Goal: Task Accomplishment & Management: Complete application form

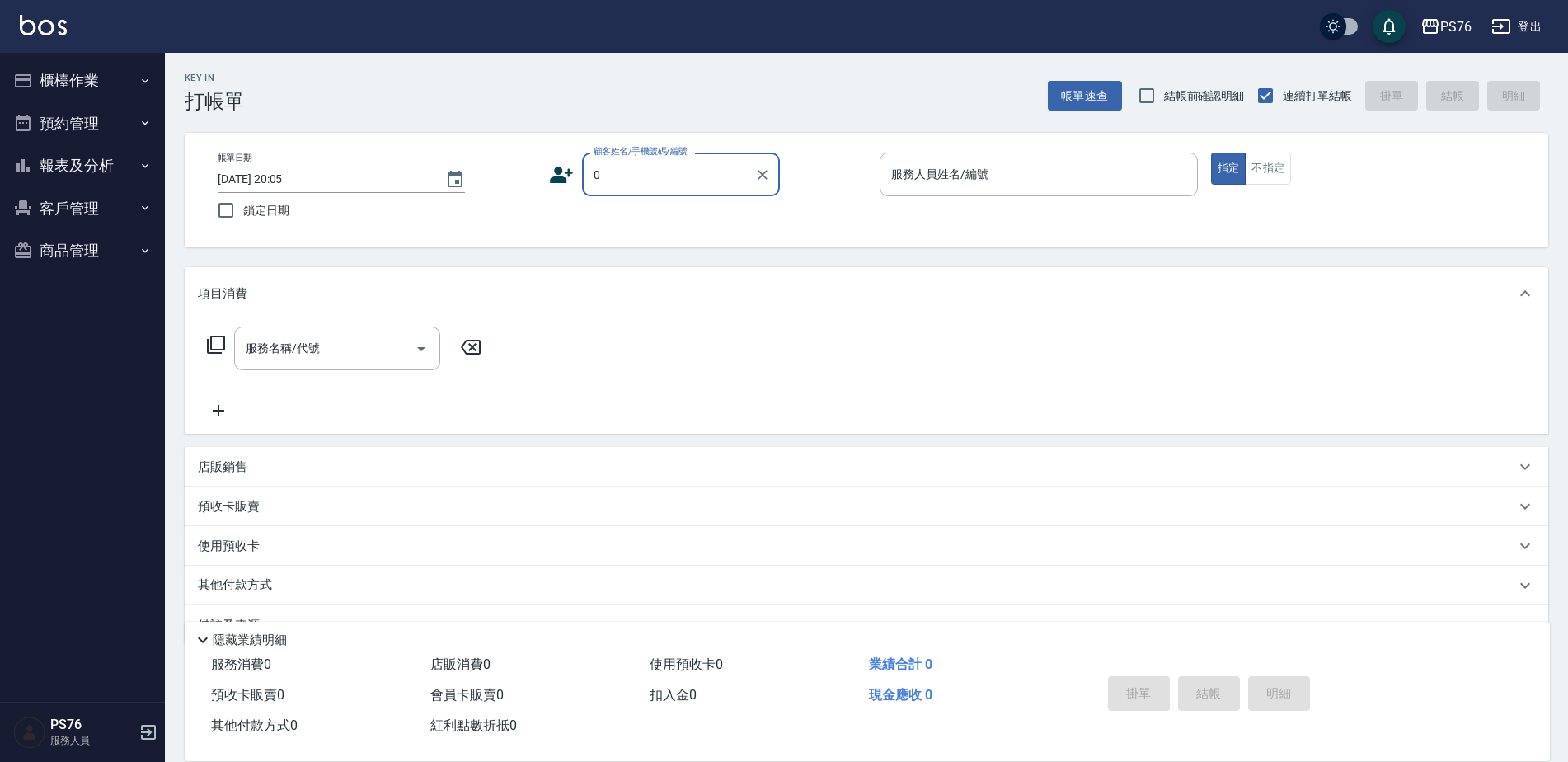
type input "無名字/0/null"
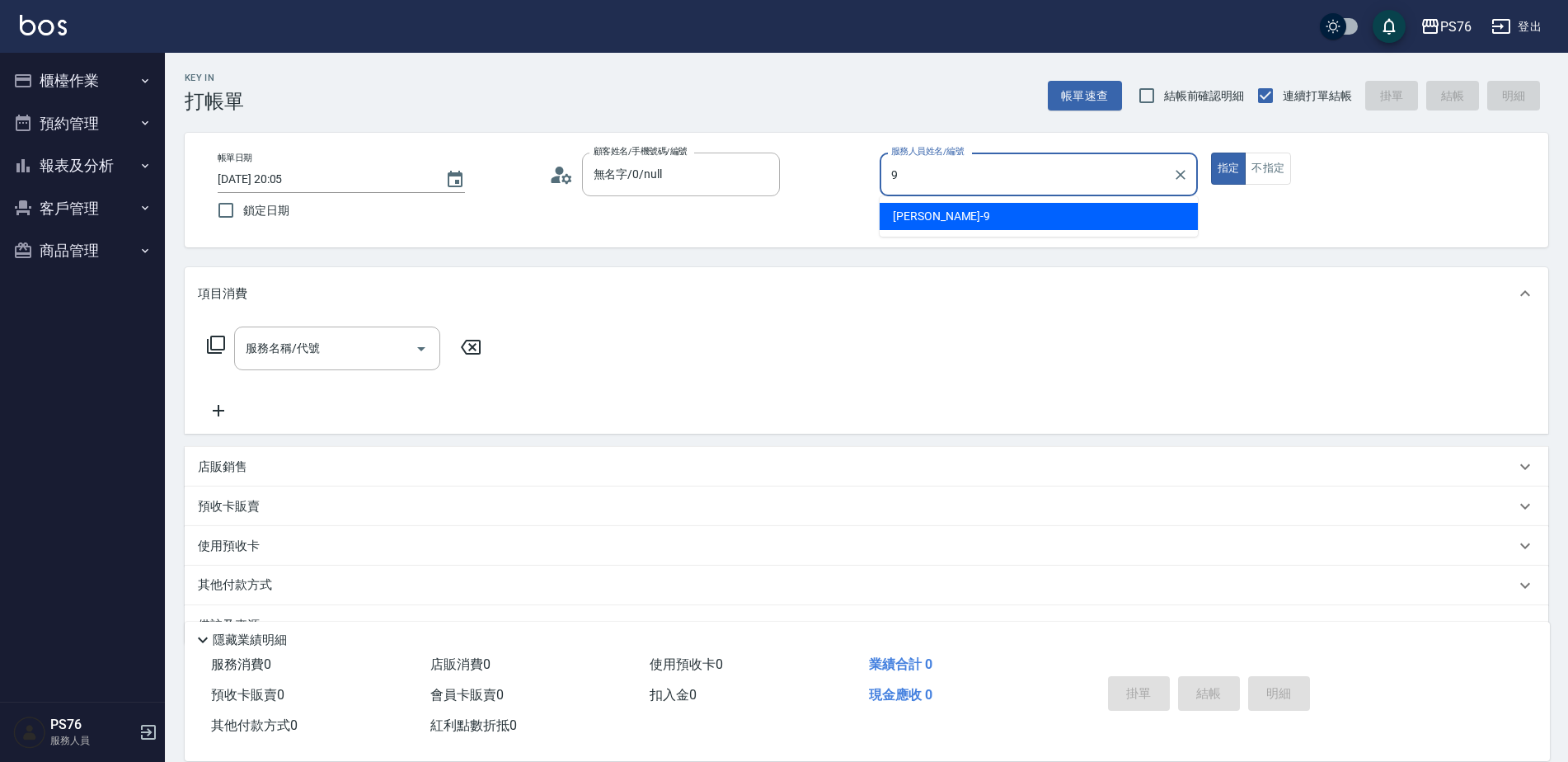
type input "[PERSON_NAME]-9"
type button "true"
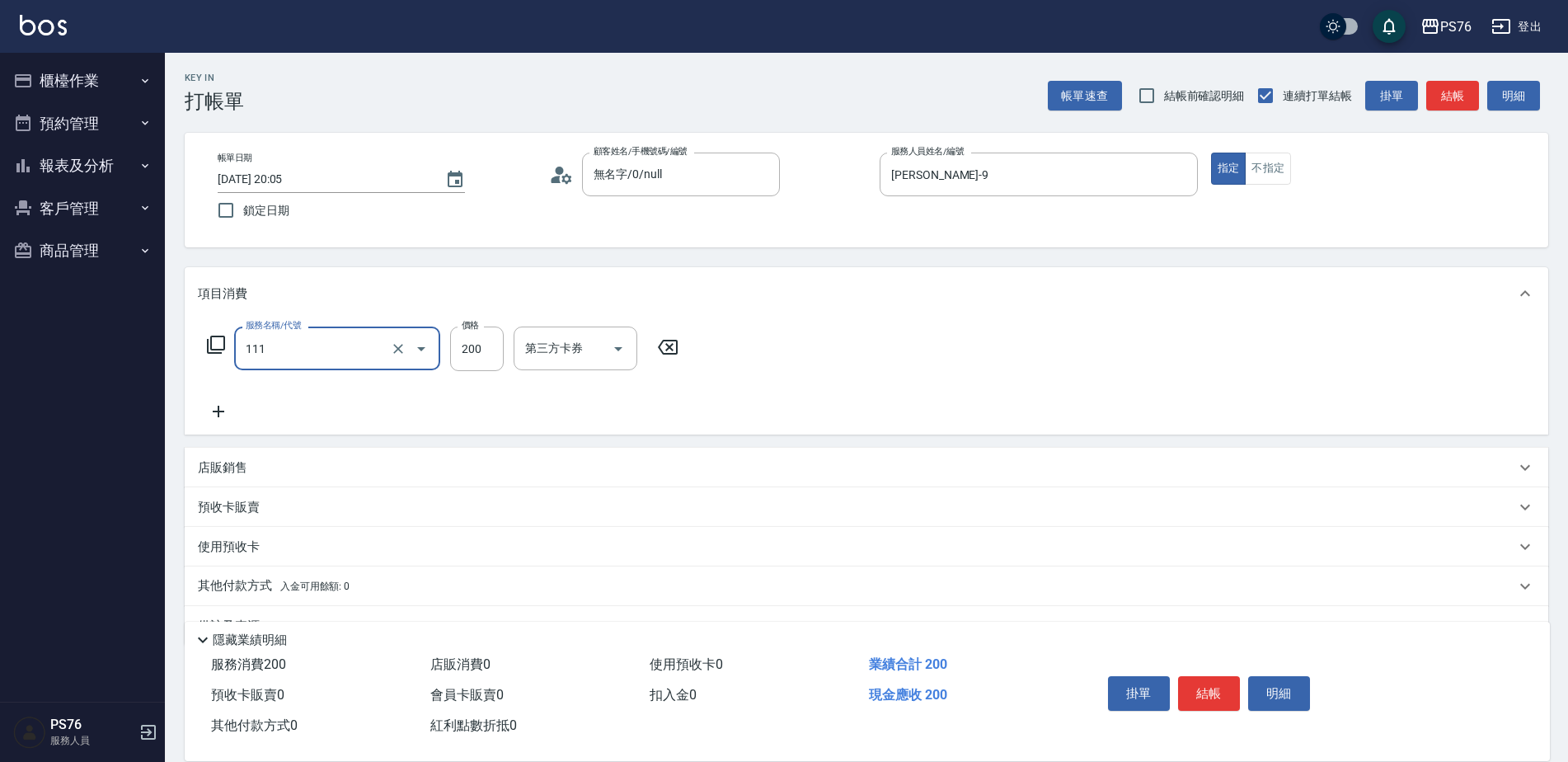
type input "200(111)"
type input "游怡瑄-24"
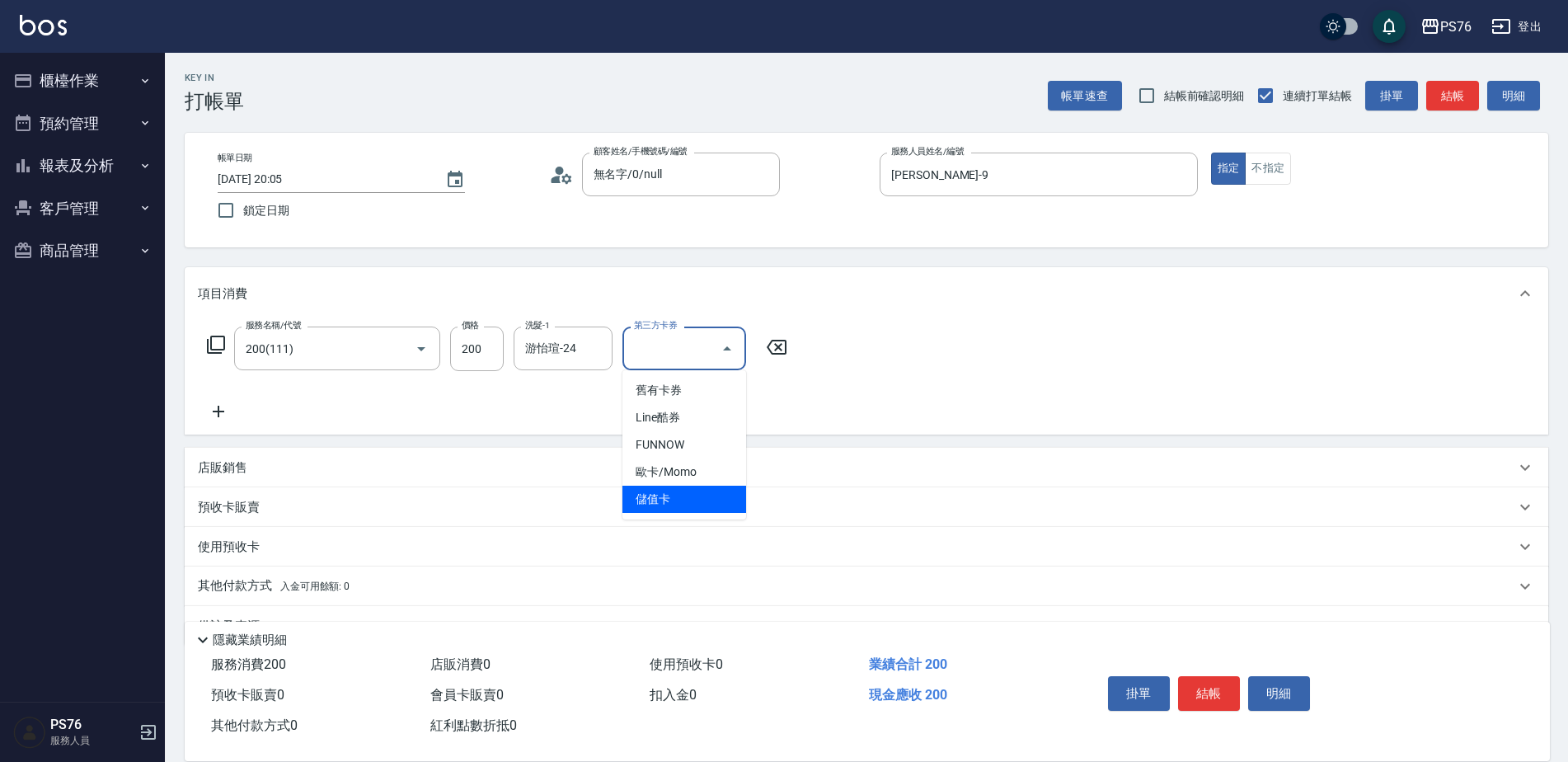
type input "儲值卡"
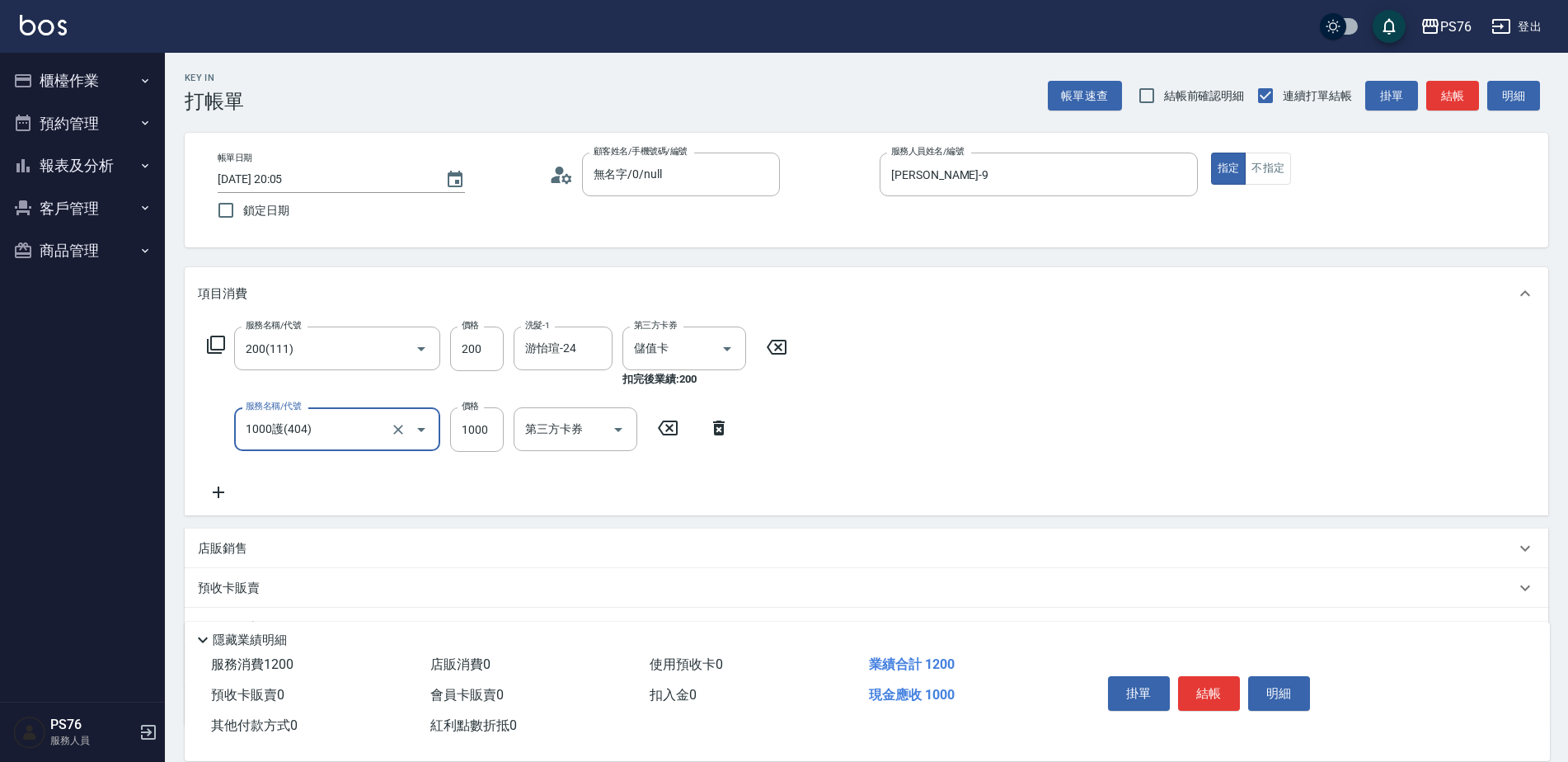
type input "1000護(404)"
type input "游怡瑄-24"
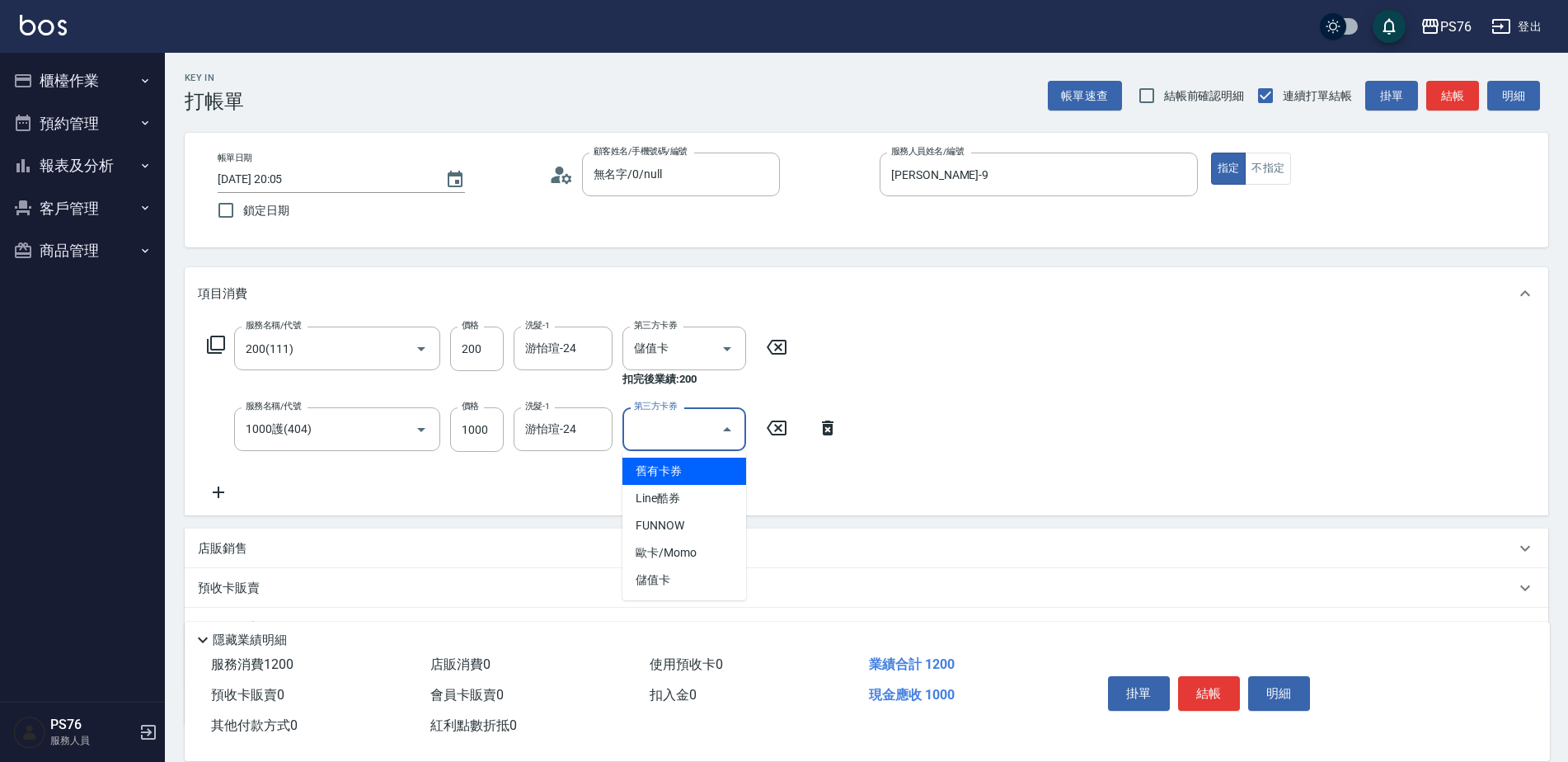
type input "儲值卡"
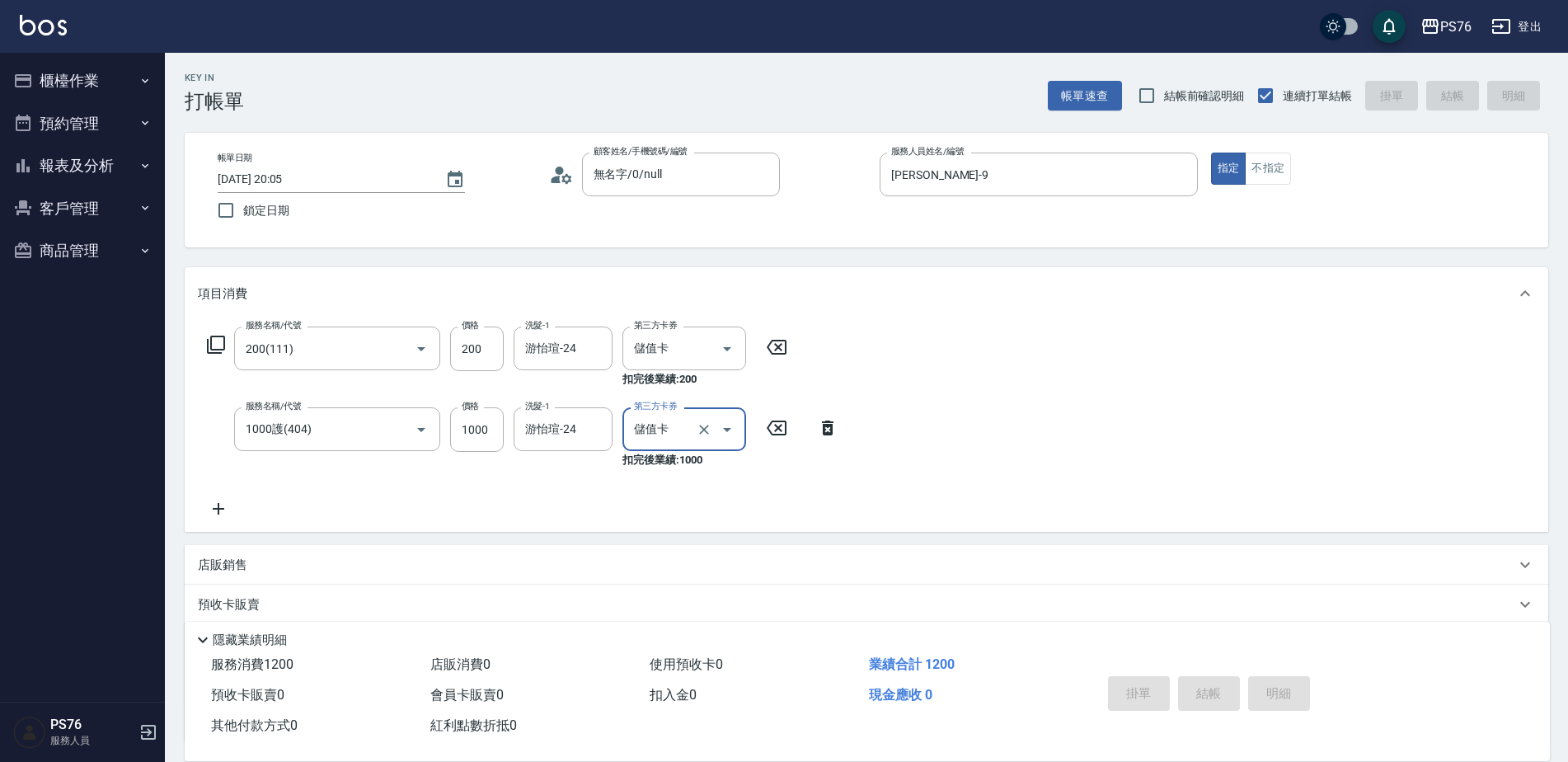
type input "2025/09/05 20:06"
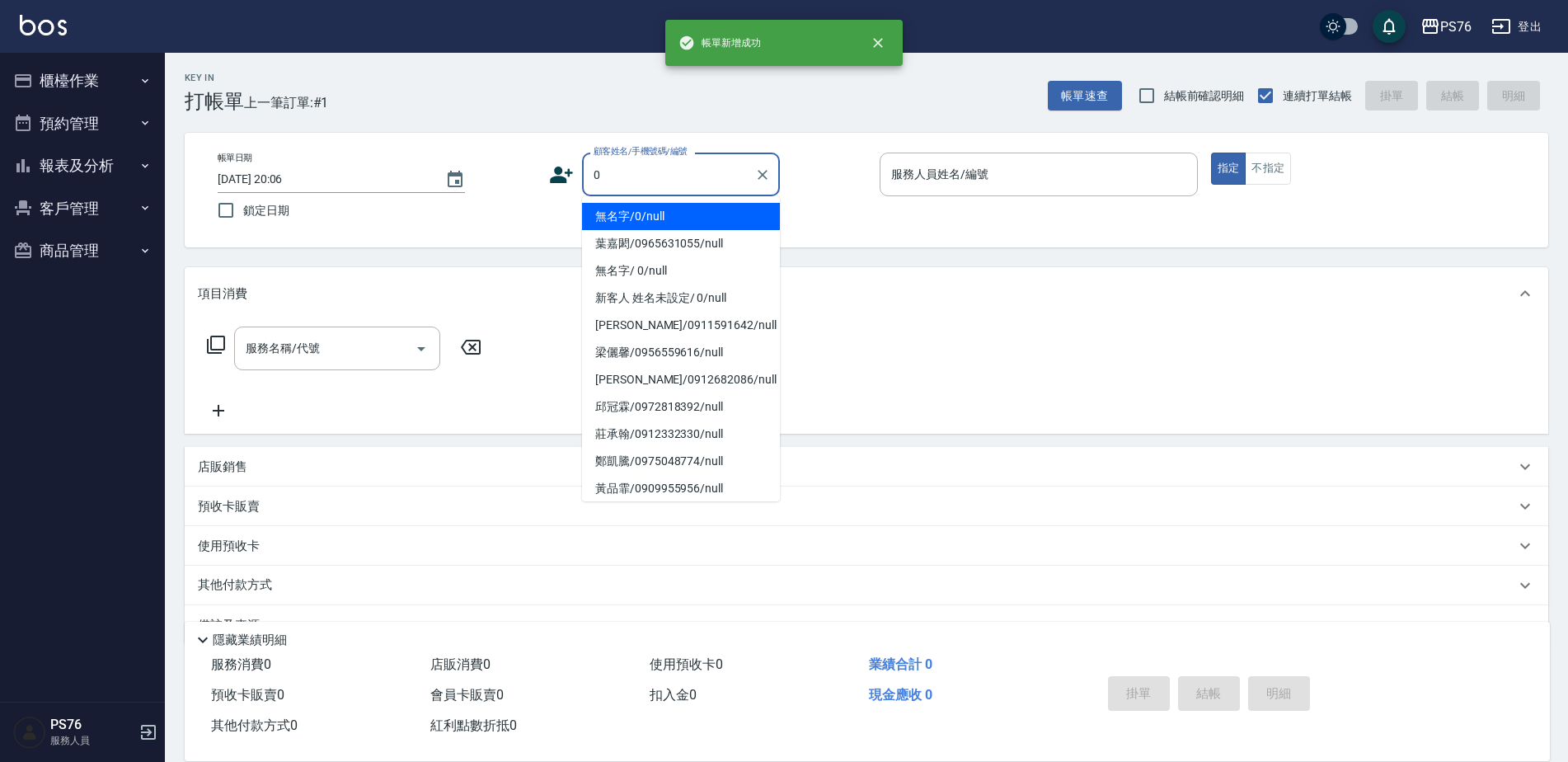
type input "無名字/0/null"
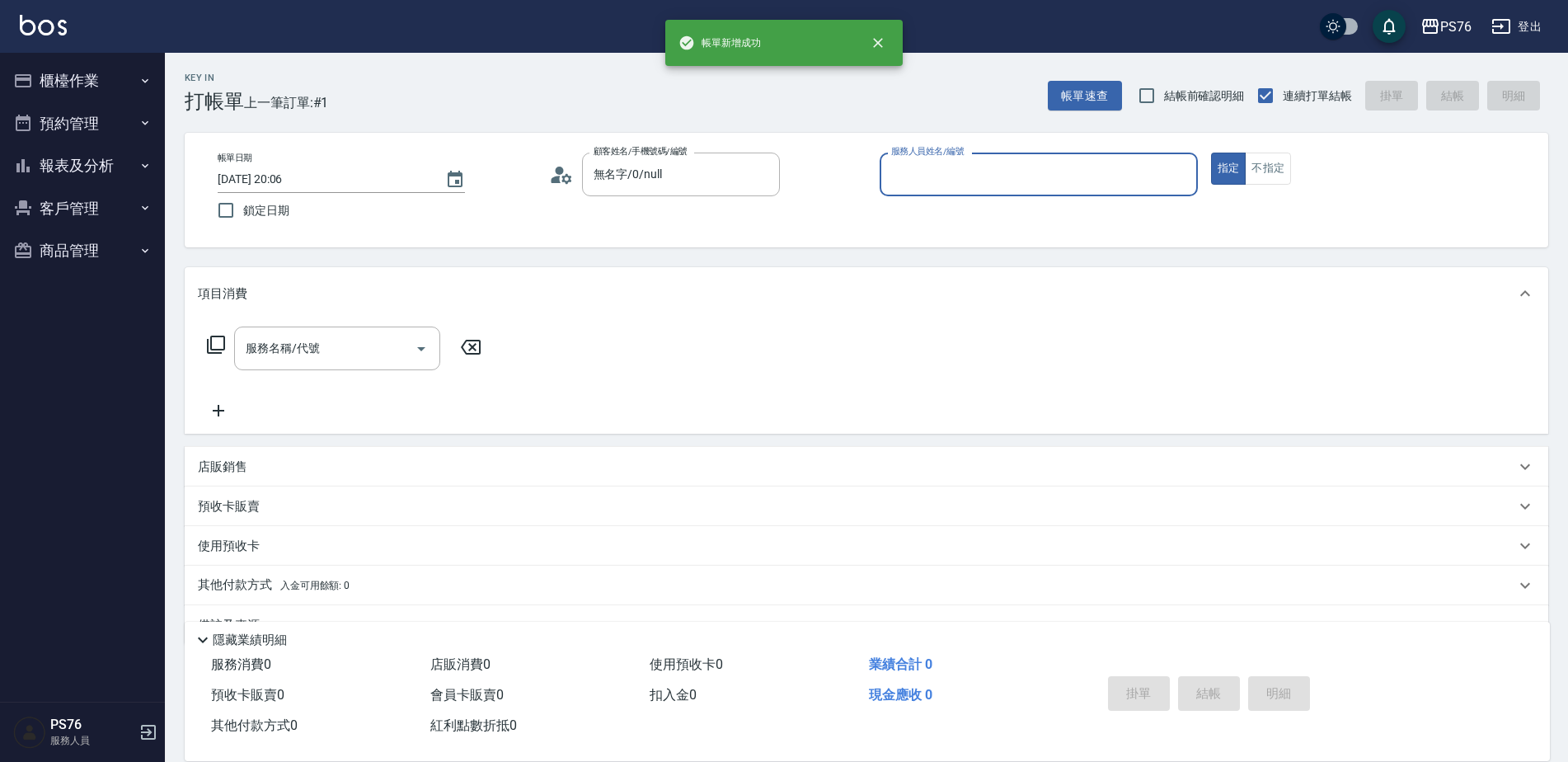
type input "4"
type input "陳坤民-1"
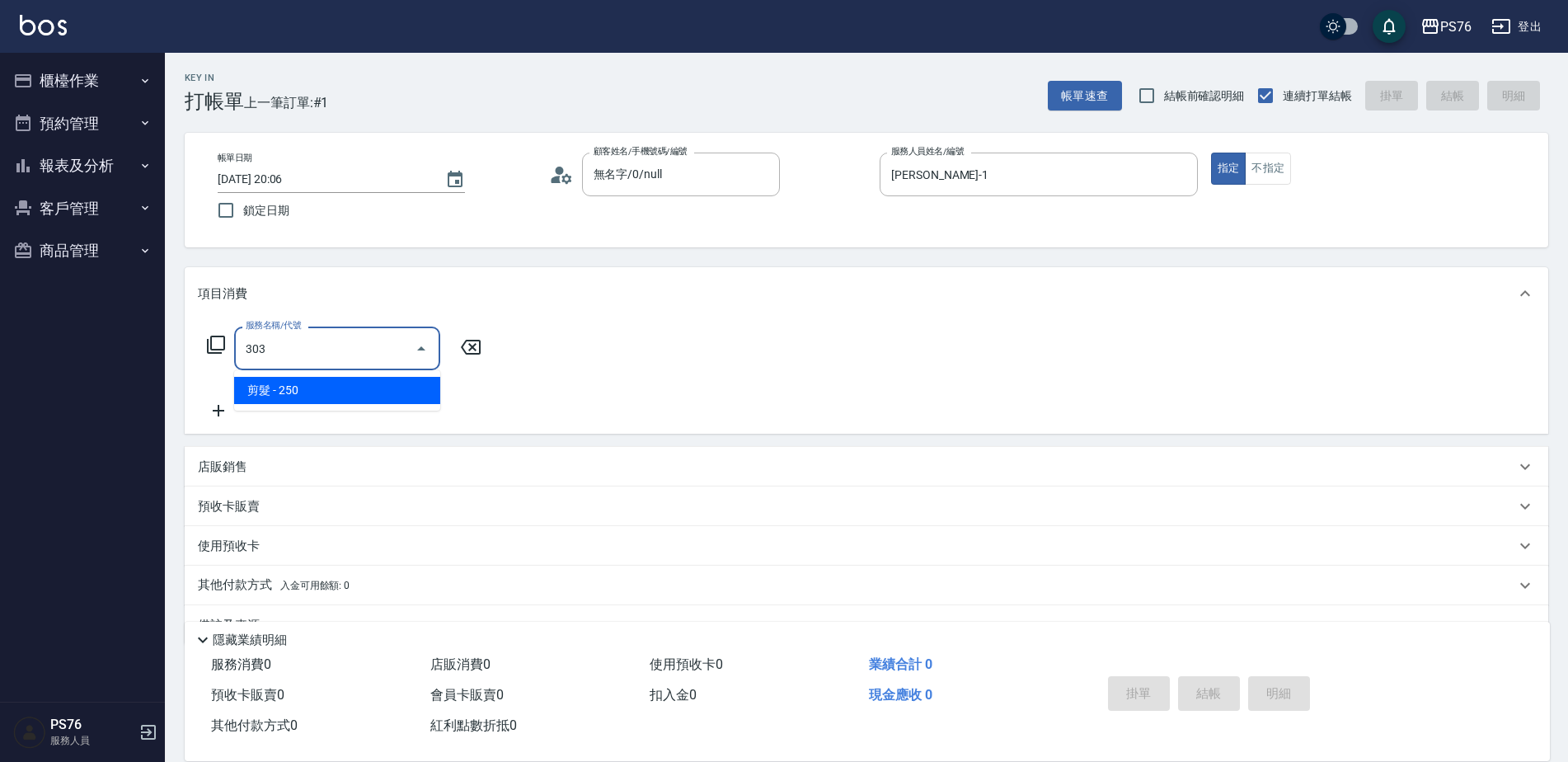
type input "剪髮(303)"
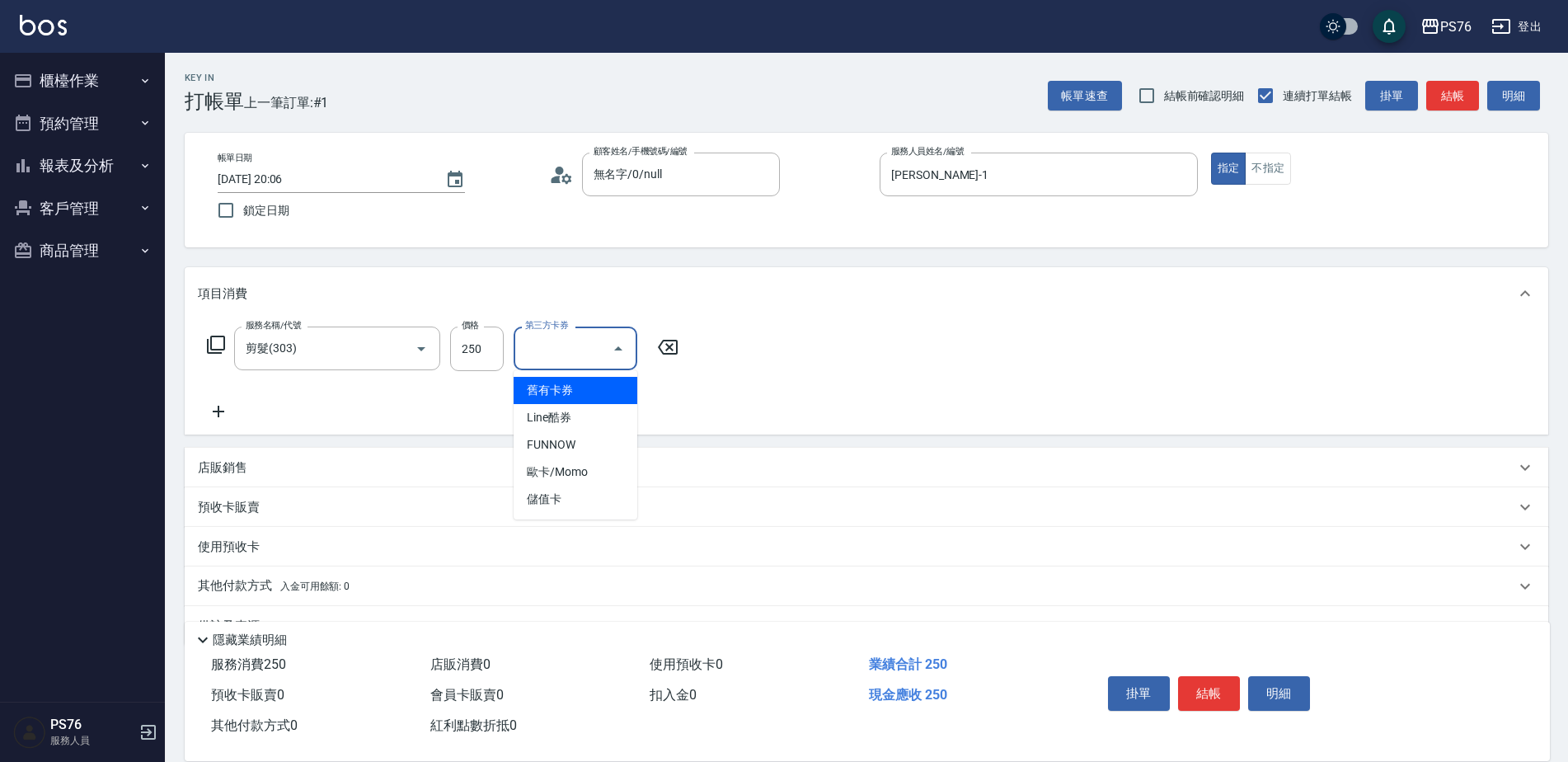
type input "儲值卡"
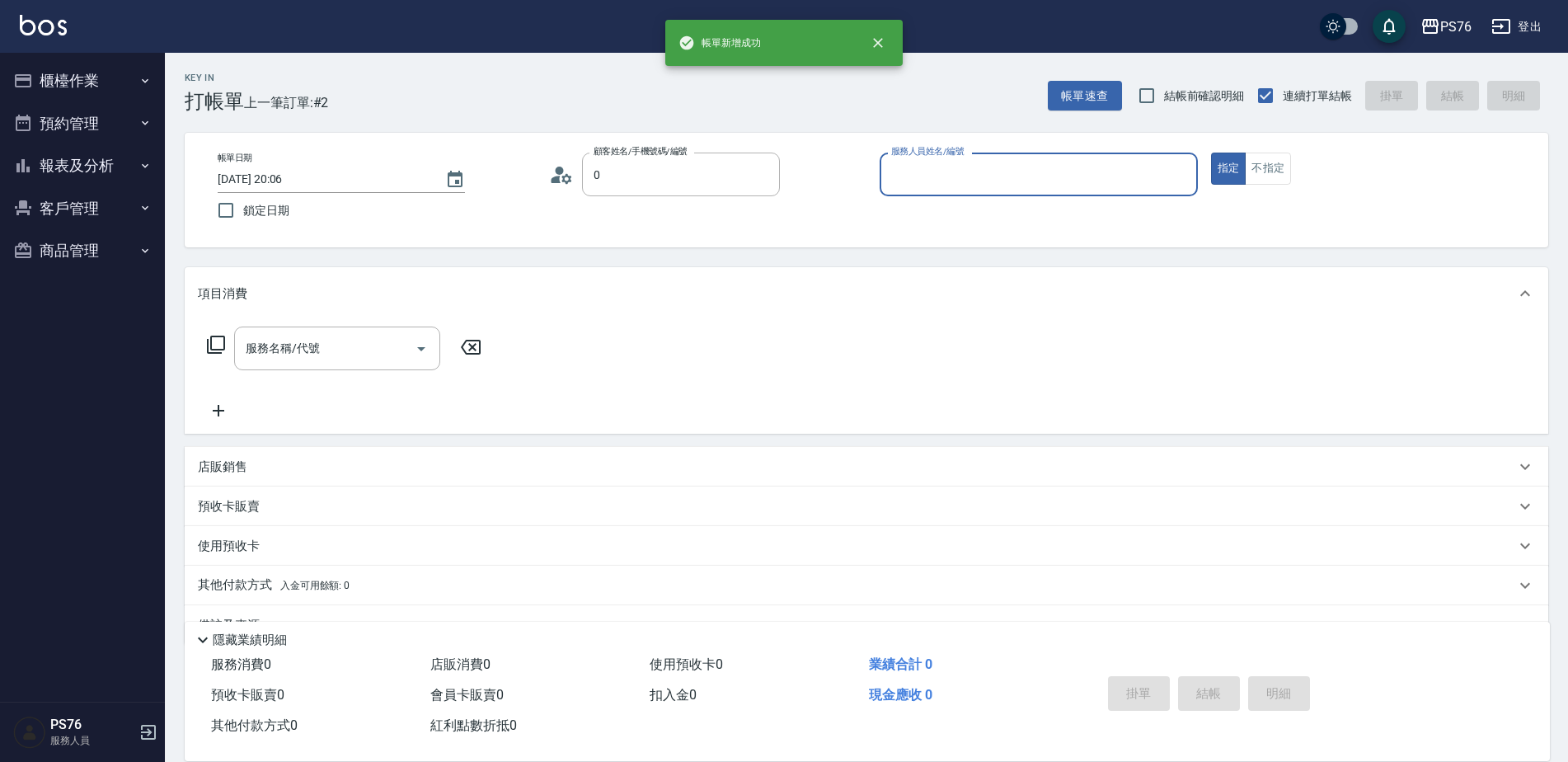
type input "無名字/0/null"
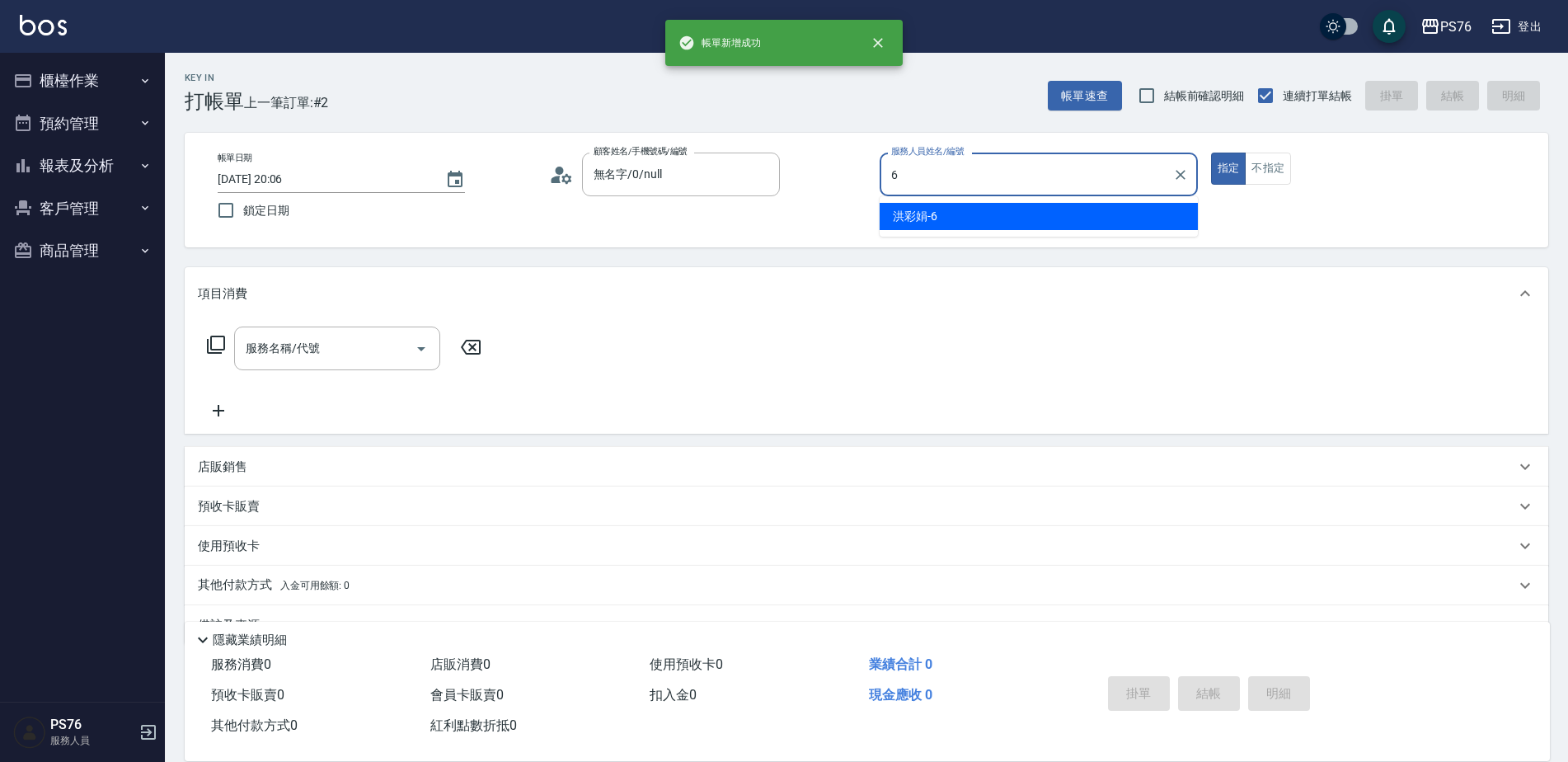
type input "洪彩娟-6"
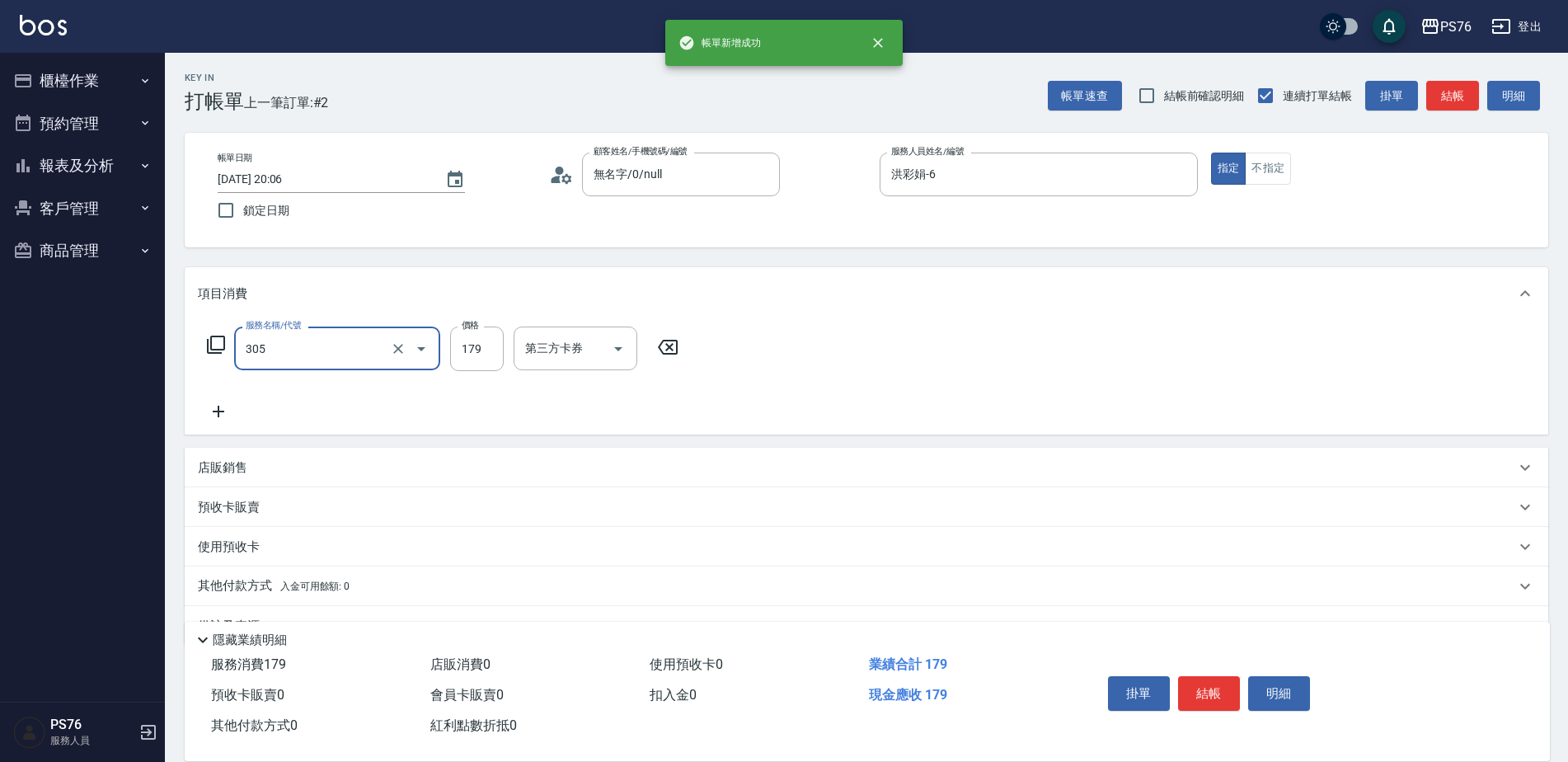
type input "剪髮(305)"
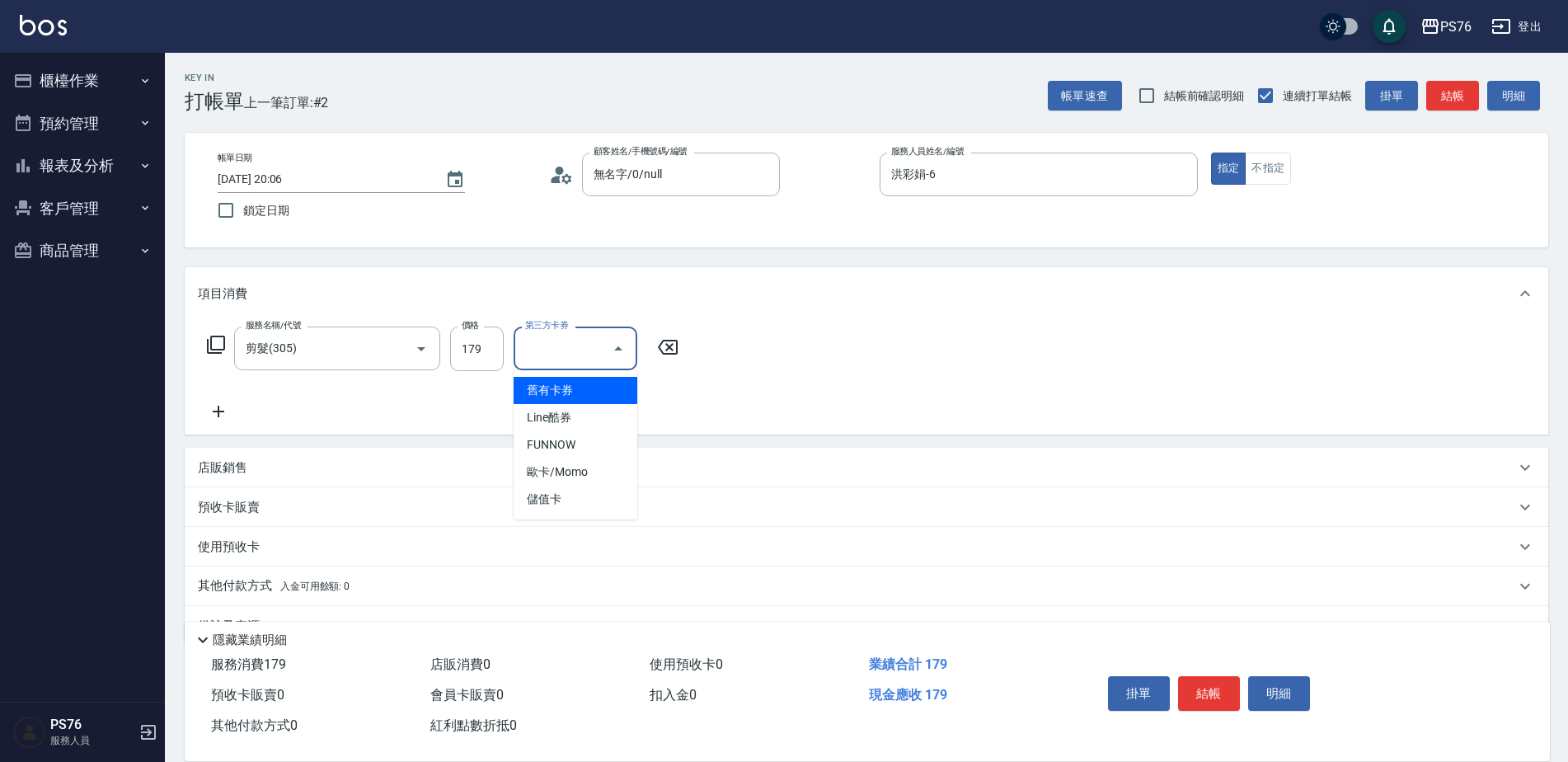
type input "儲值卡"
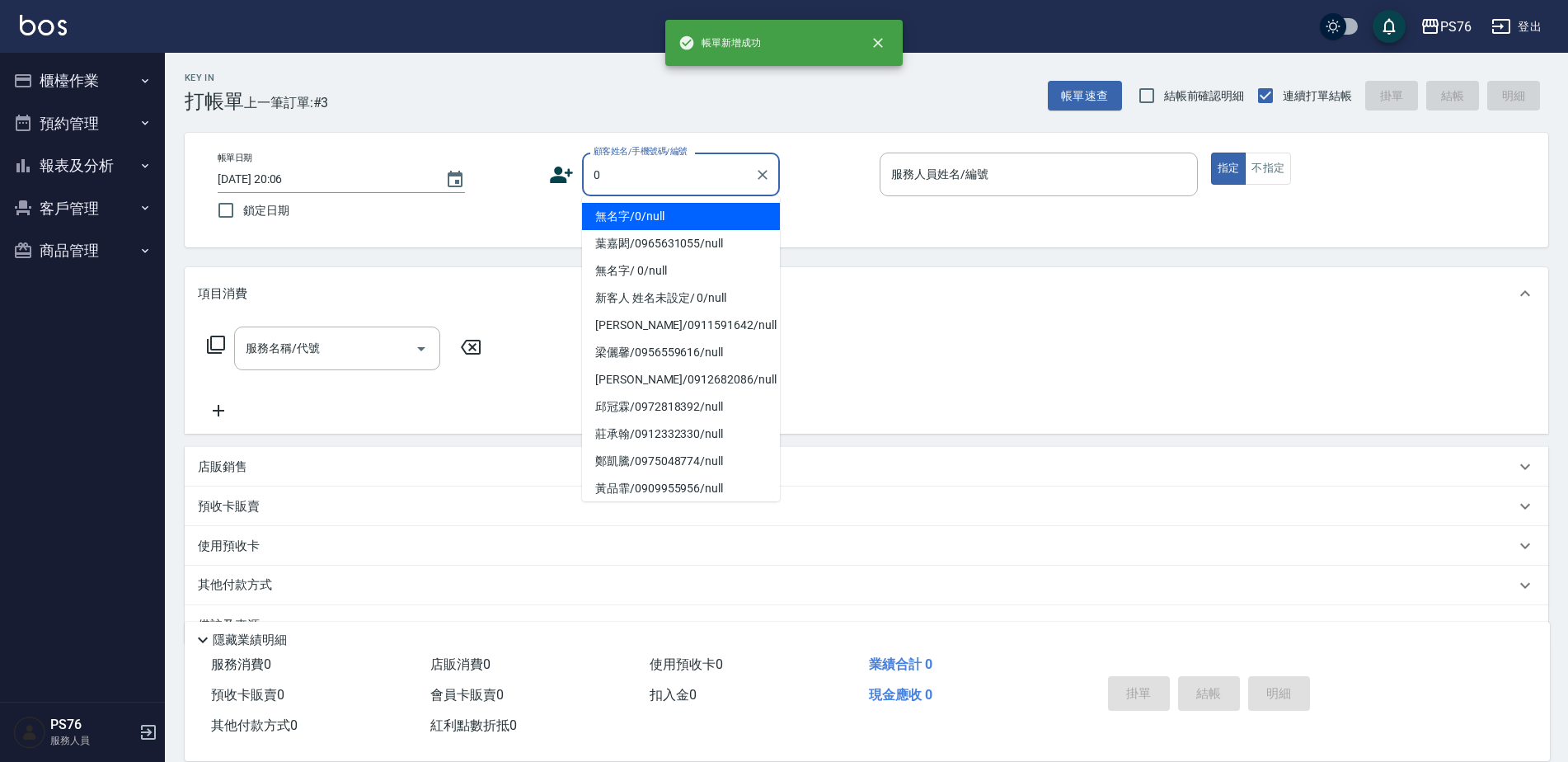
type input "無名字/0/null"
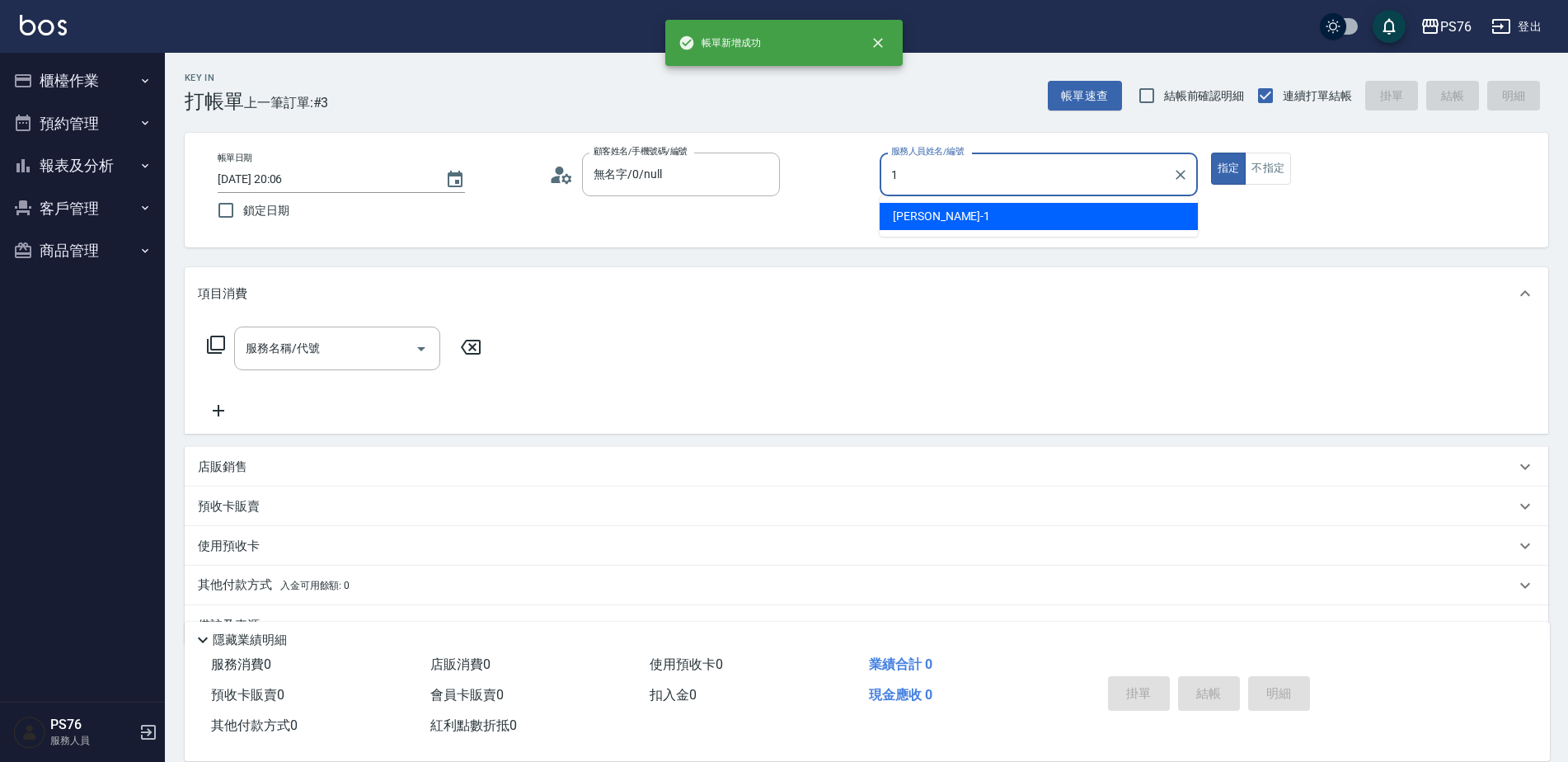
type input "陳坤民-1"
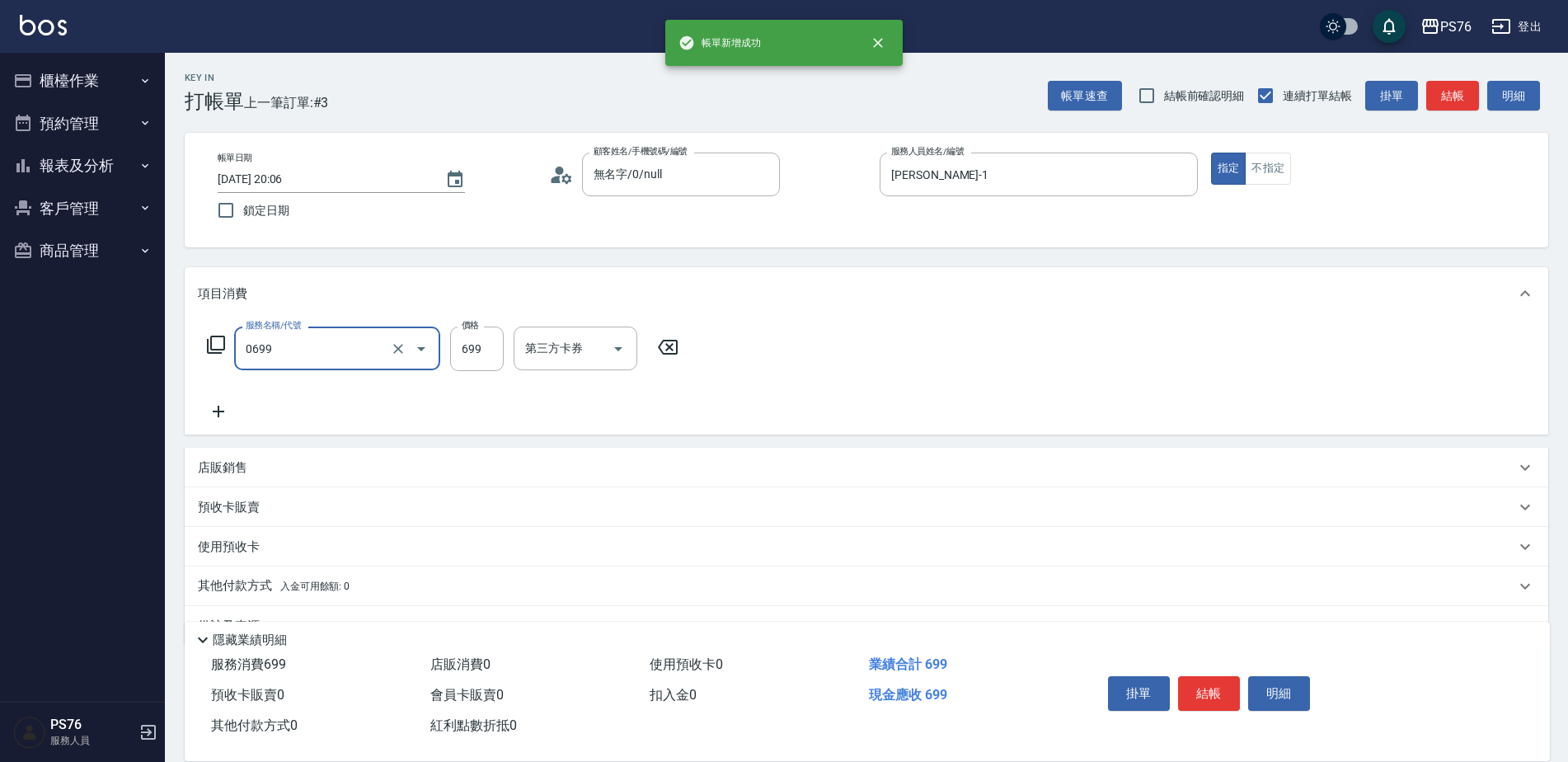
type input "精油SPA(0699)"
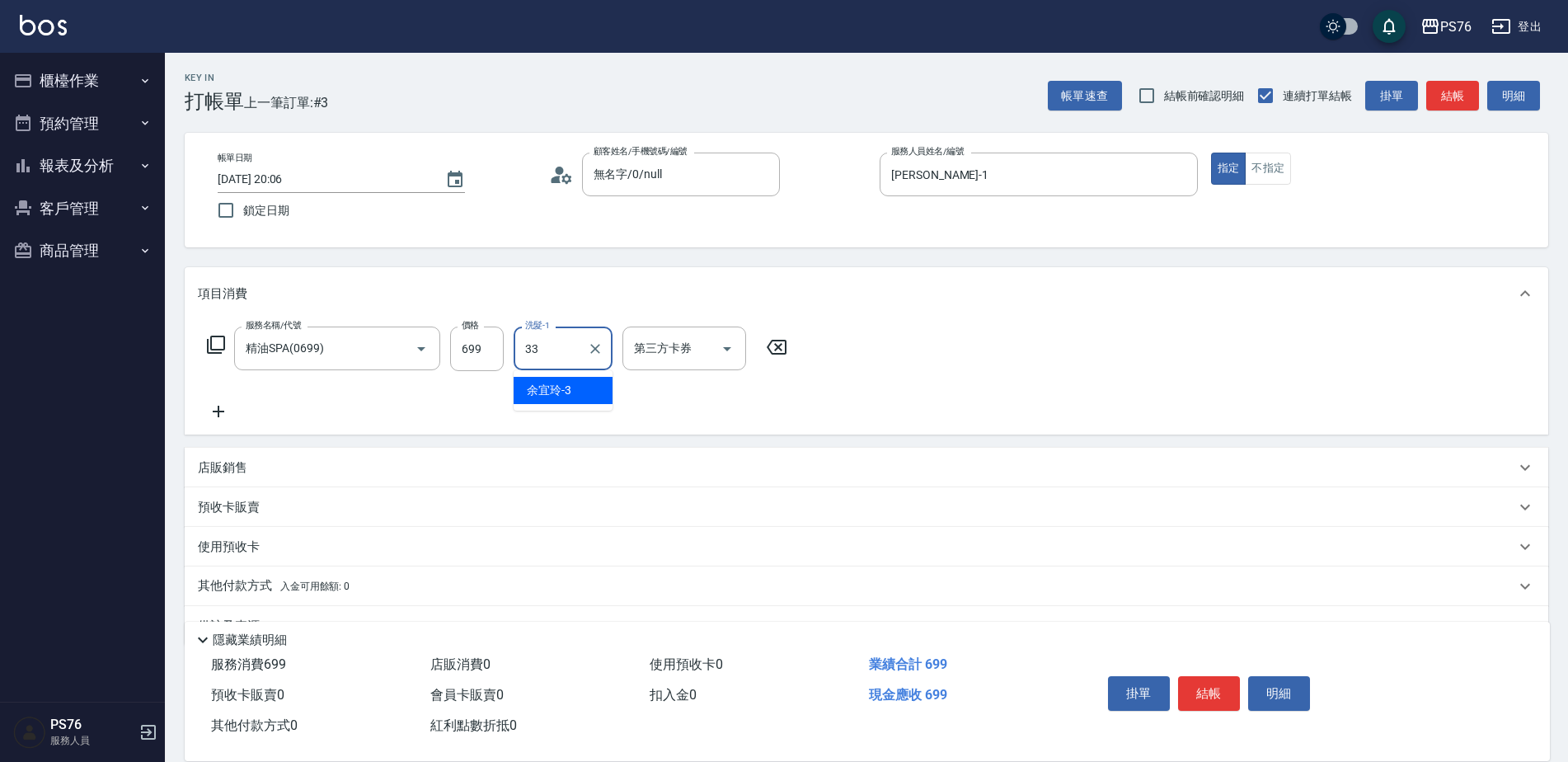
type input "李宇喬-33"
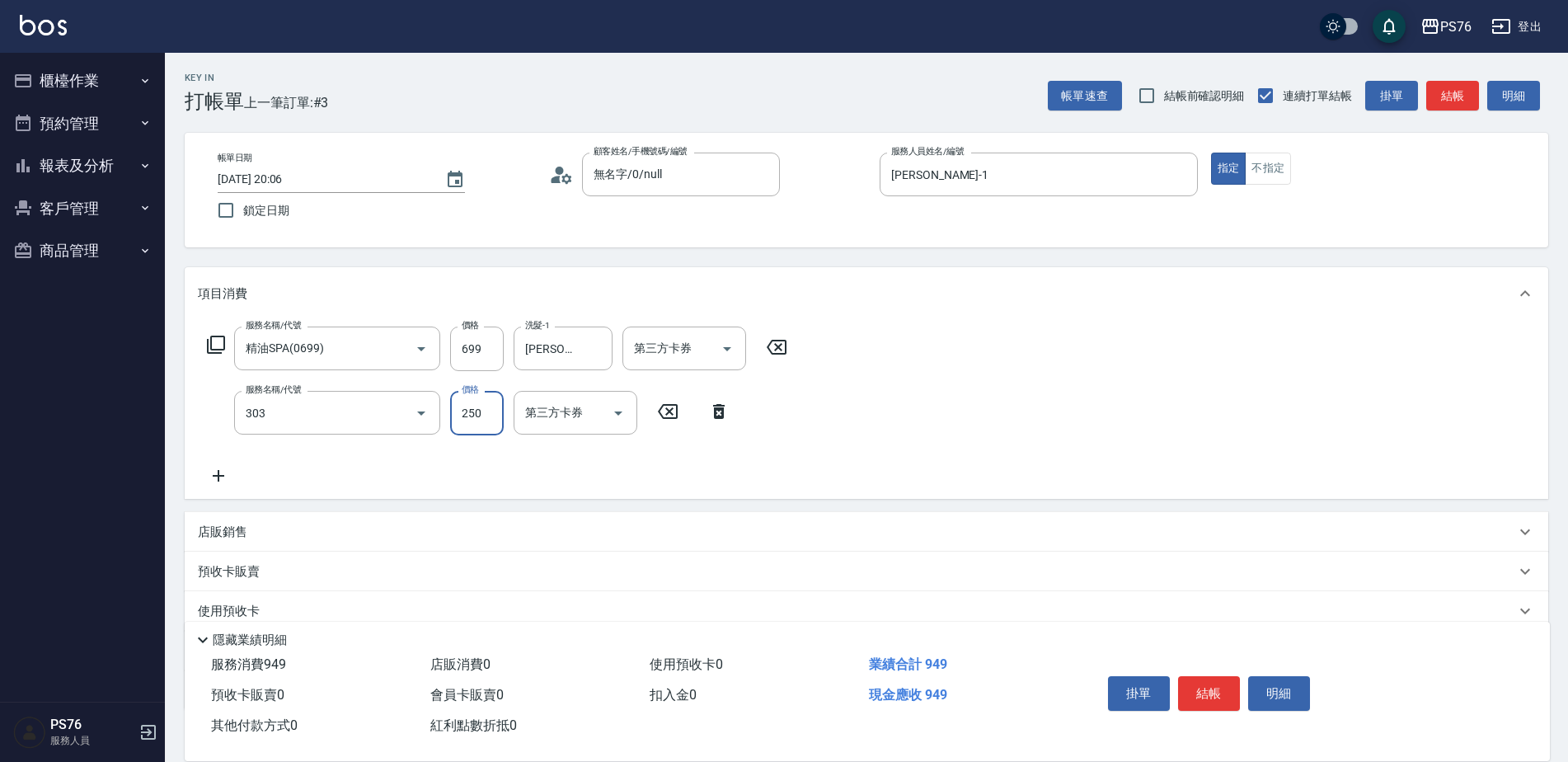
type input "剪髮(303)"
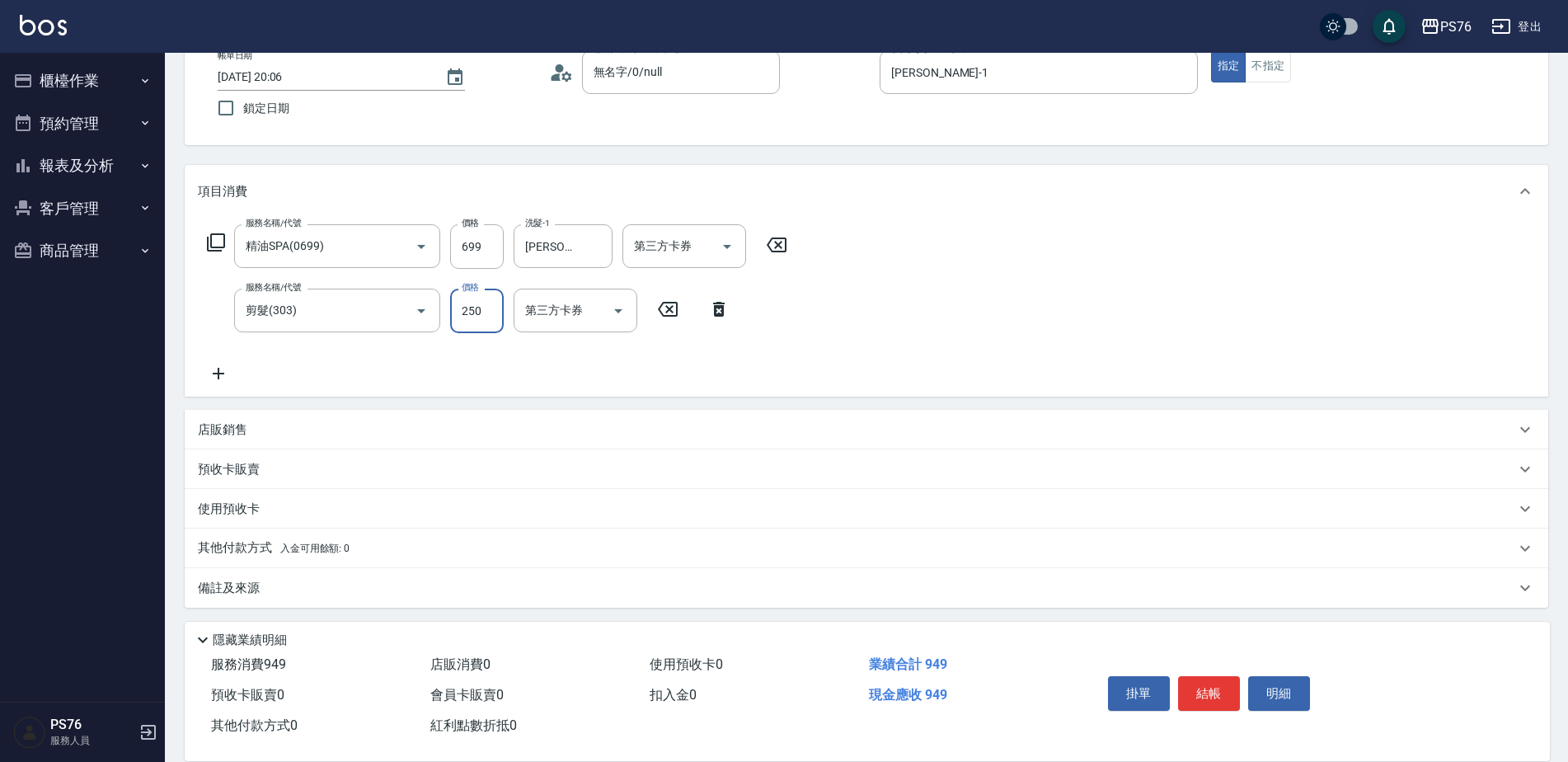
scroll to position [106, 0]
click at [332, 428] on div "店販銷售" at bounding box center [857, 425] width 1317 height 18
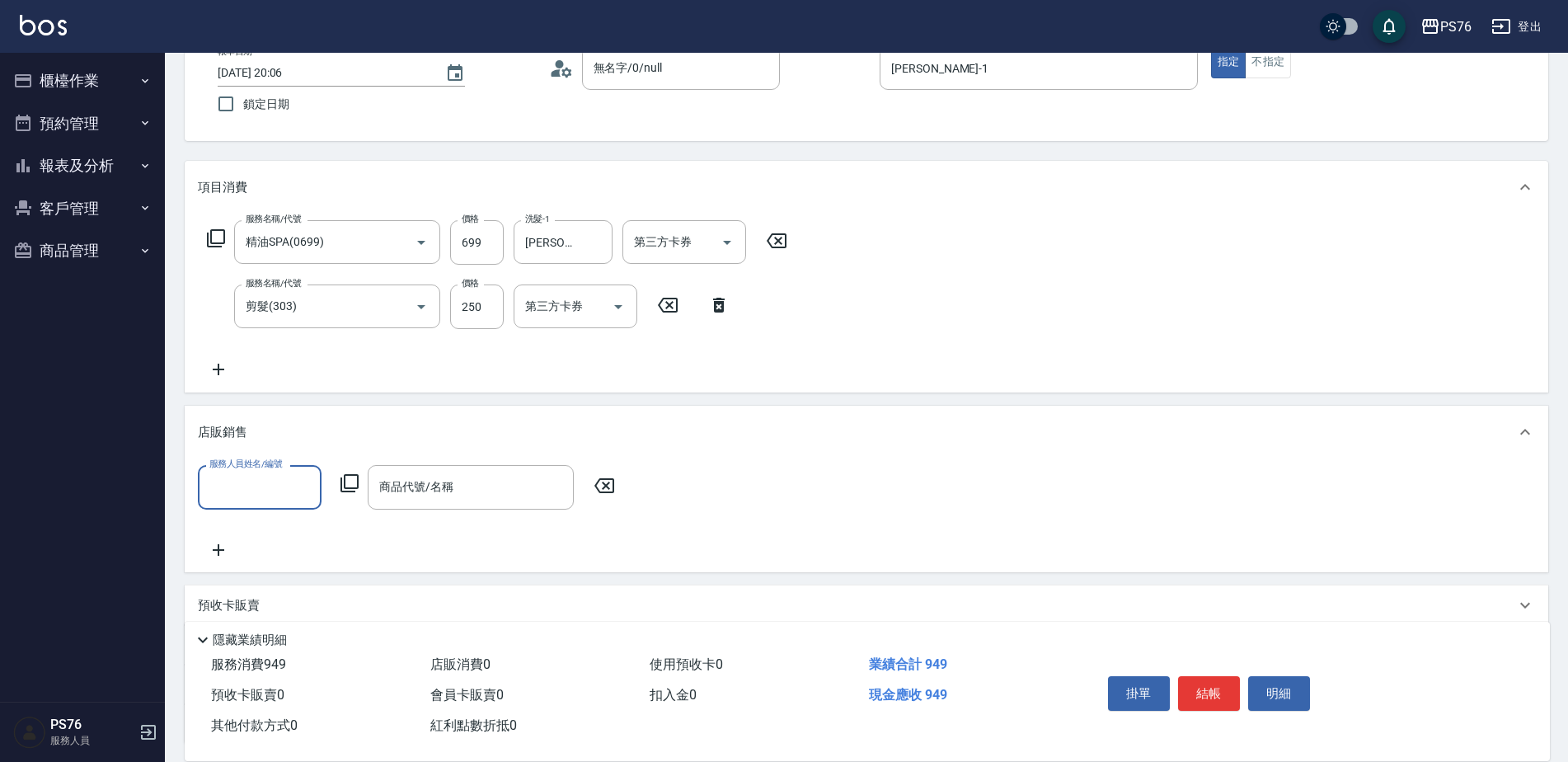
scroll to position [0, 0]
type input "李宇喬-33"
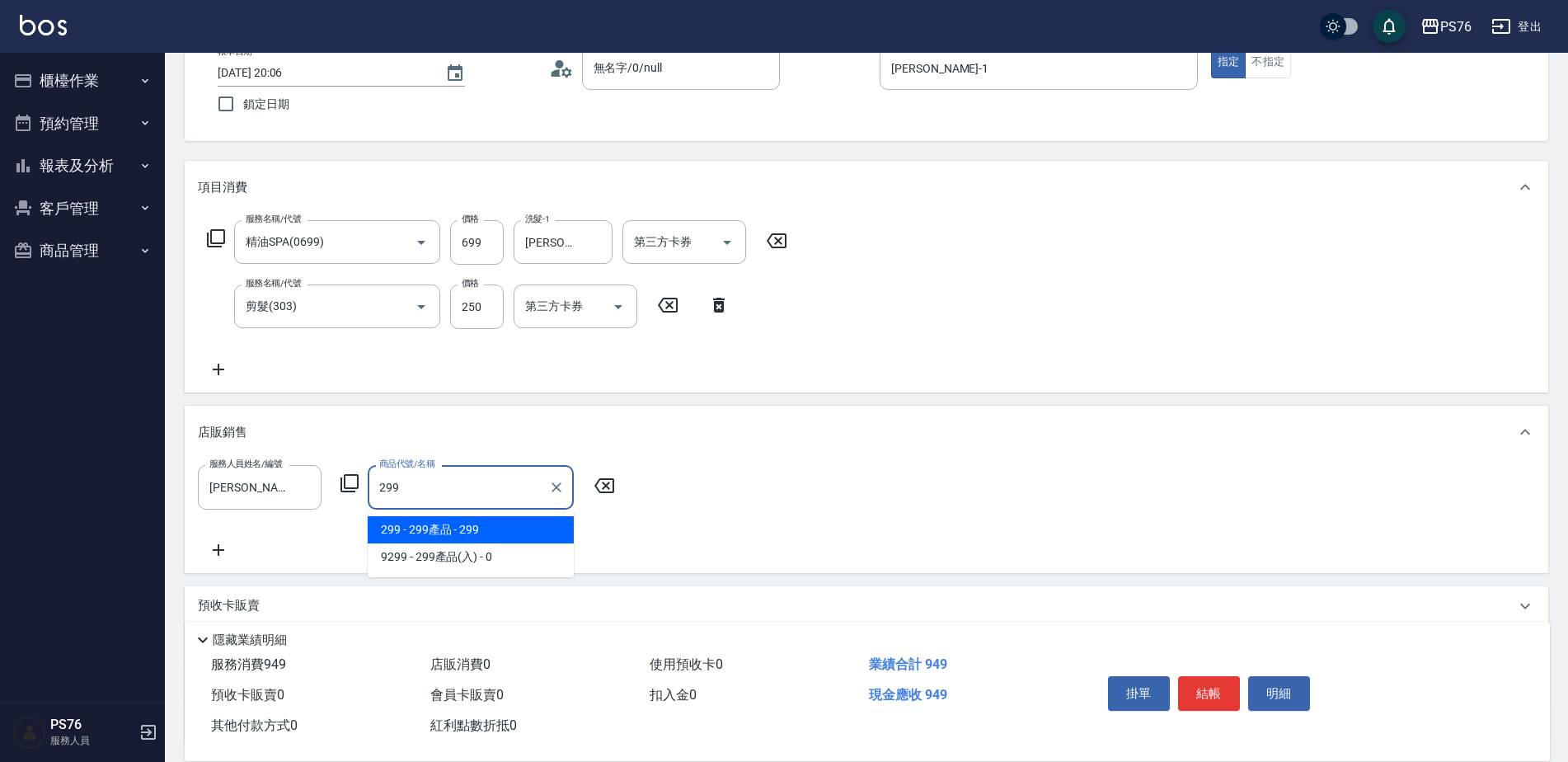
type input "299產品"
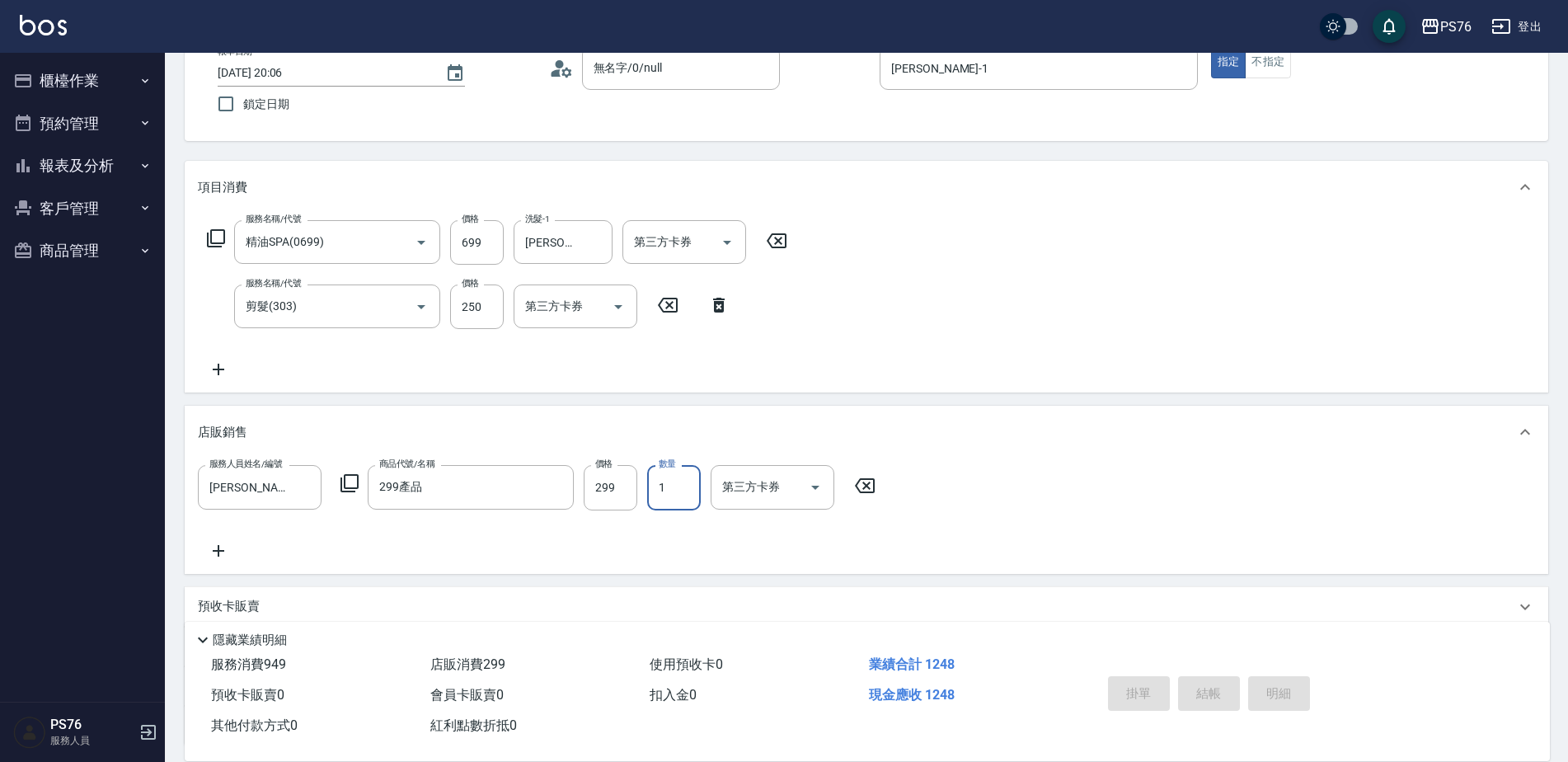
type input "2025/09/05 20:07"
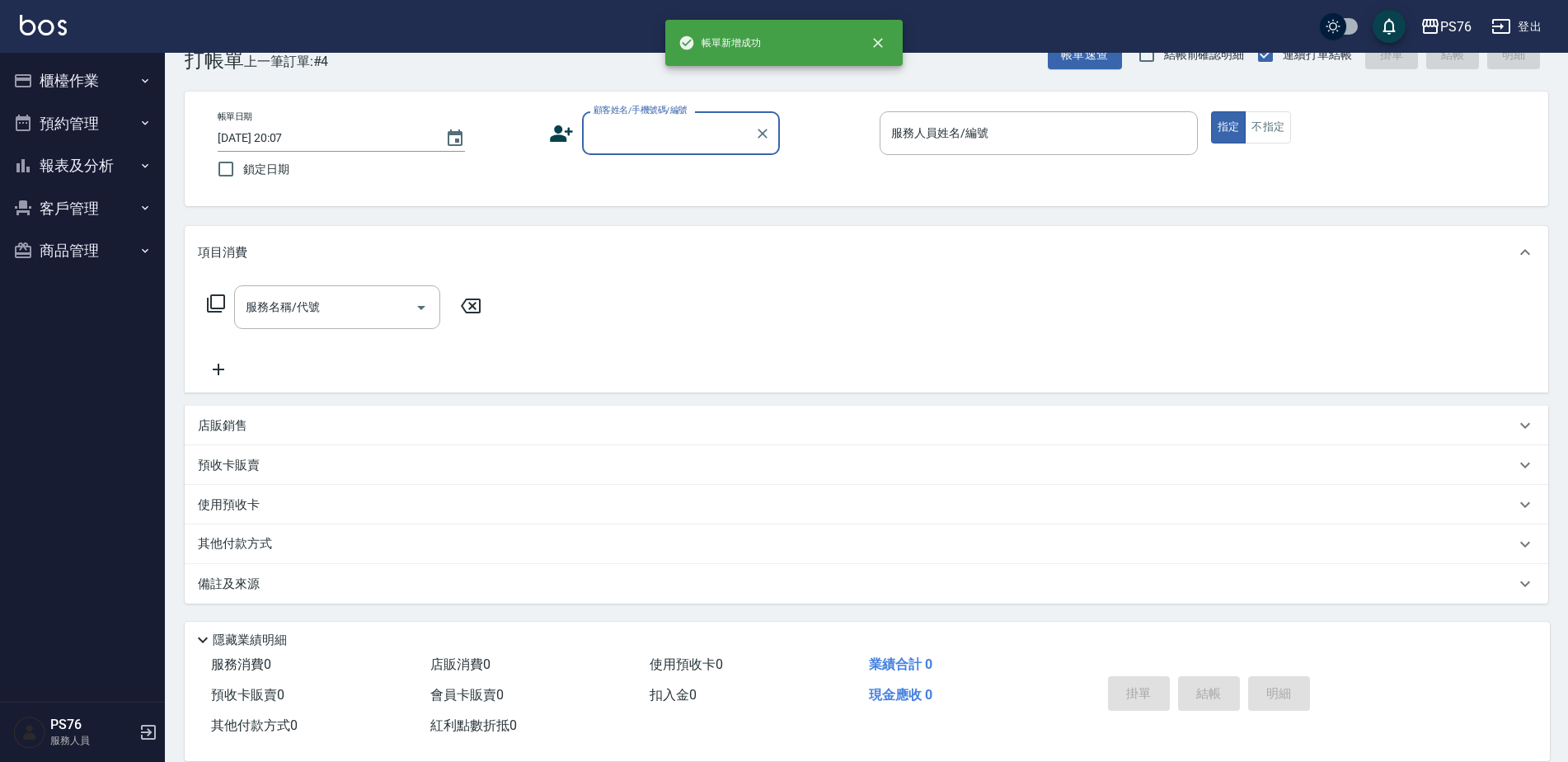
scroll to position [42, 0]
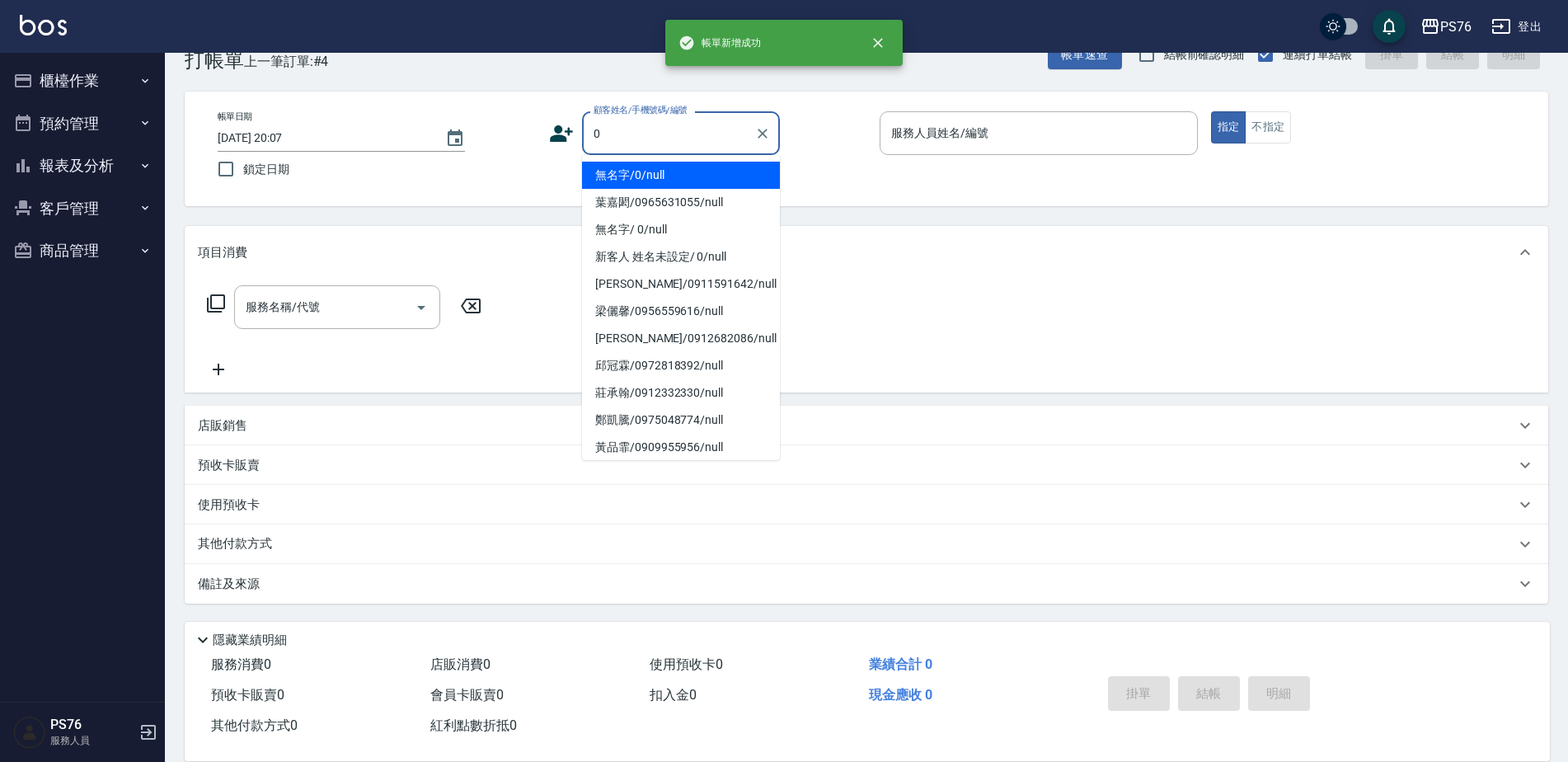
type input "無名字/0/null"
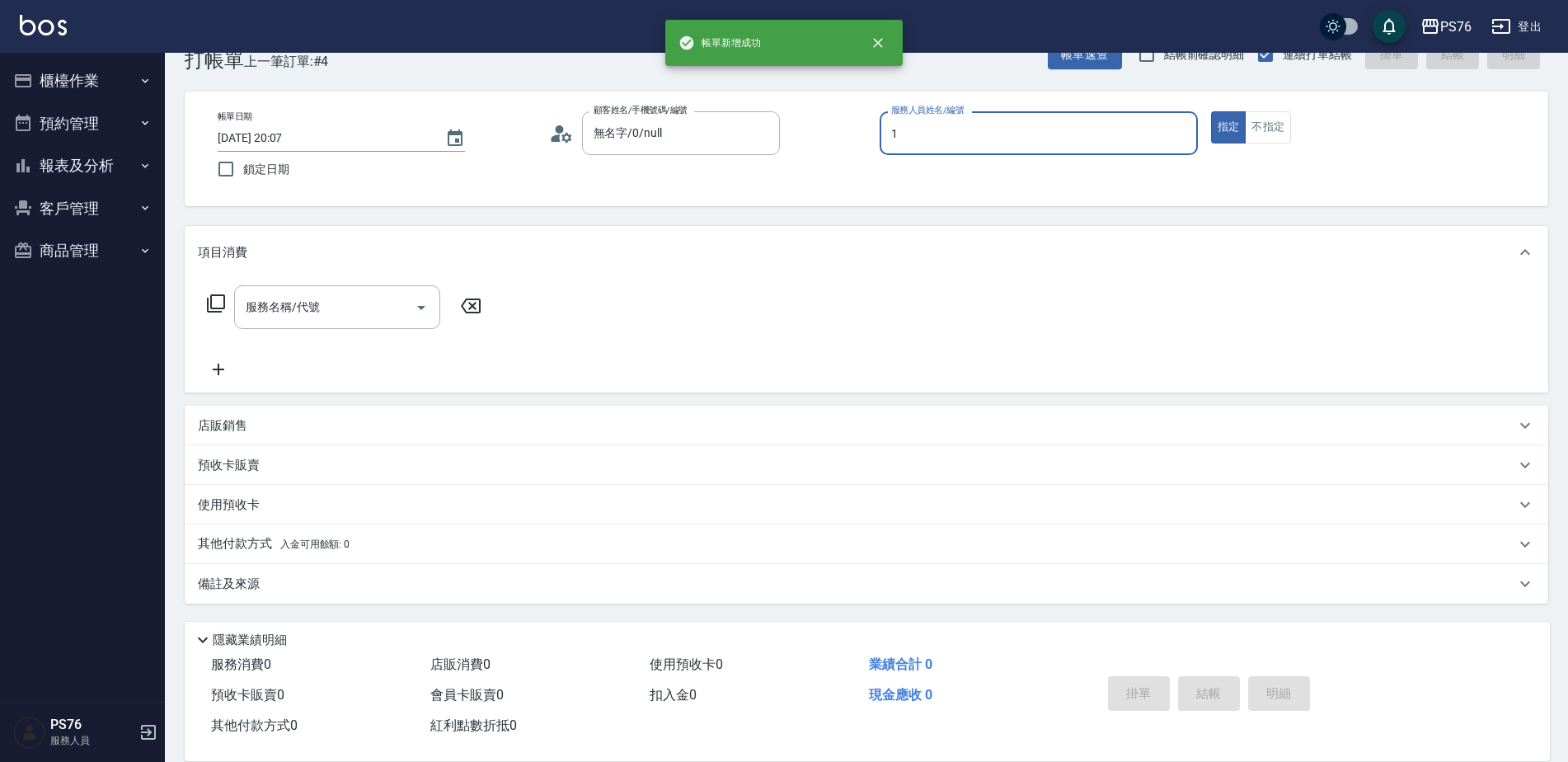
type input "陳坤民-1"
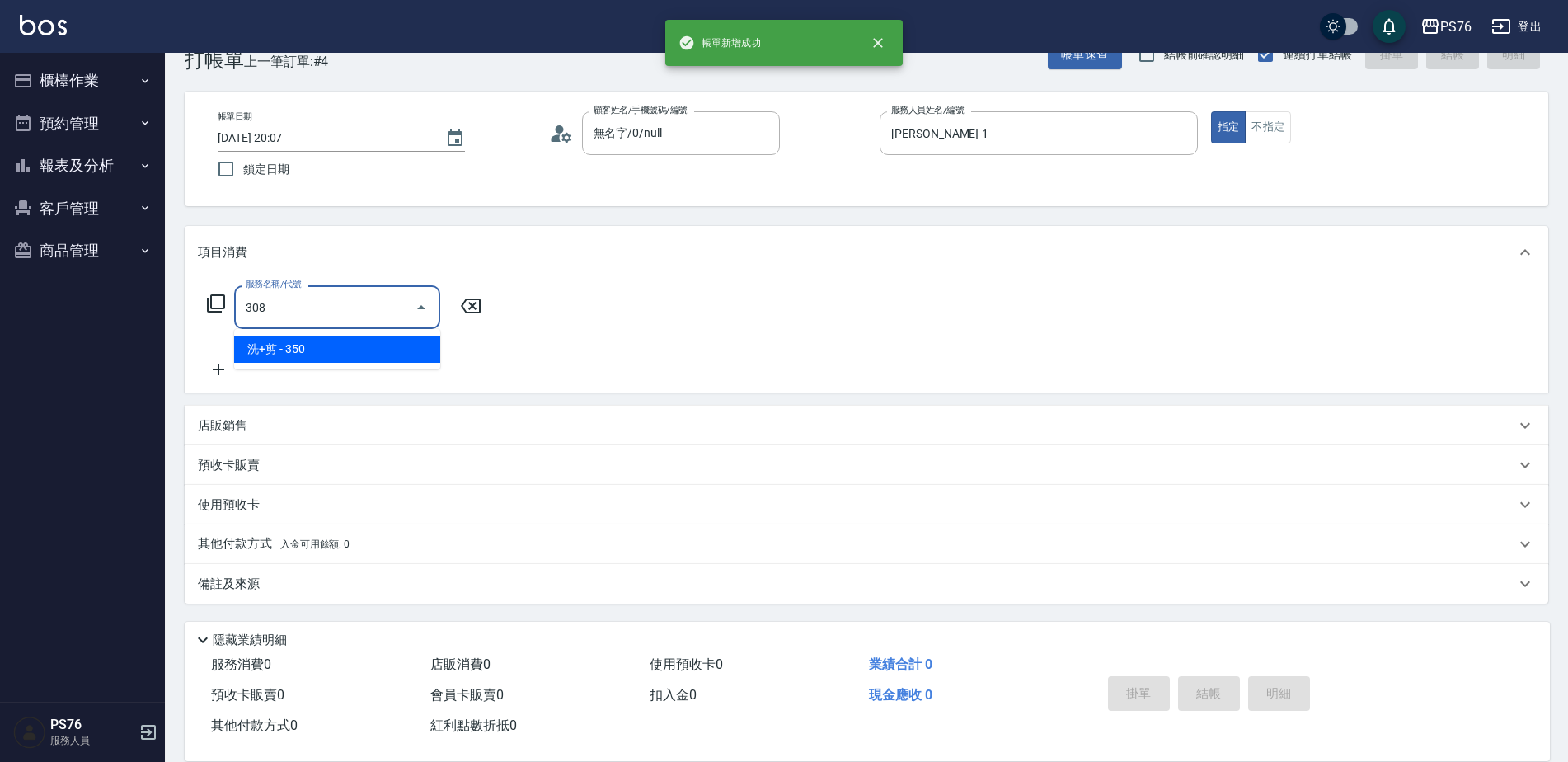
type input "洗+剪(308)"
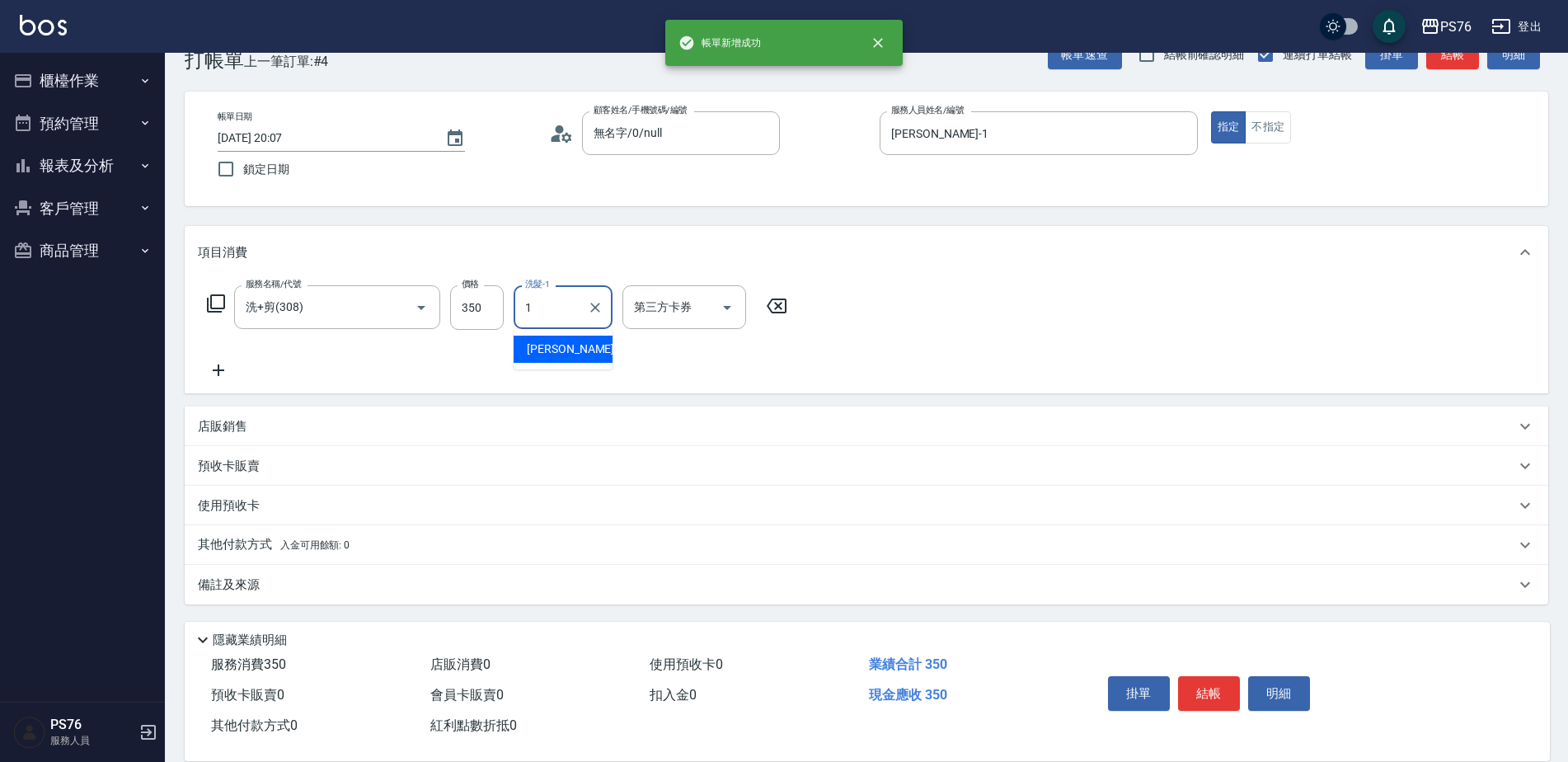
type input "陳坤民-1"
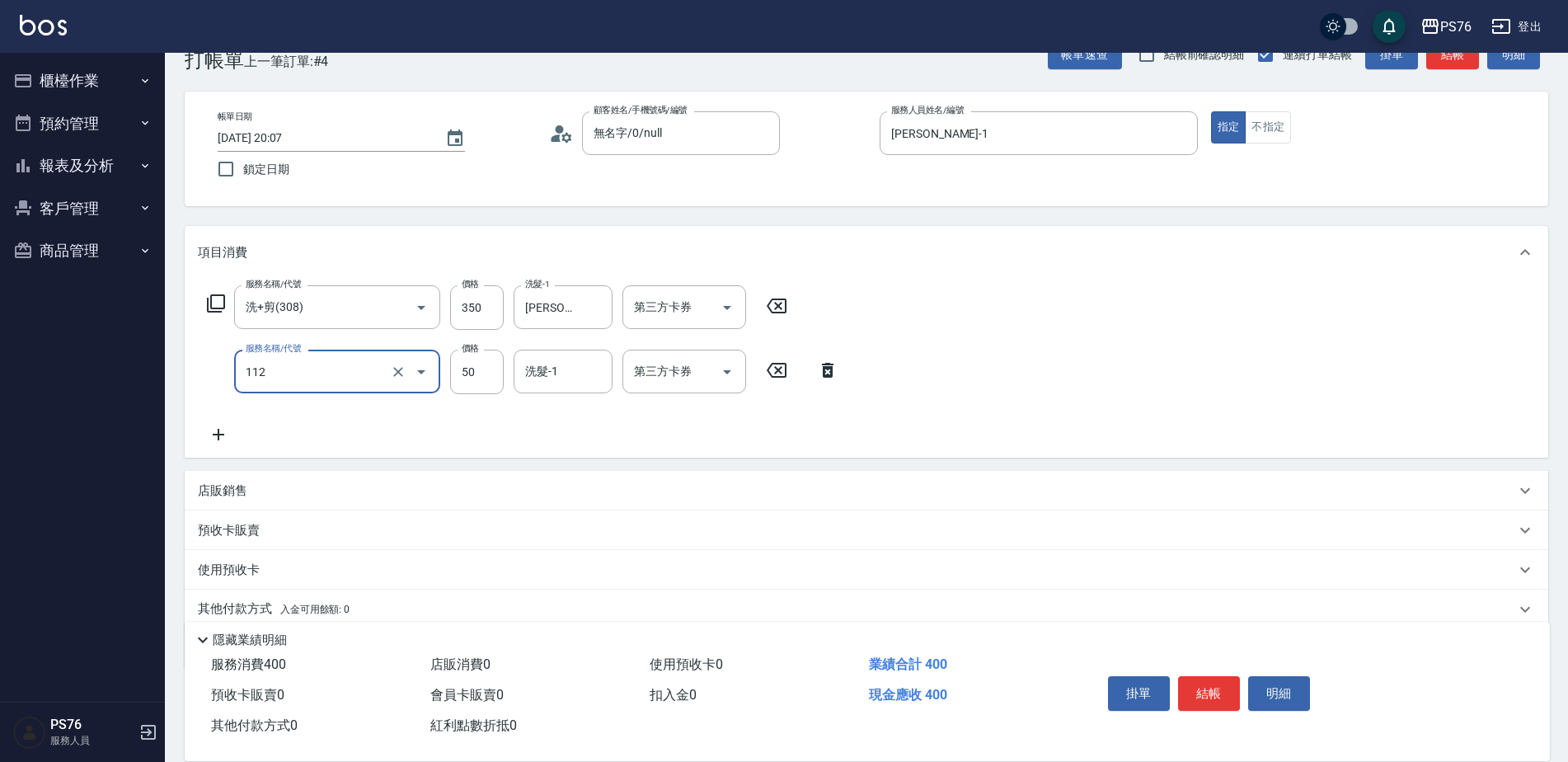
type input "精油50(112)"
type input "陳坤民-1"
click at [278, 491] on div "店販銷售" at bounding box center [857, 490] width 1317 height 18
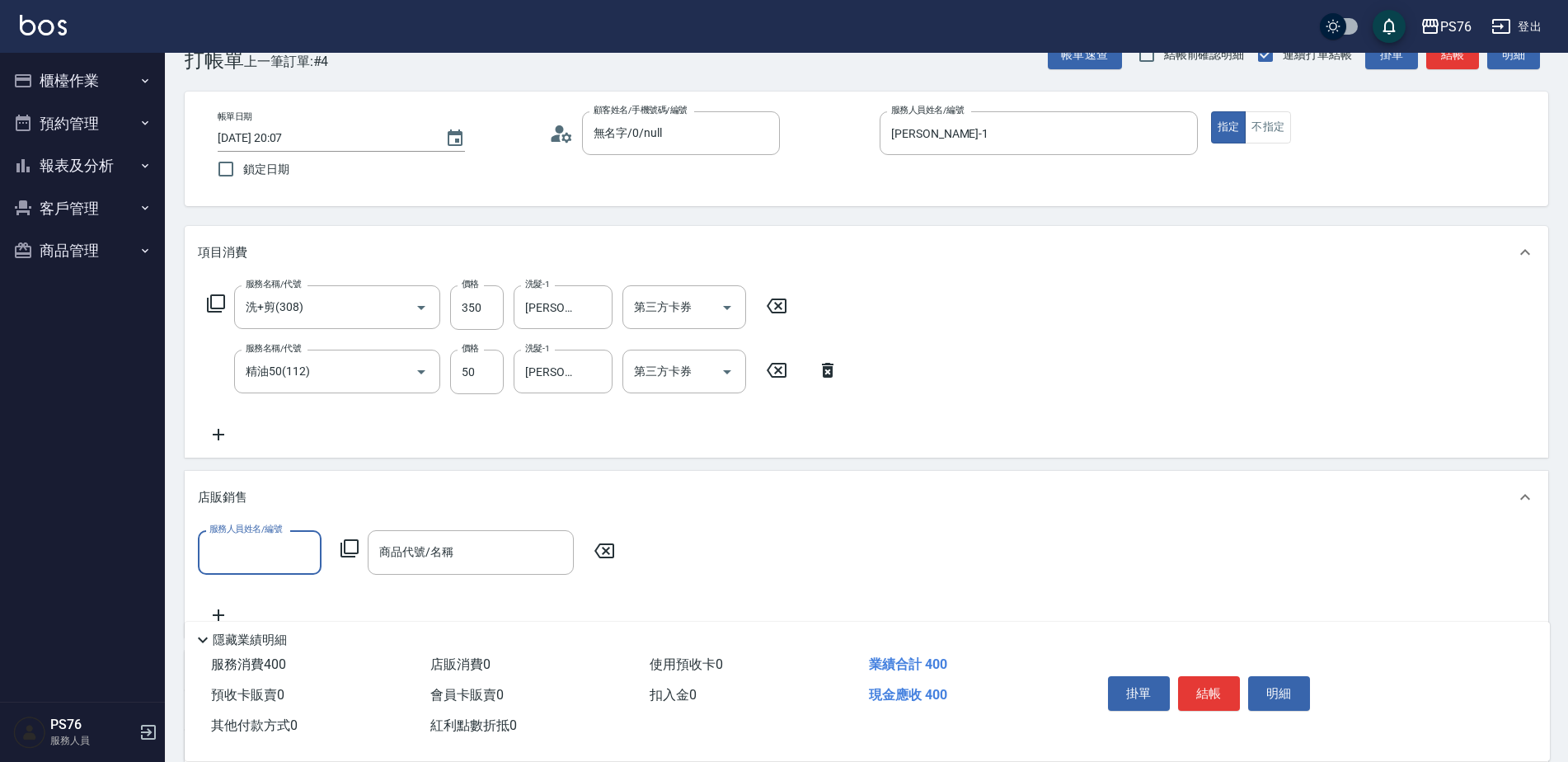
scroll to position [0, 0]
type input "陳坤民-1"
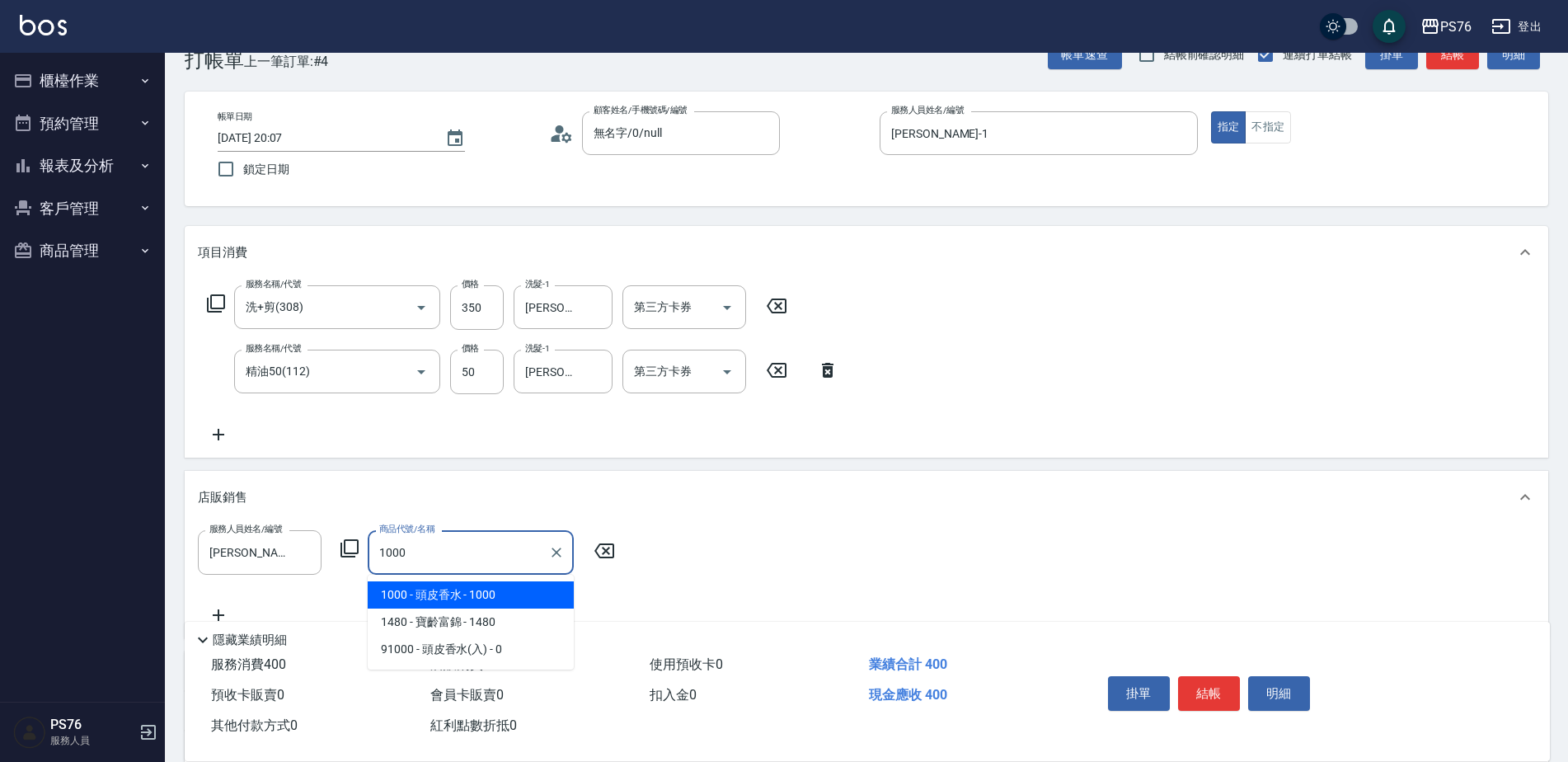
type input "頭皮香水"
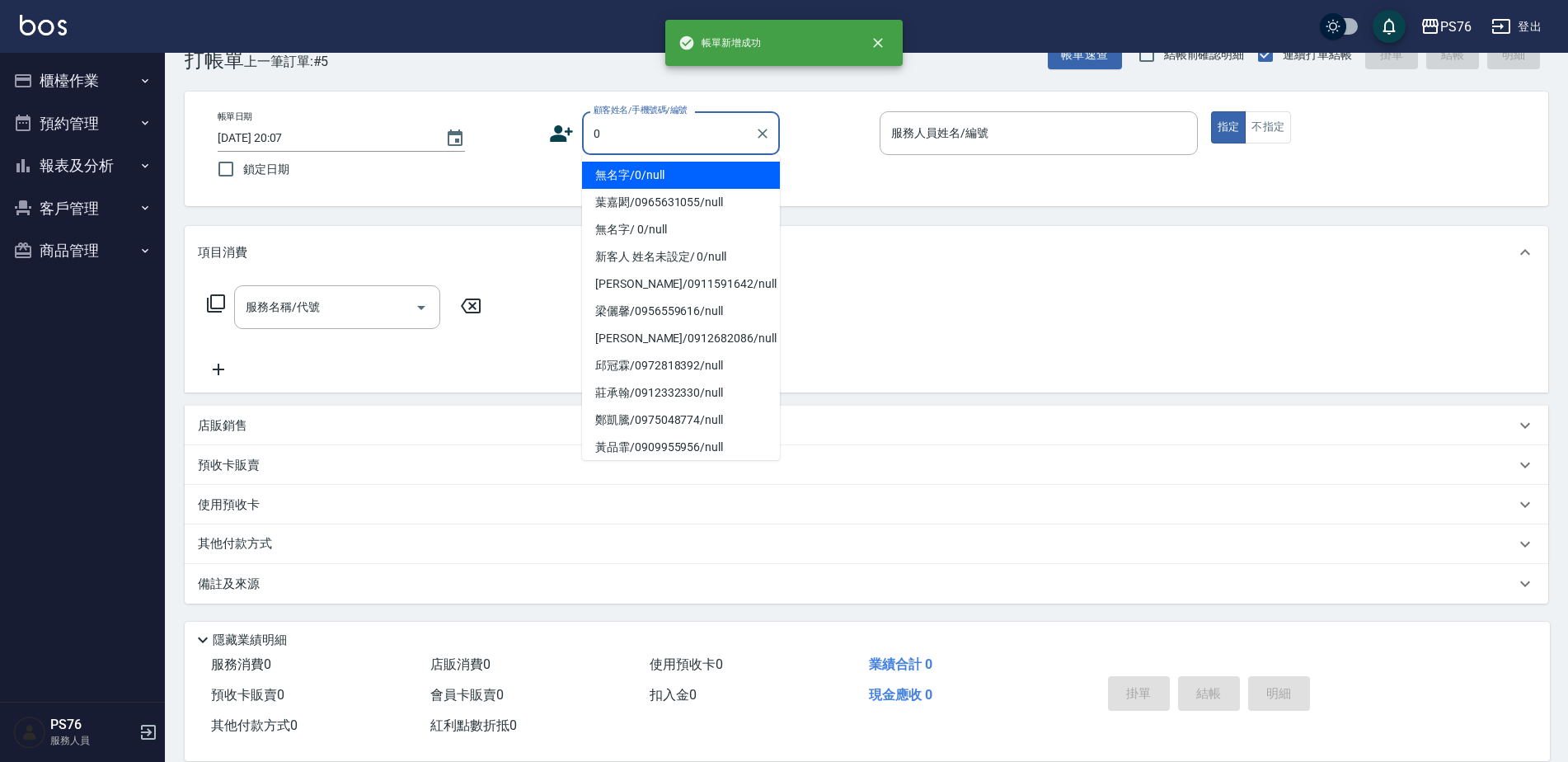
type input "無名字/0/null"
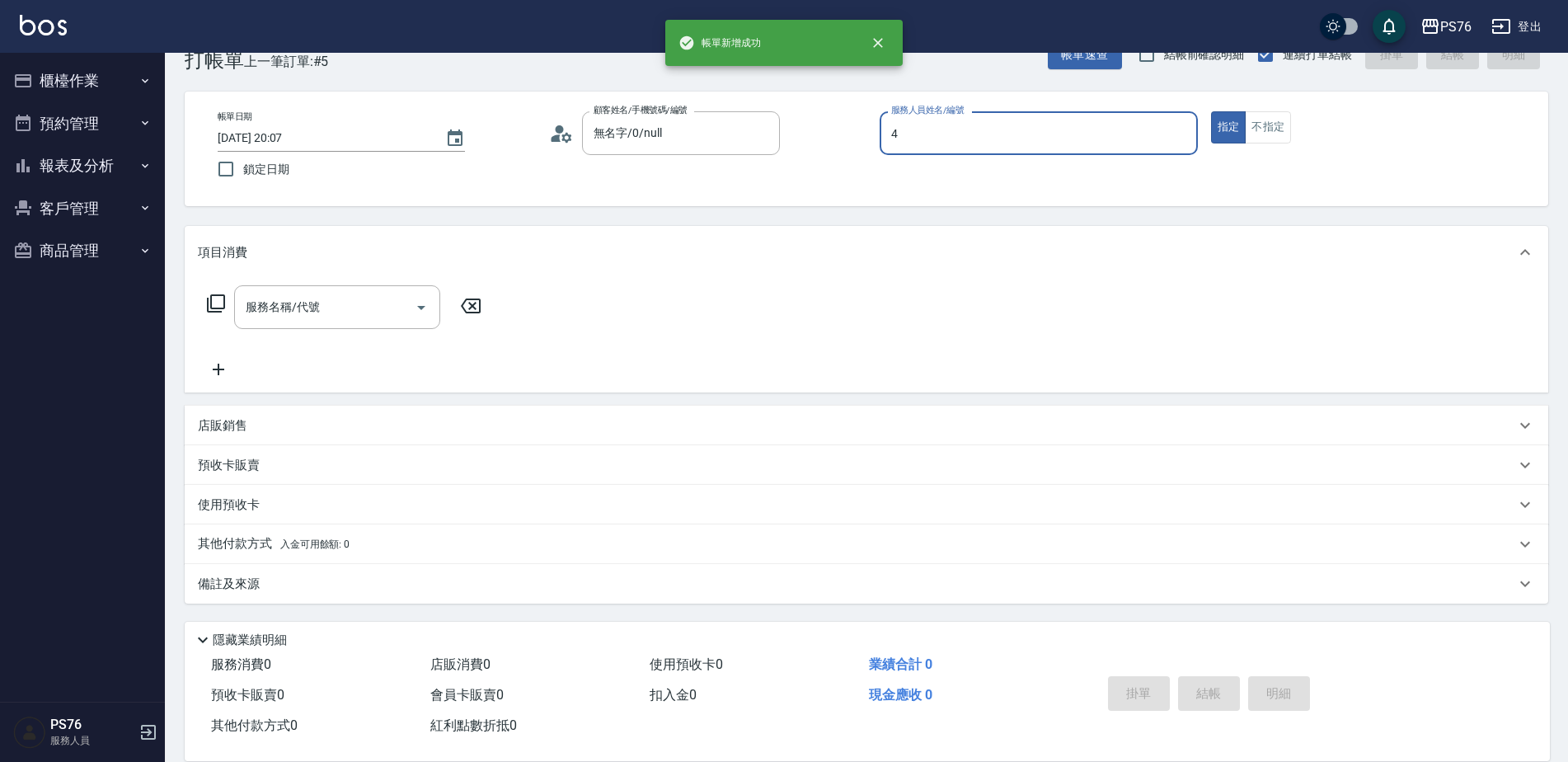
type input "蕭孟廷-4"
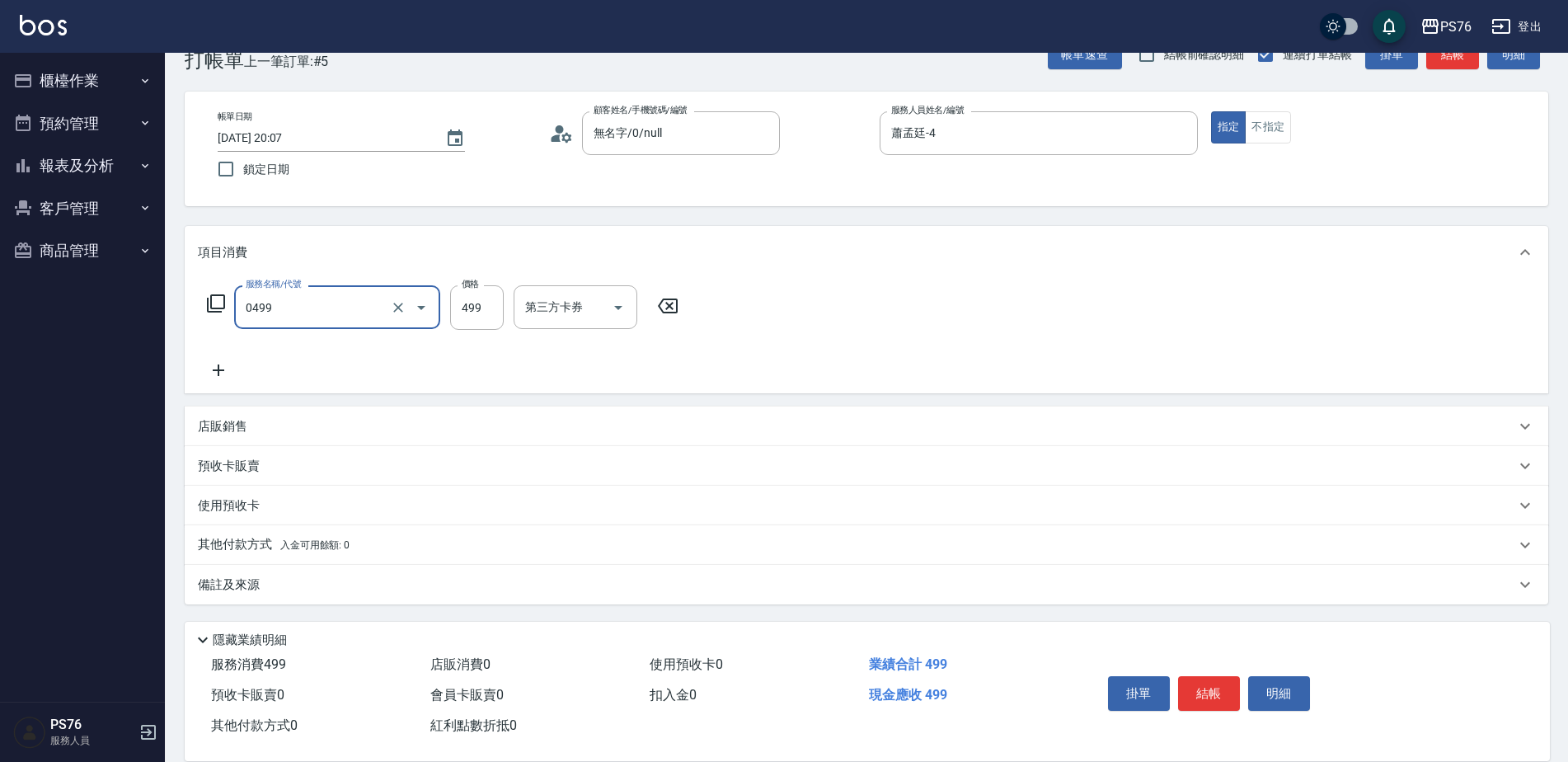
type input "伊黛莉499(0499)"
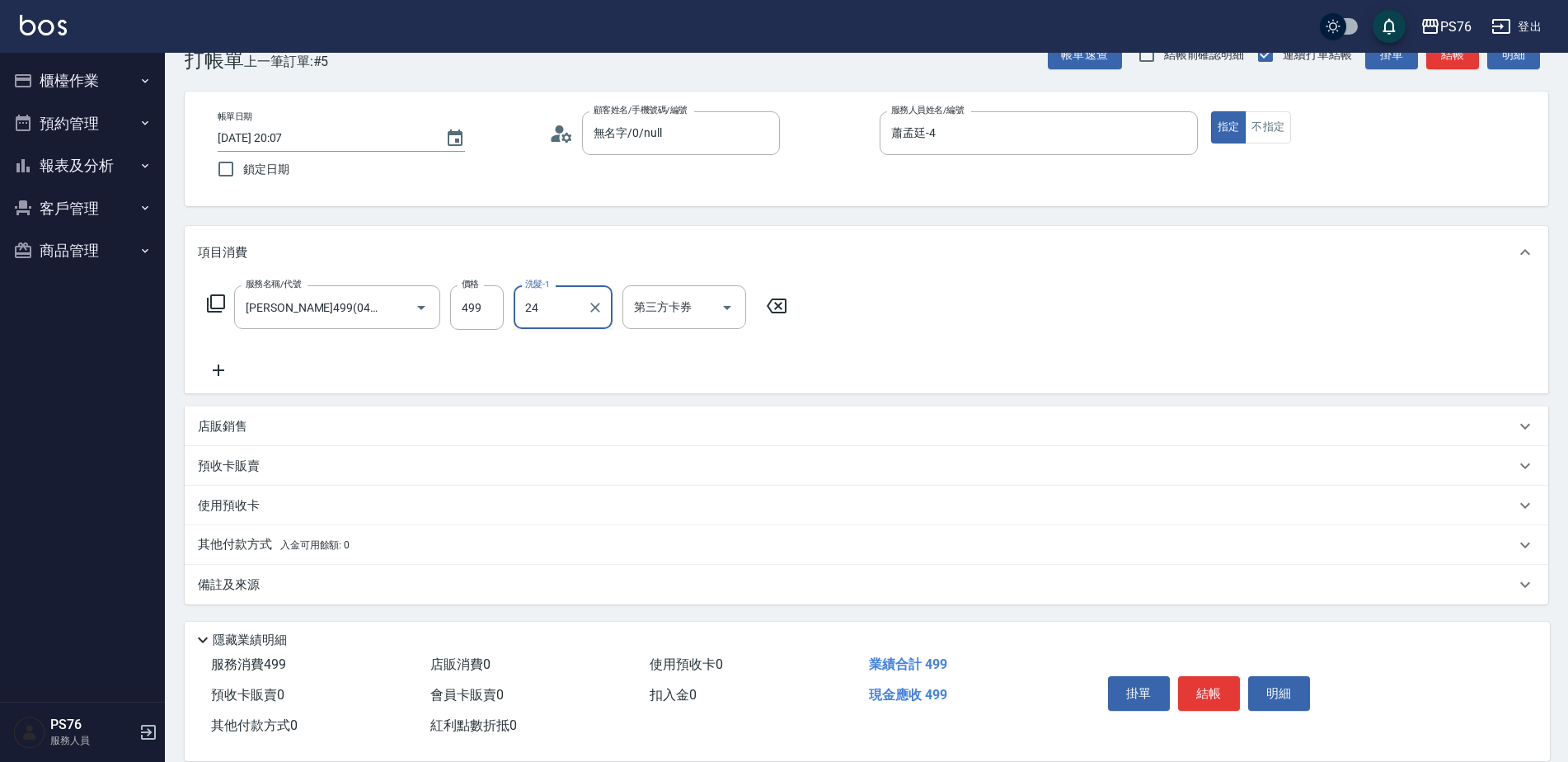
type input "游怡瑄-24"
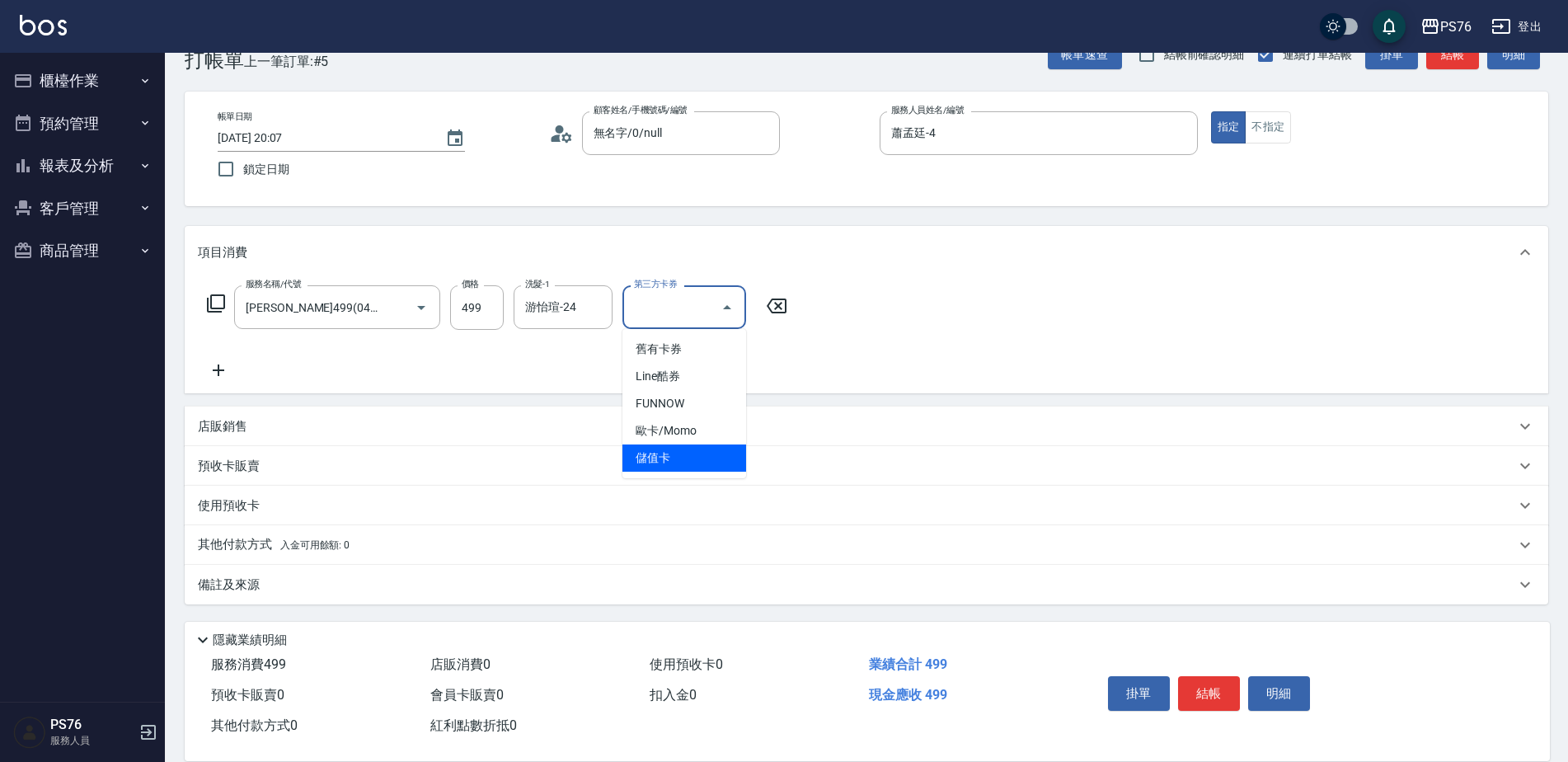
type input "儲值卡"
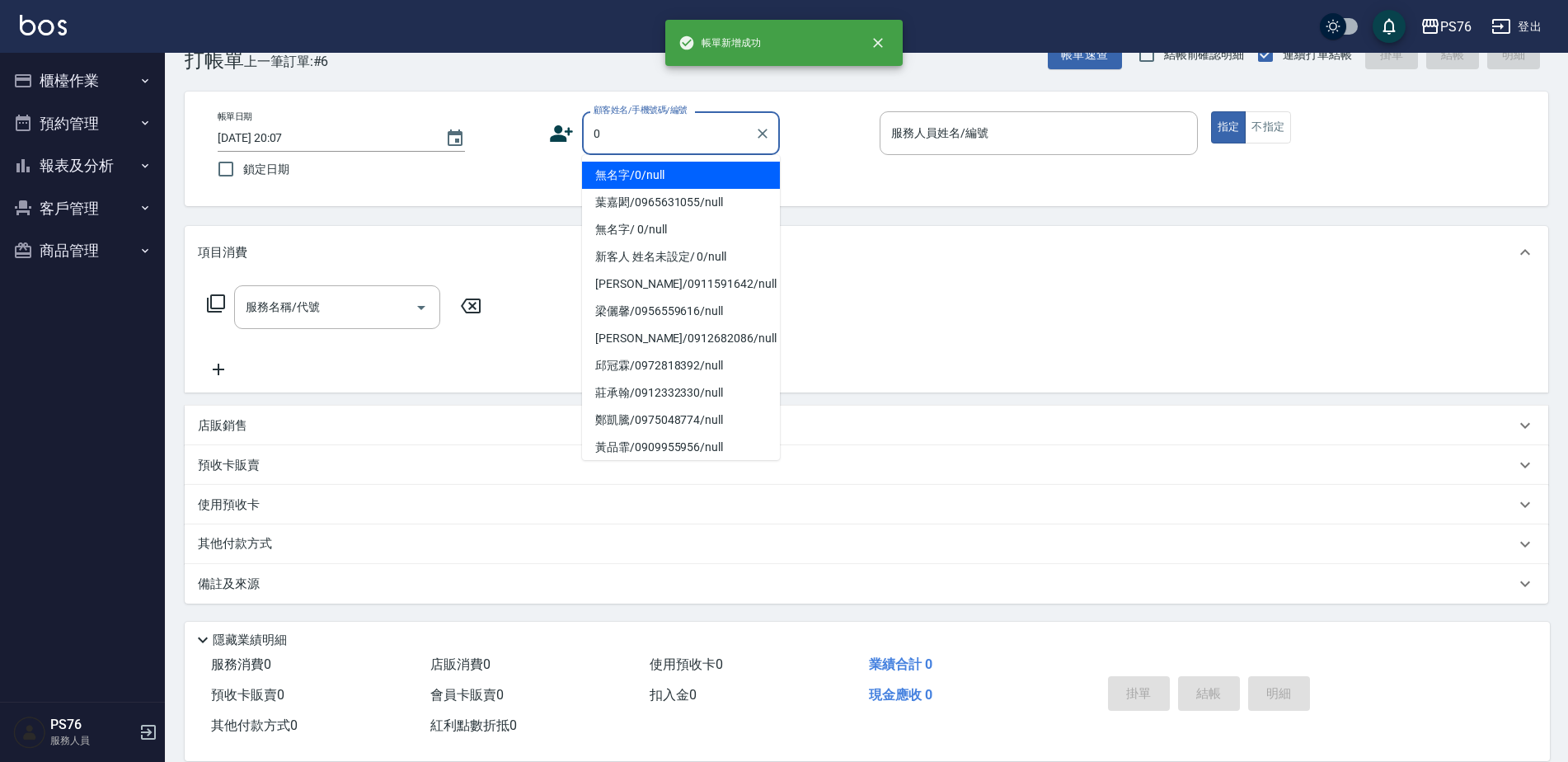
type input "無名字/0/null"
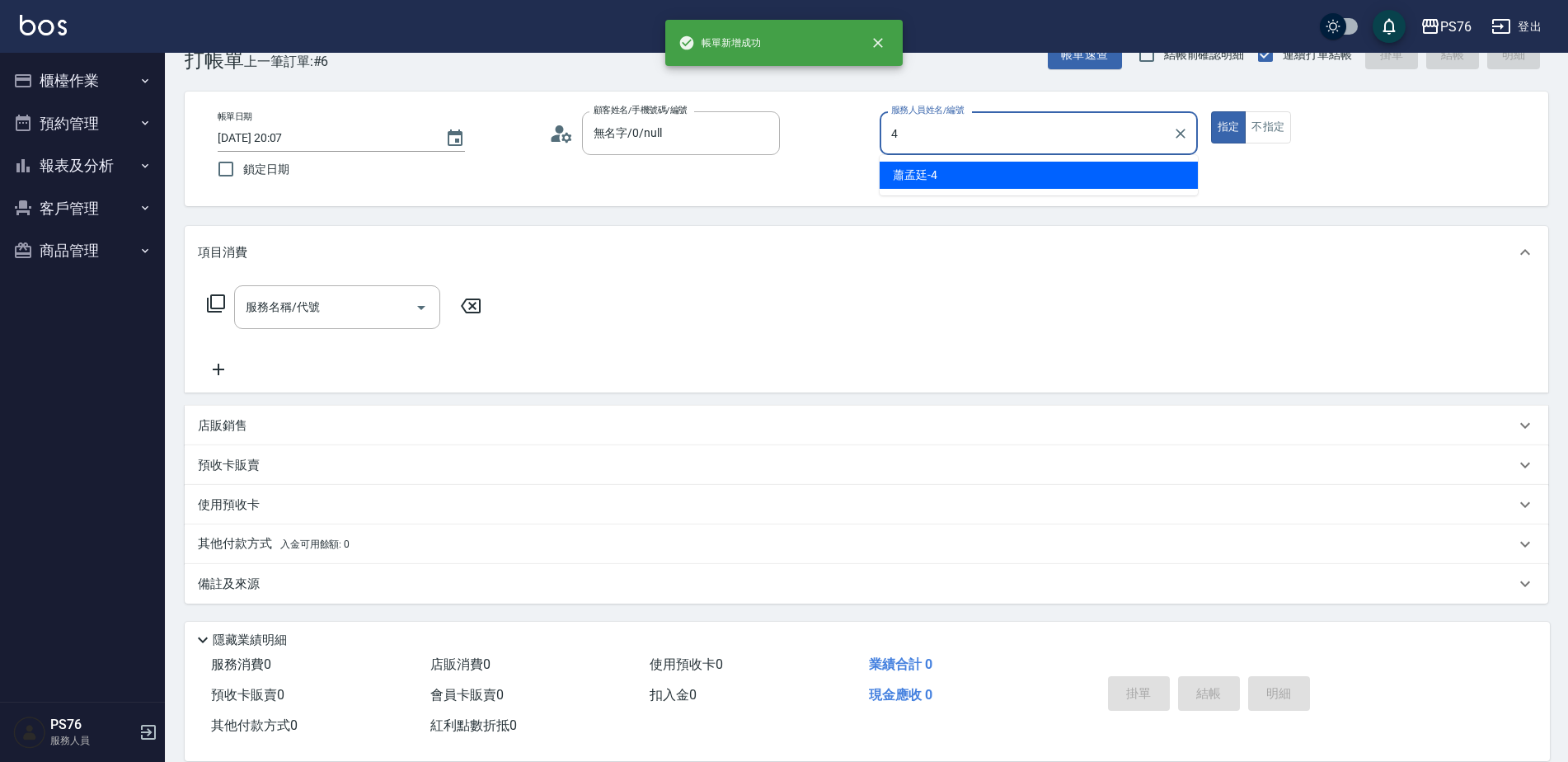
type input "蕭孟廷-4"
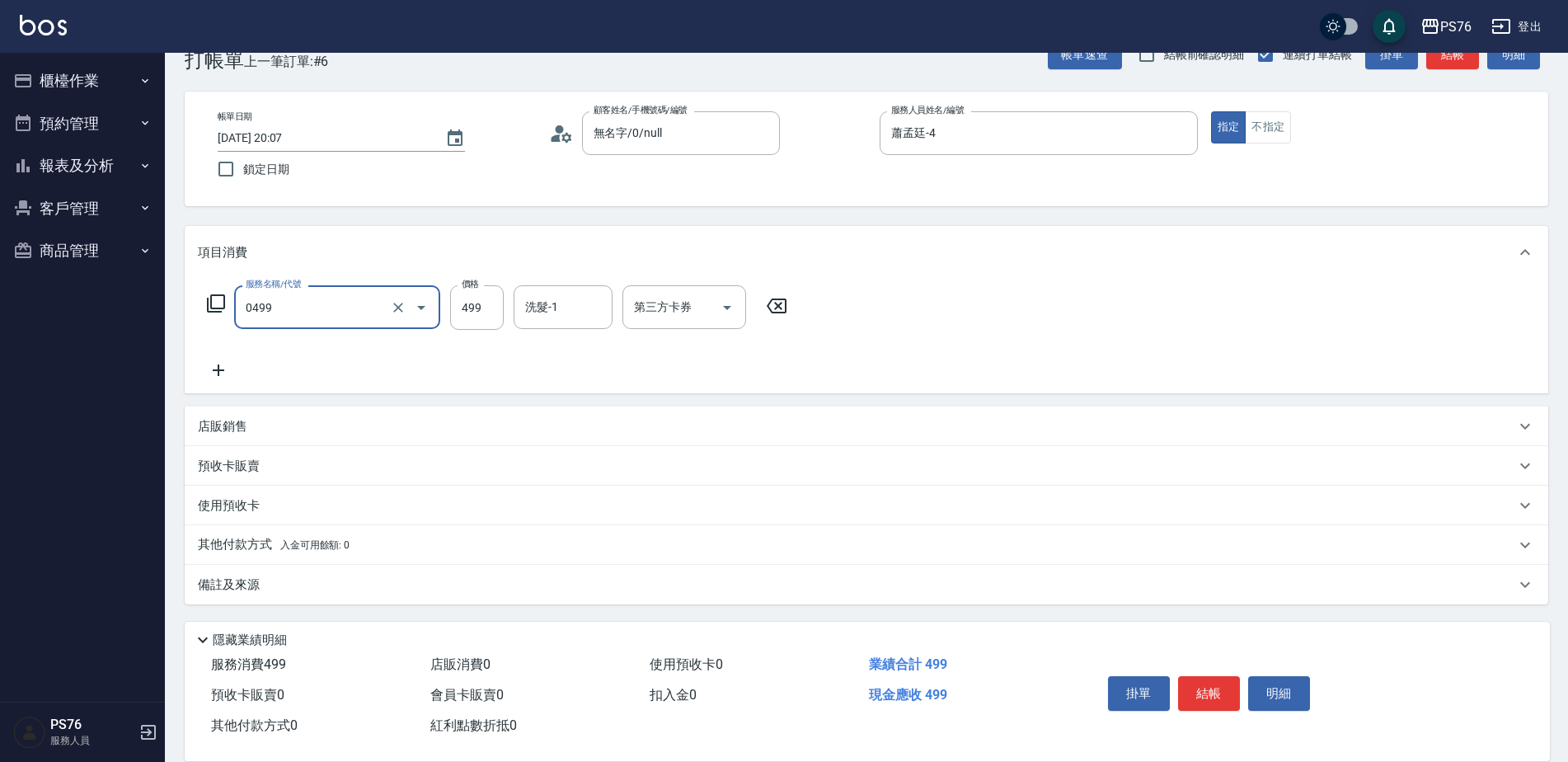
type input "伊黛莉499(0499)"
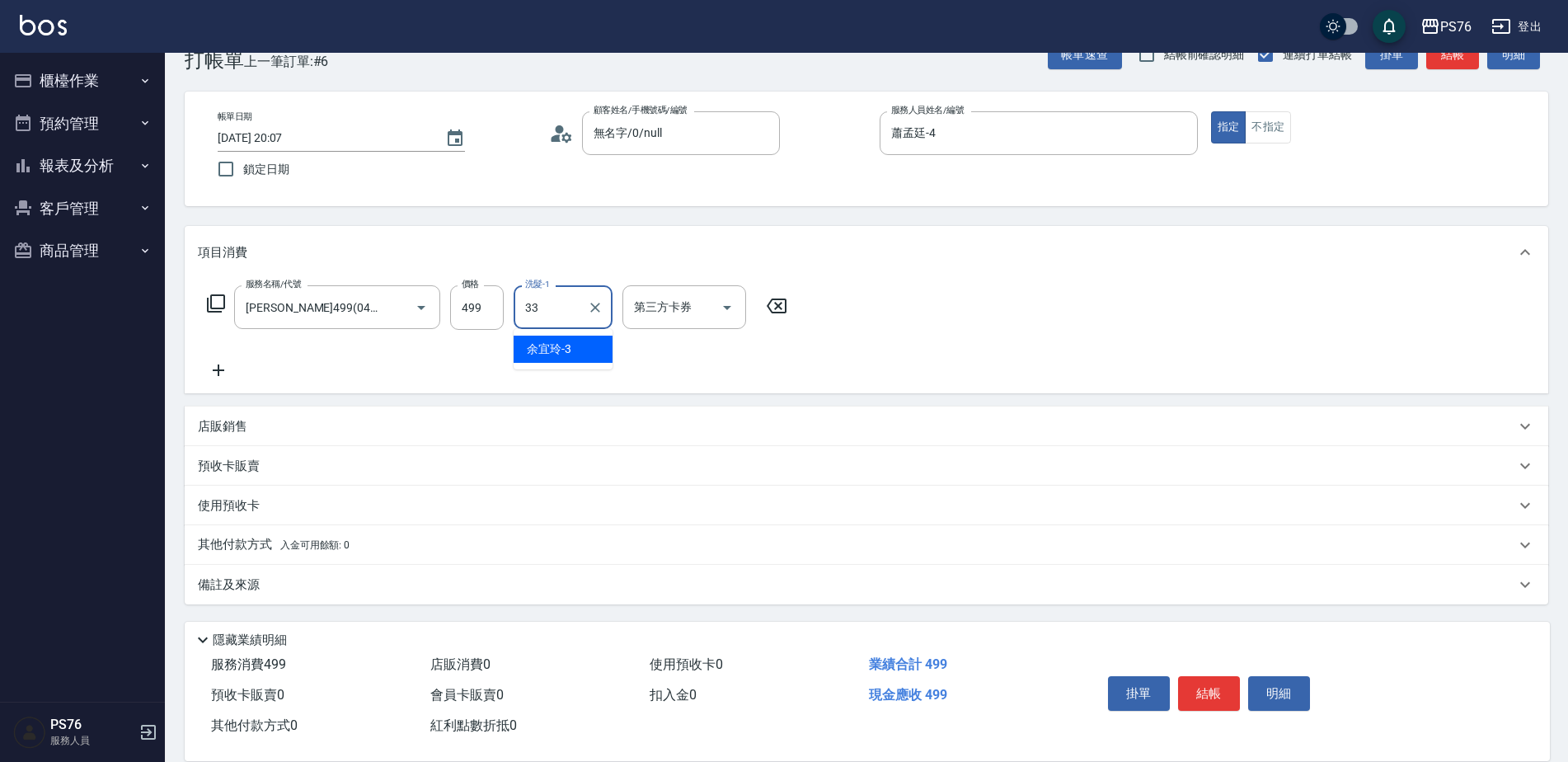
type input "李宇喬-33"
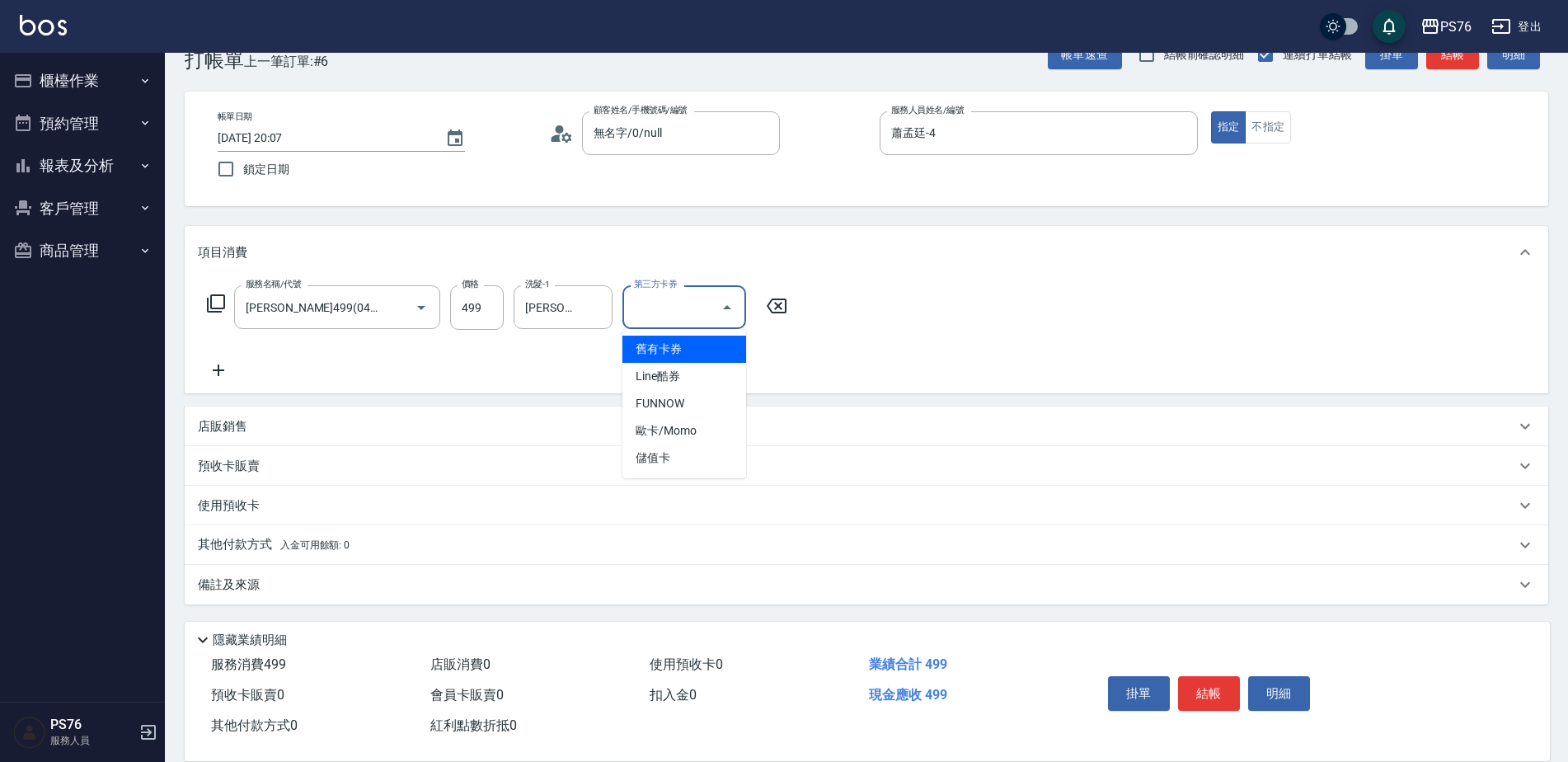
type input "儲值卡"
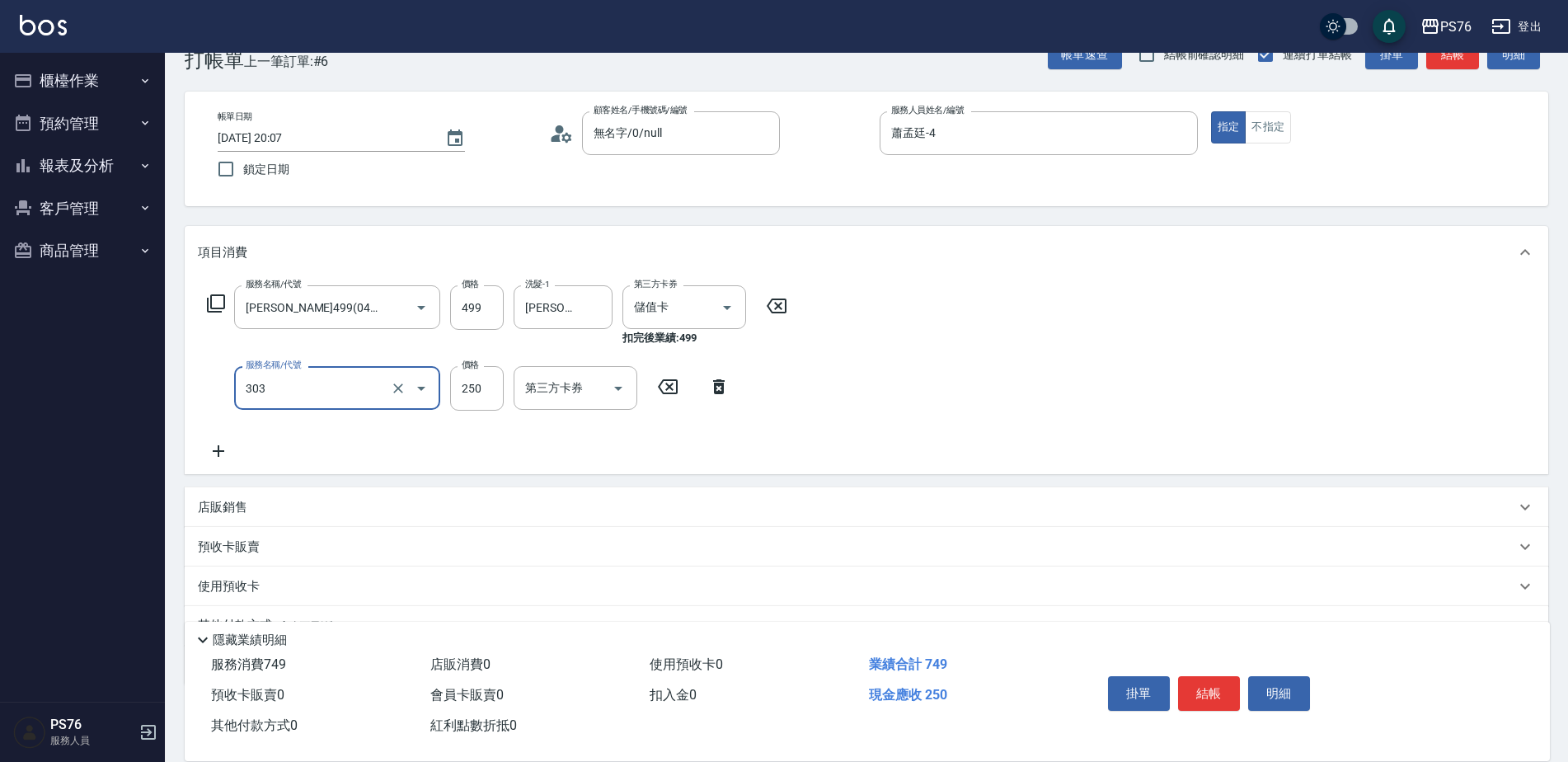
type input "剪髮(303)"
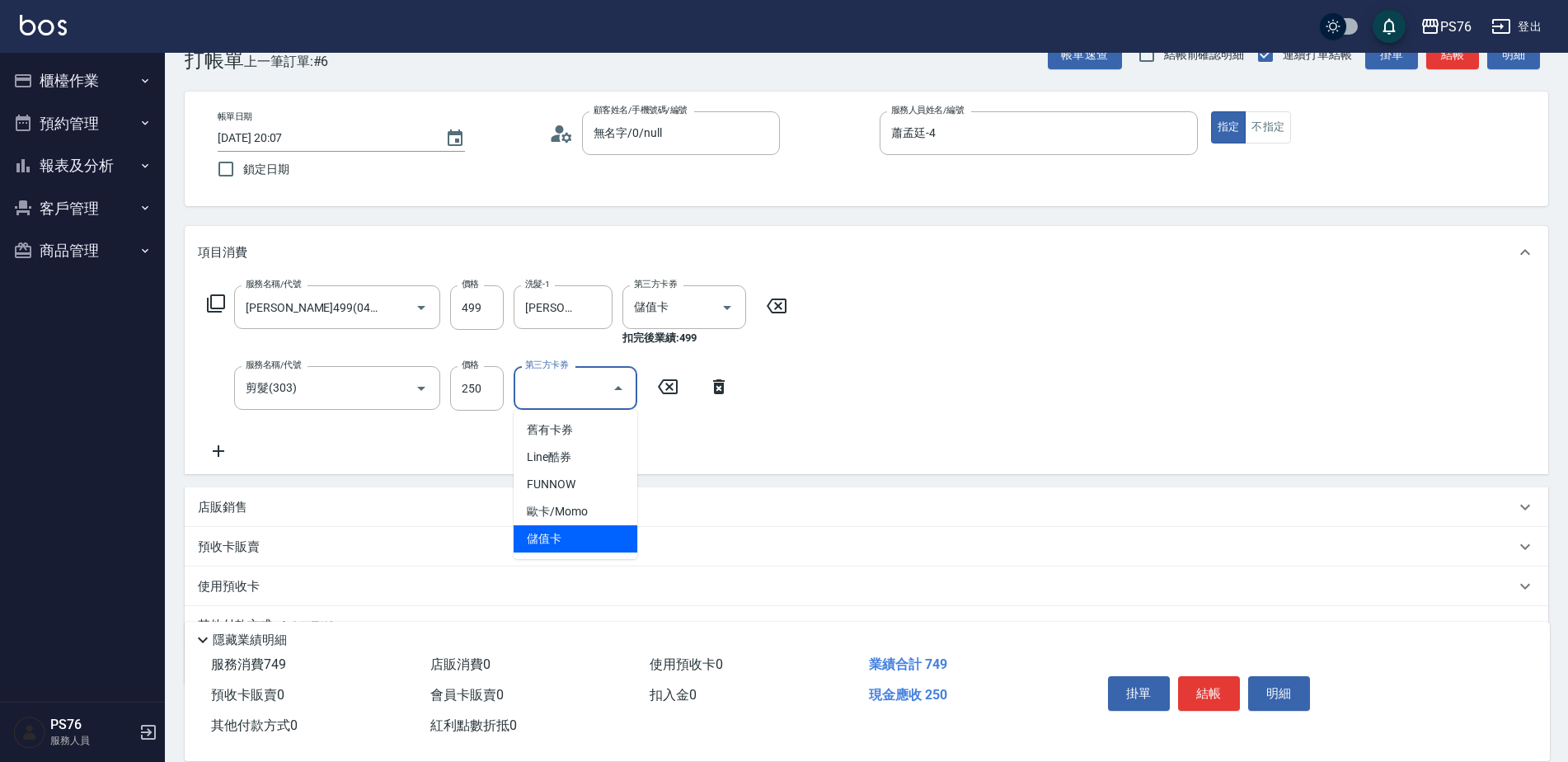
type input "儲值卡"
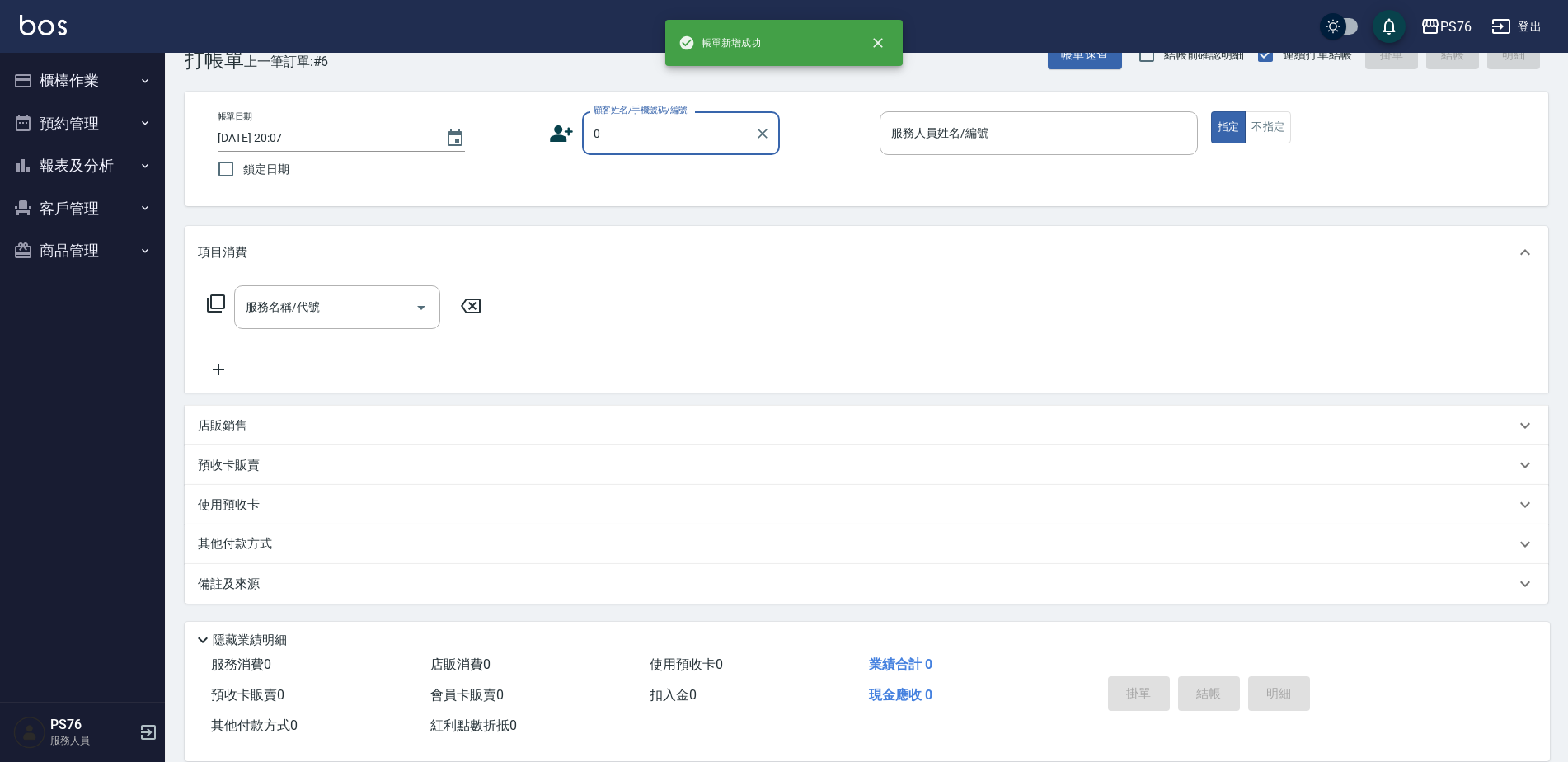
type input "無名字/0/null"
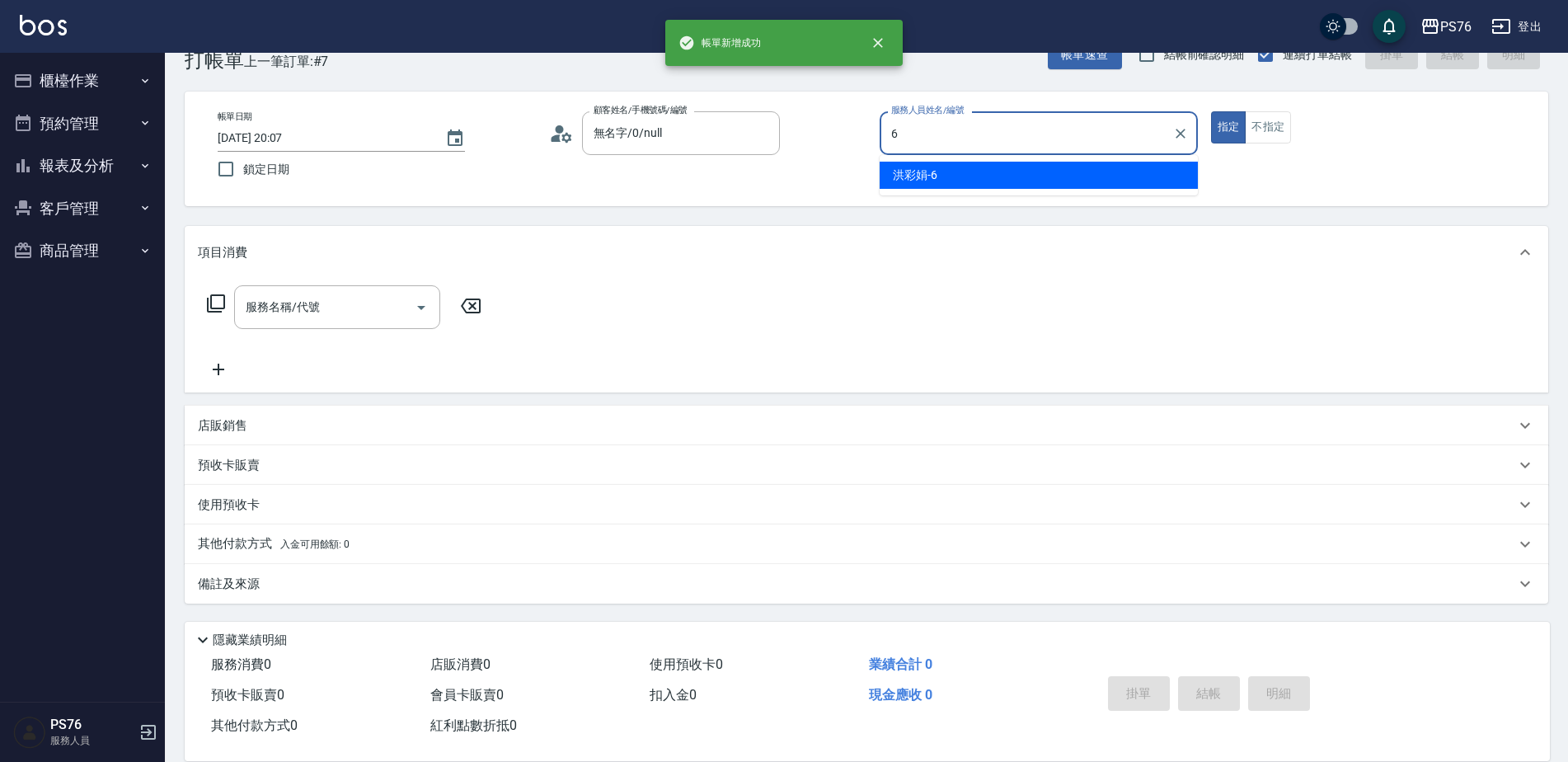
type input "洪彩娟-6"
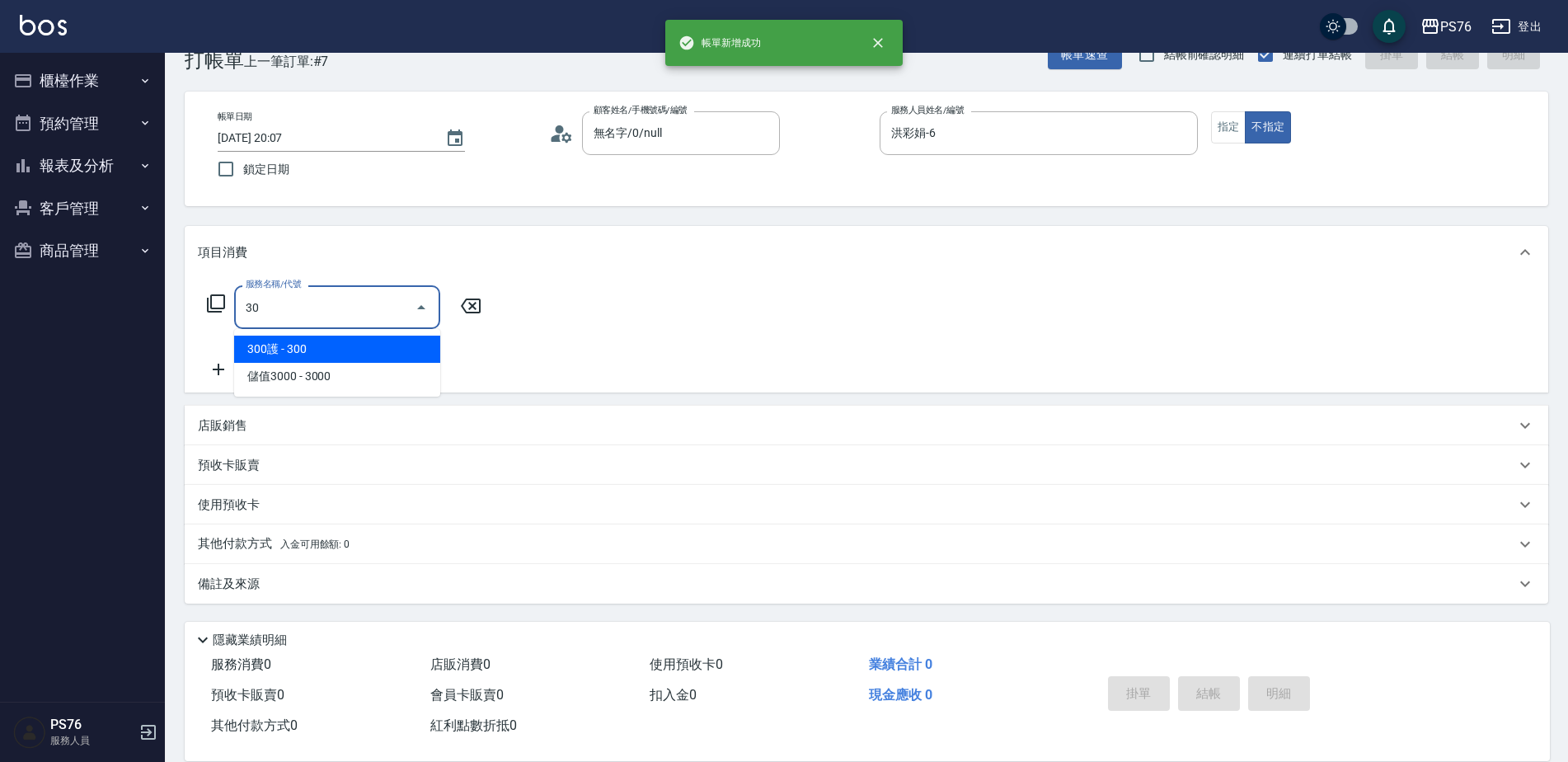
type input "3"
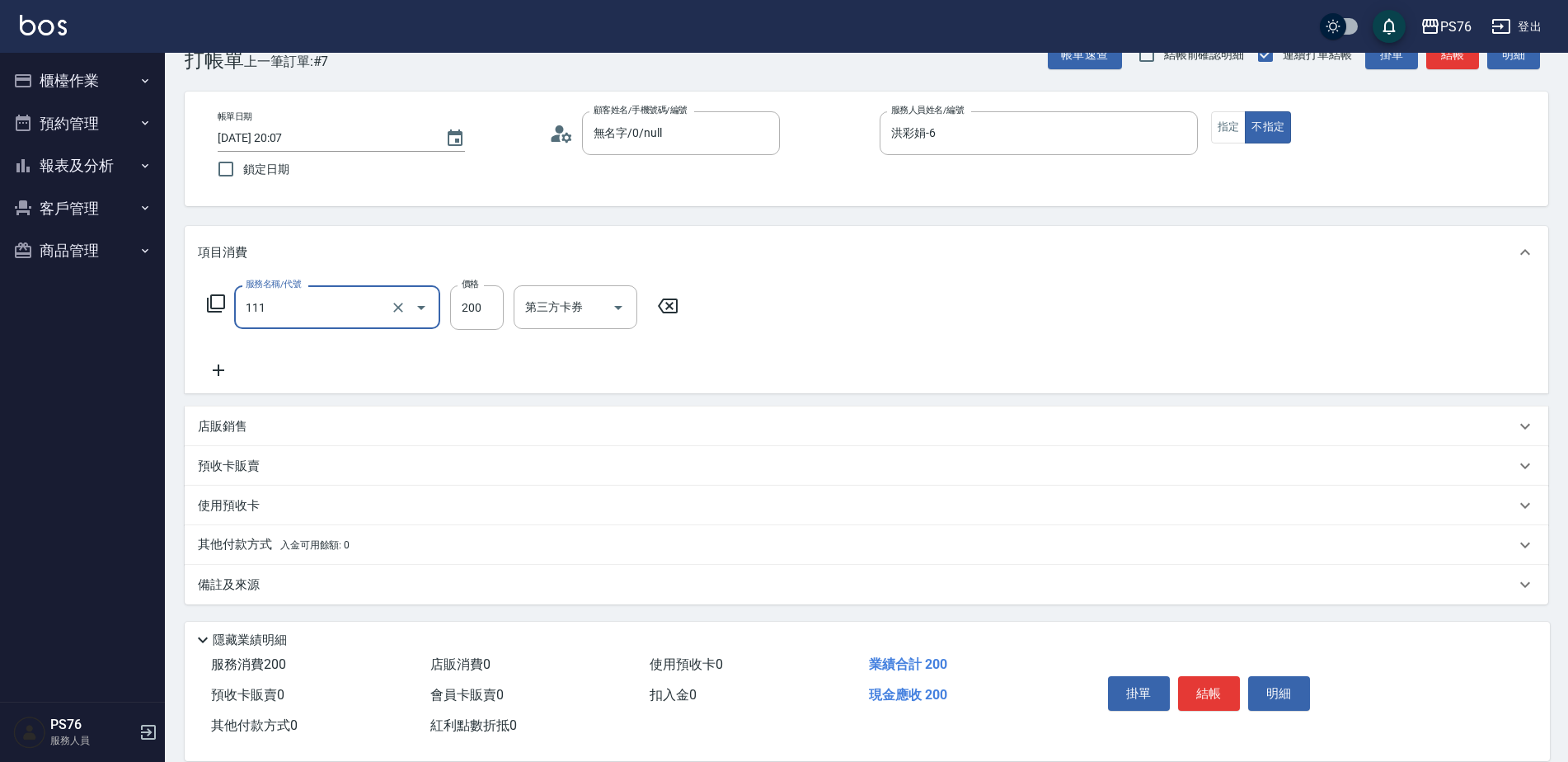
type input "200(111)"
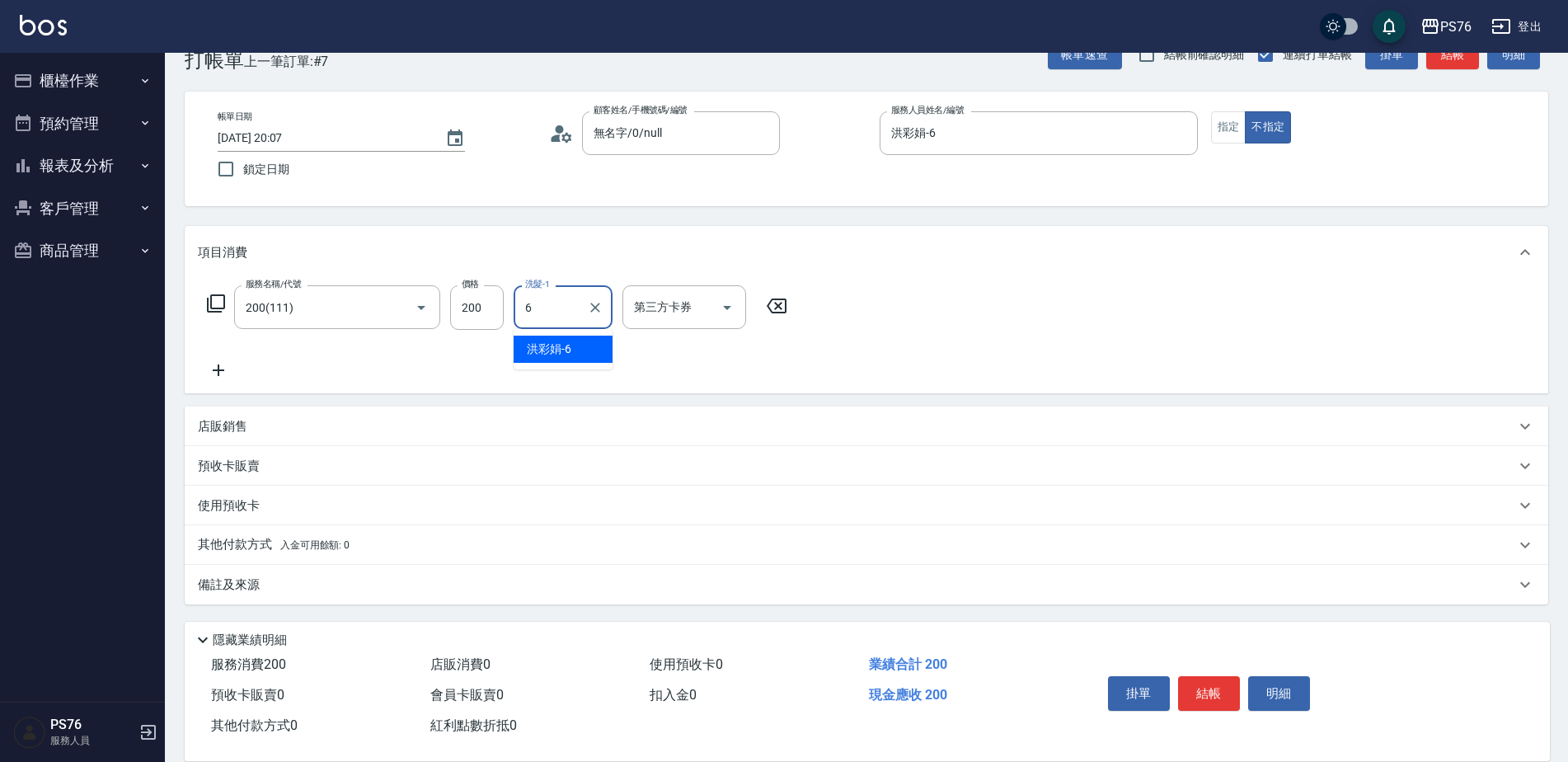
type input "洪彩娟-6"
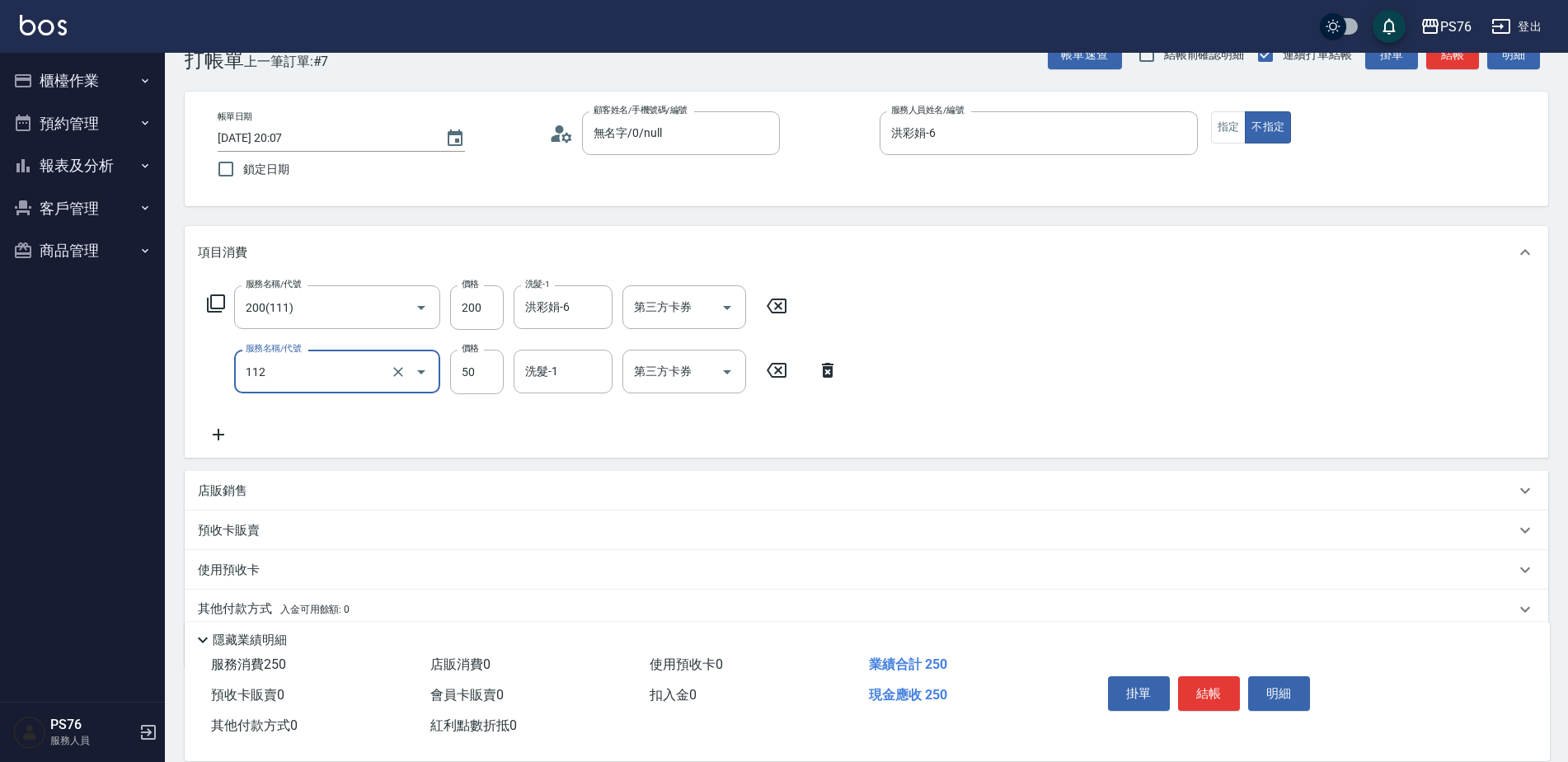
type input "精油50(112)"
type input "洪彩娟-6"
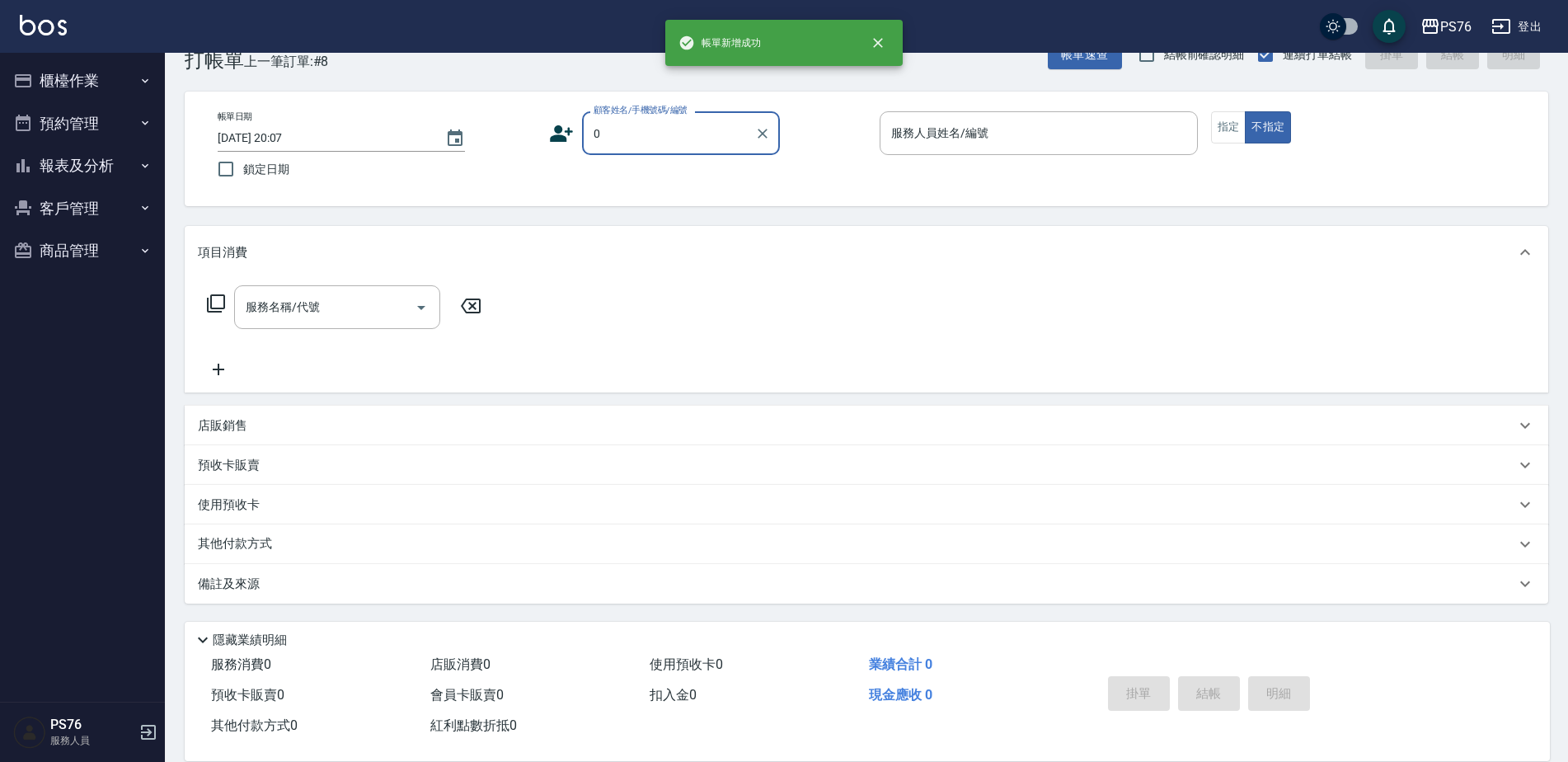
type input "無名字/0/null"
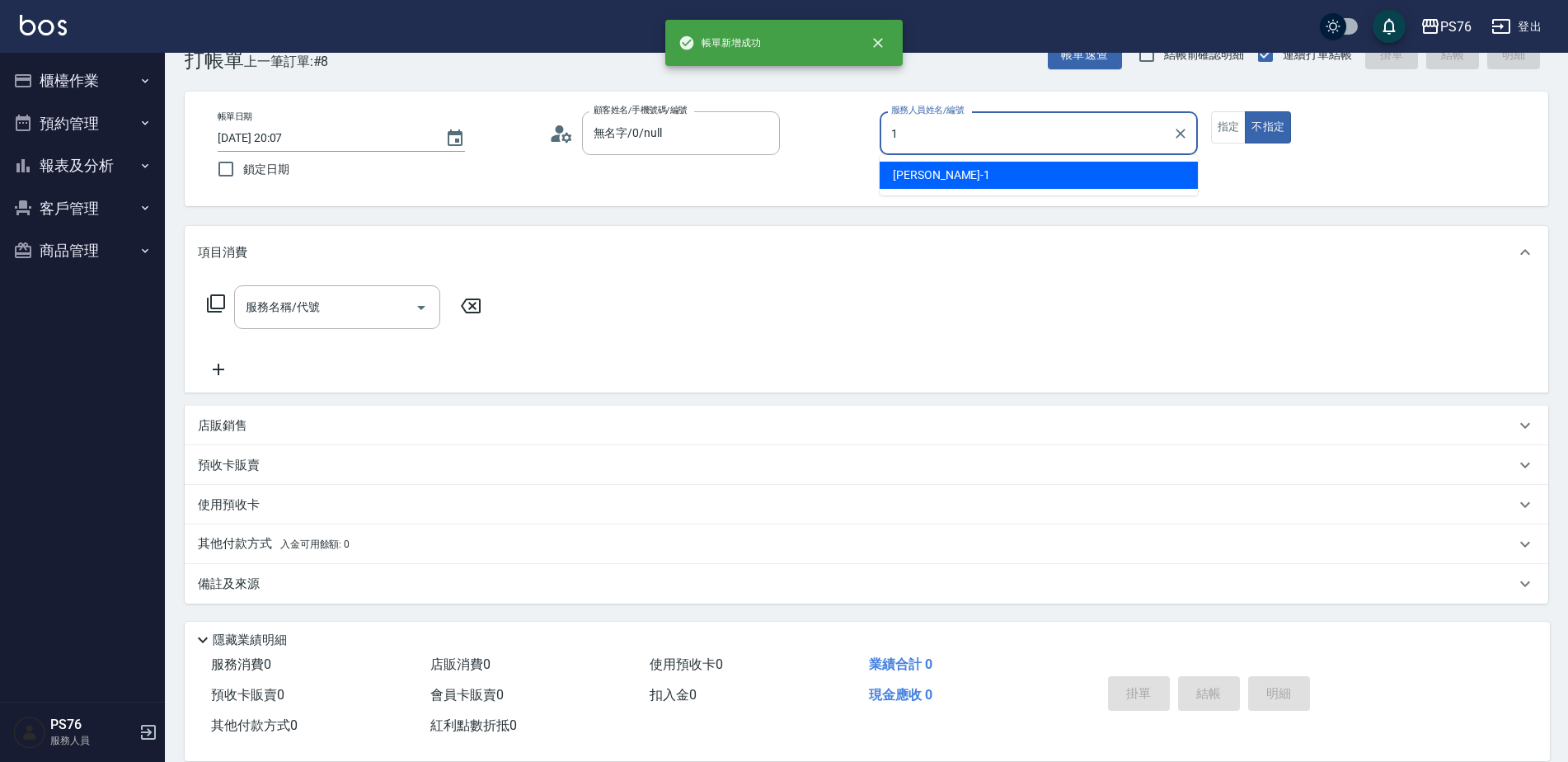
type input "陳坤民-1"
type button "false"
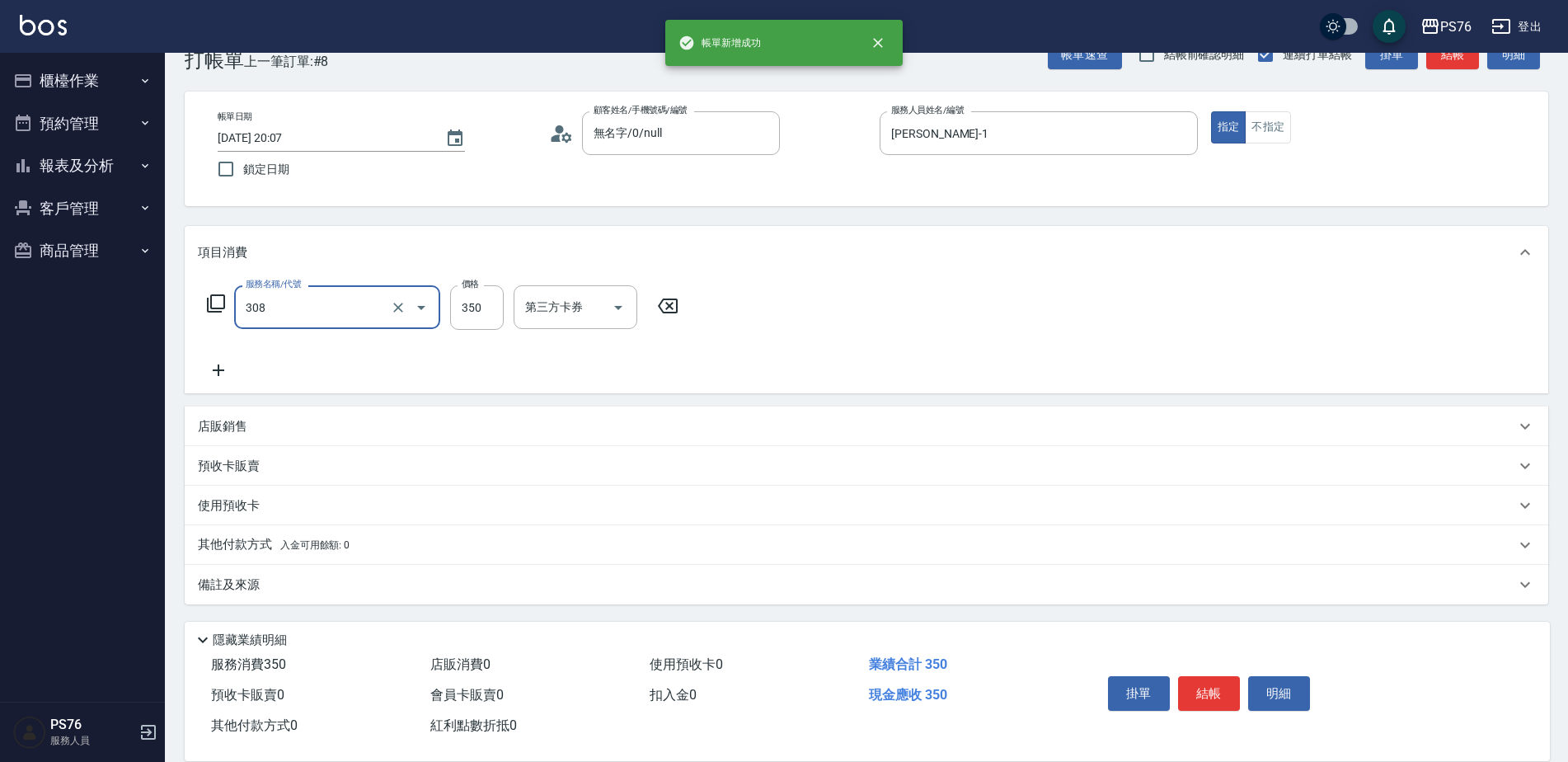
type input "洗+剪(308)"
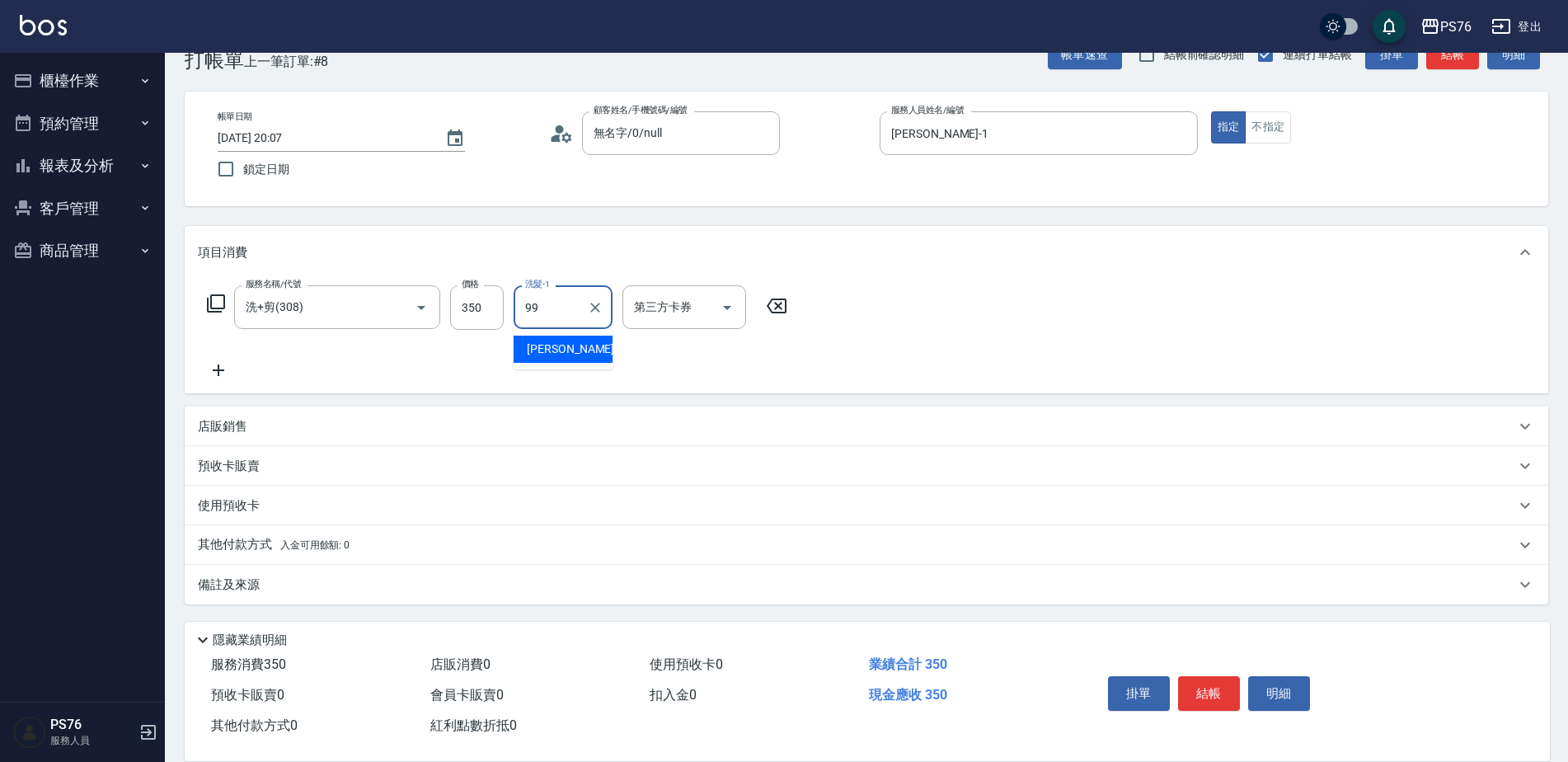
type input "詹明達-99"
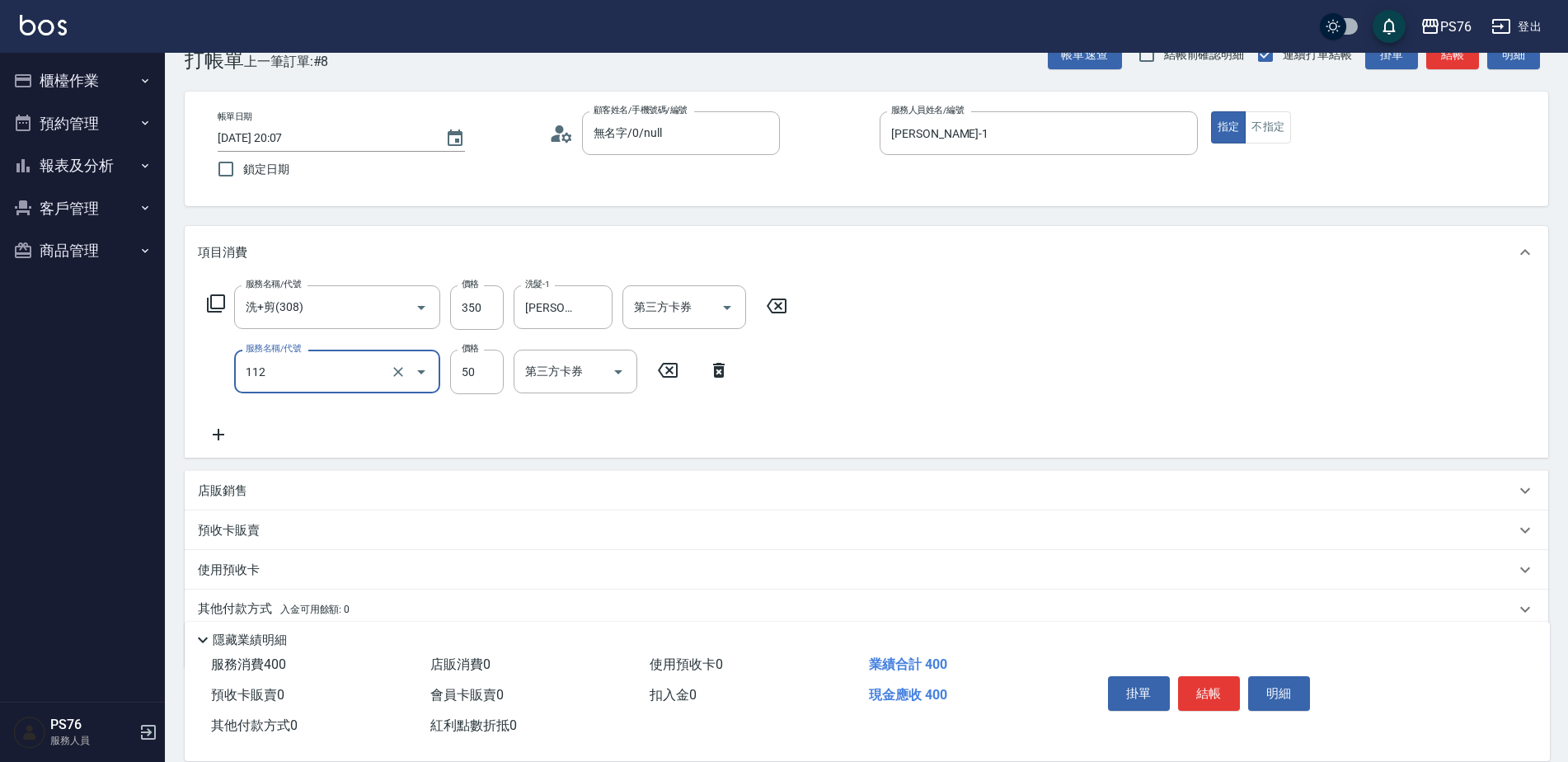
type input "精油50(112)"
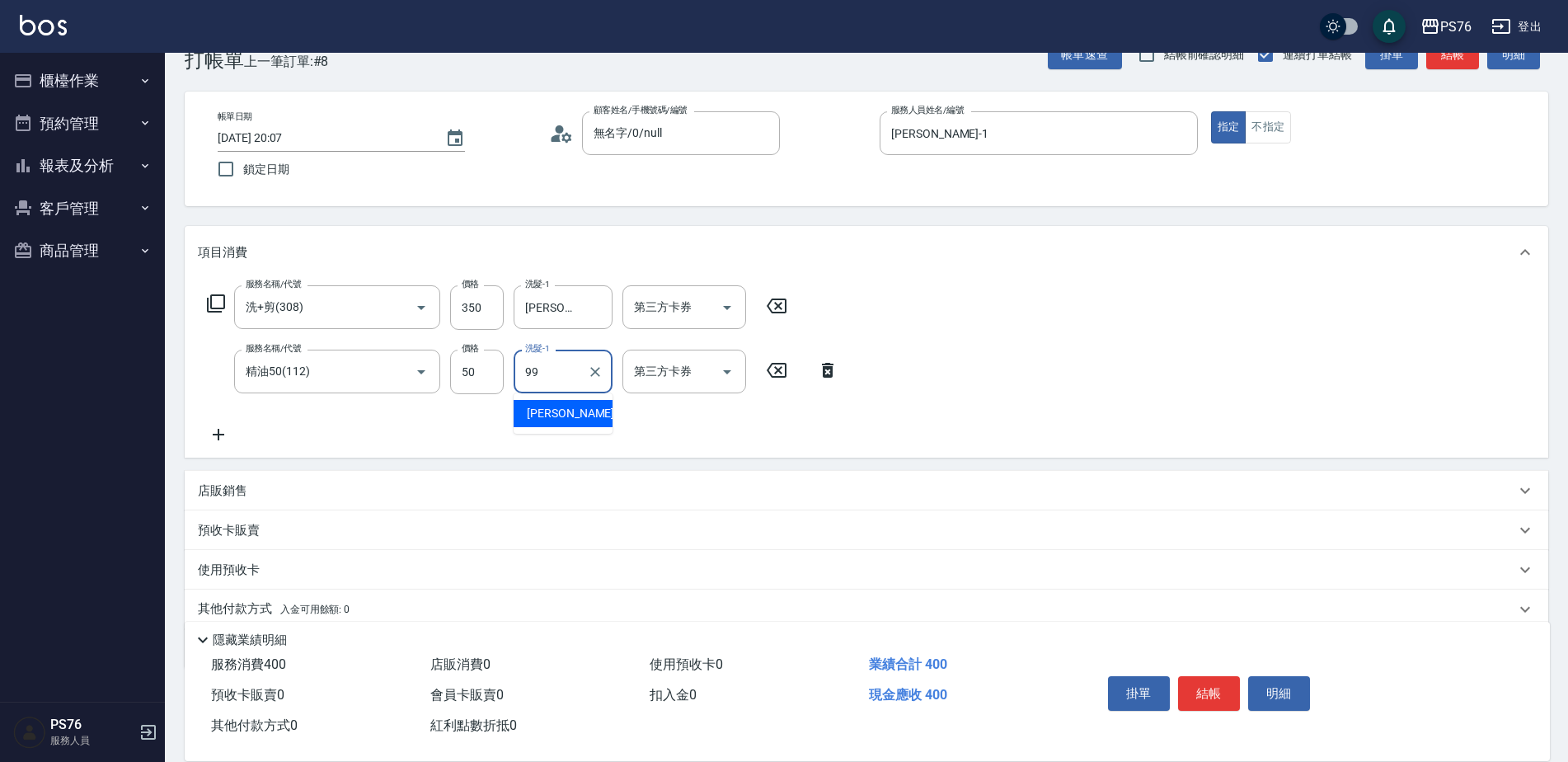
type input "詹明達-99"
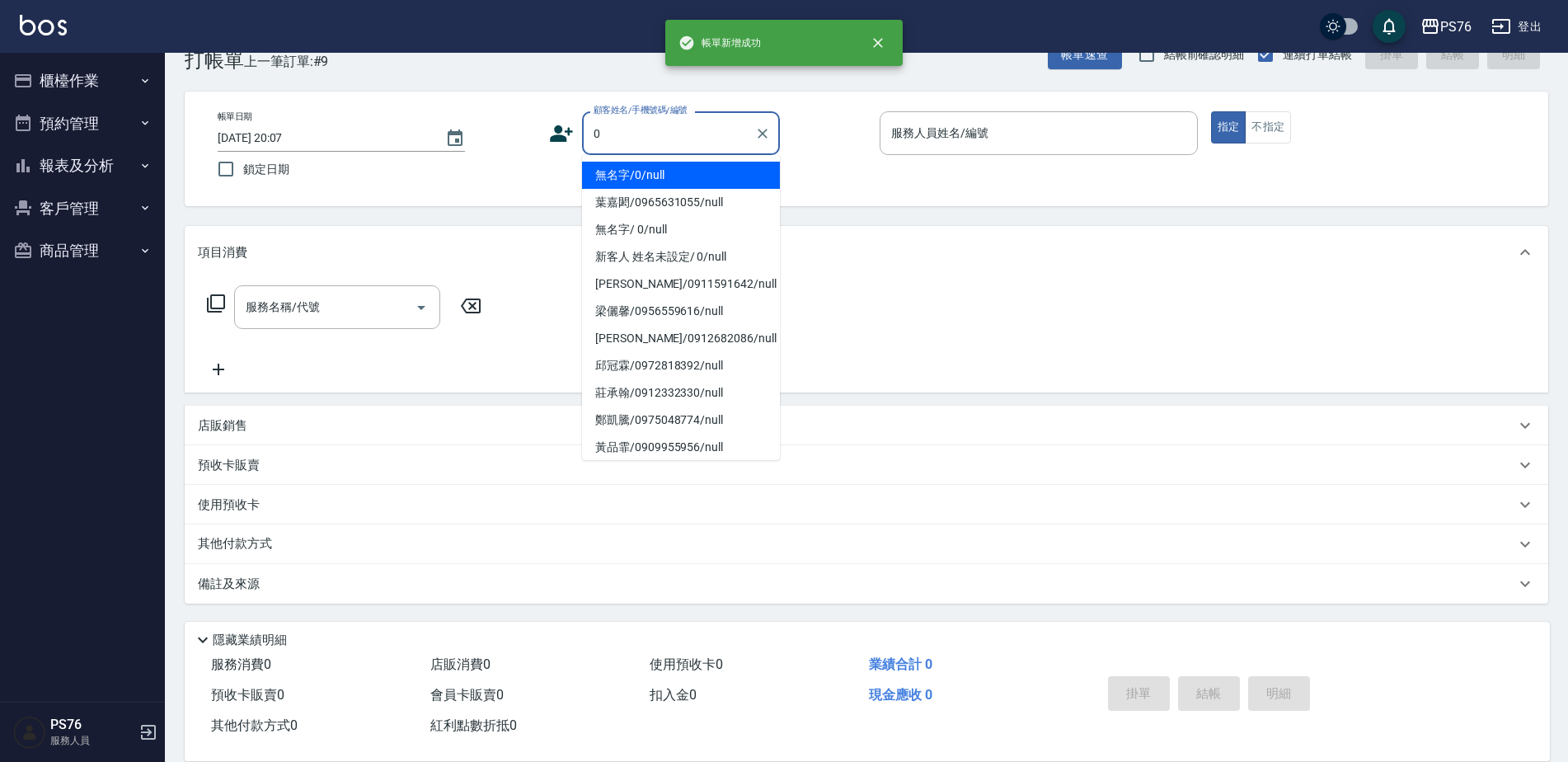
type input "無名字/0/null"
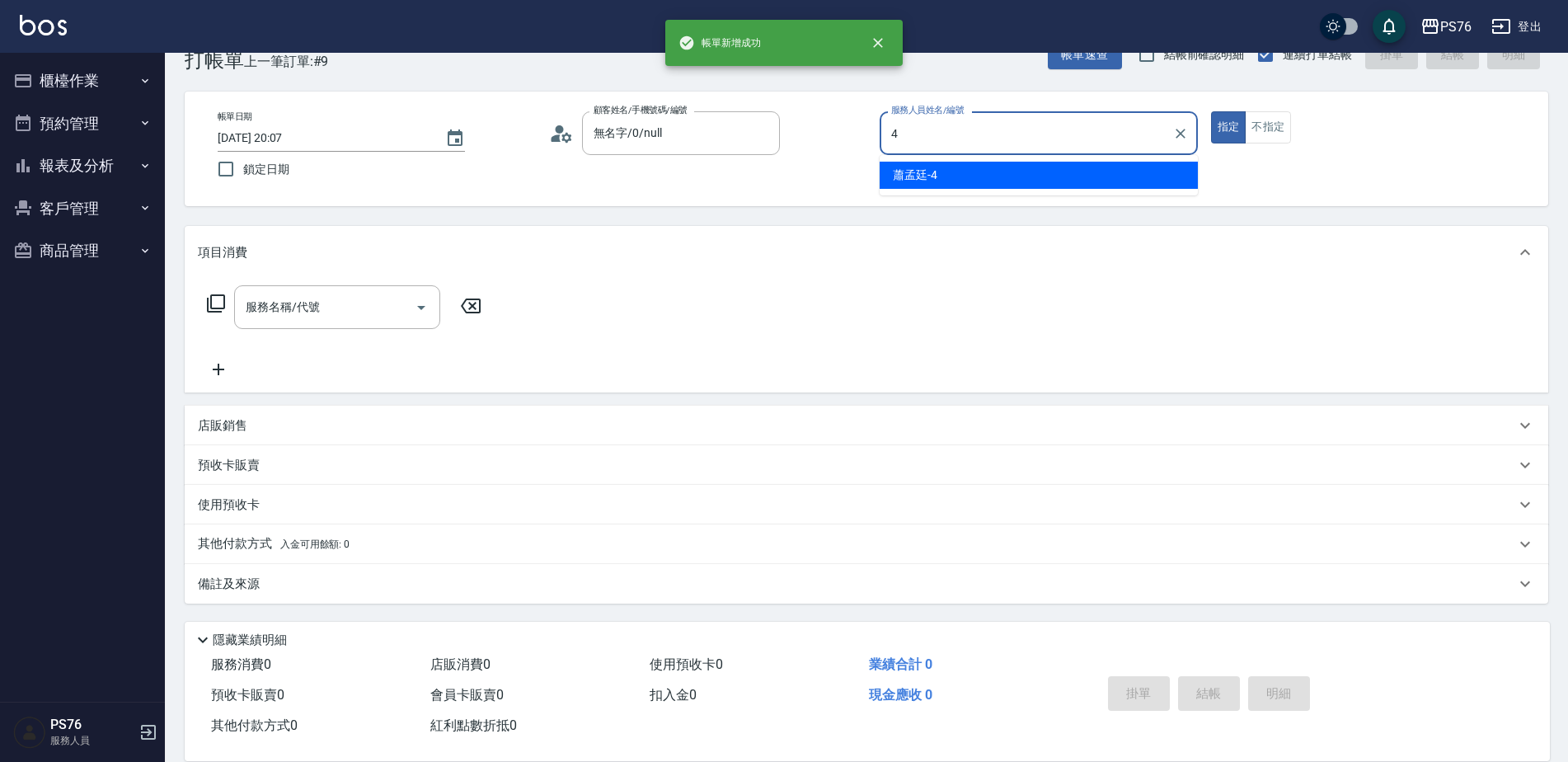
type input "蕭孟廷-4"
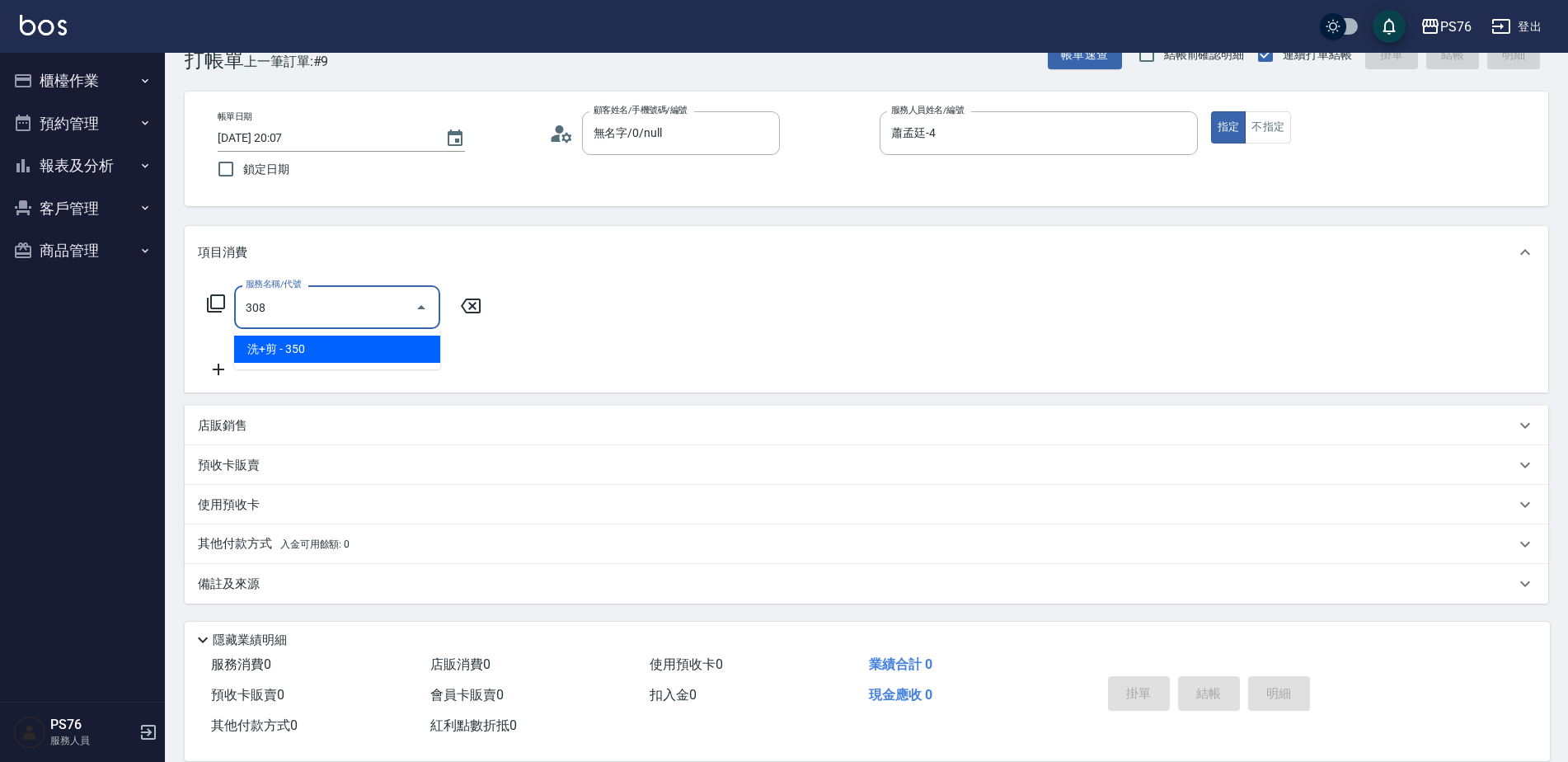
type input "洗+剪(308)"
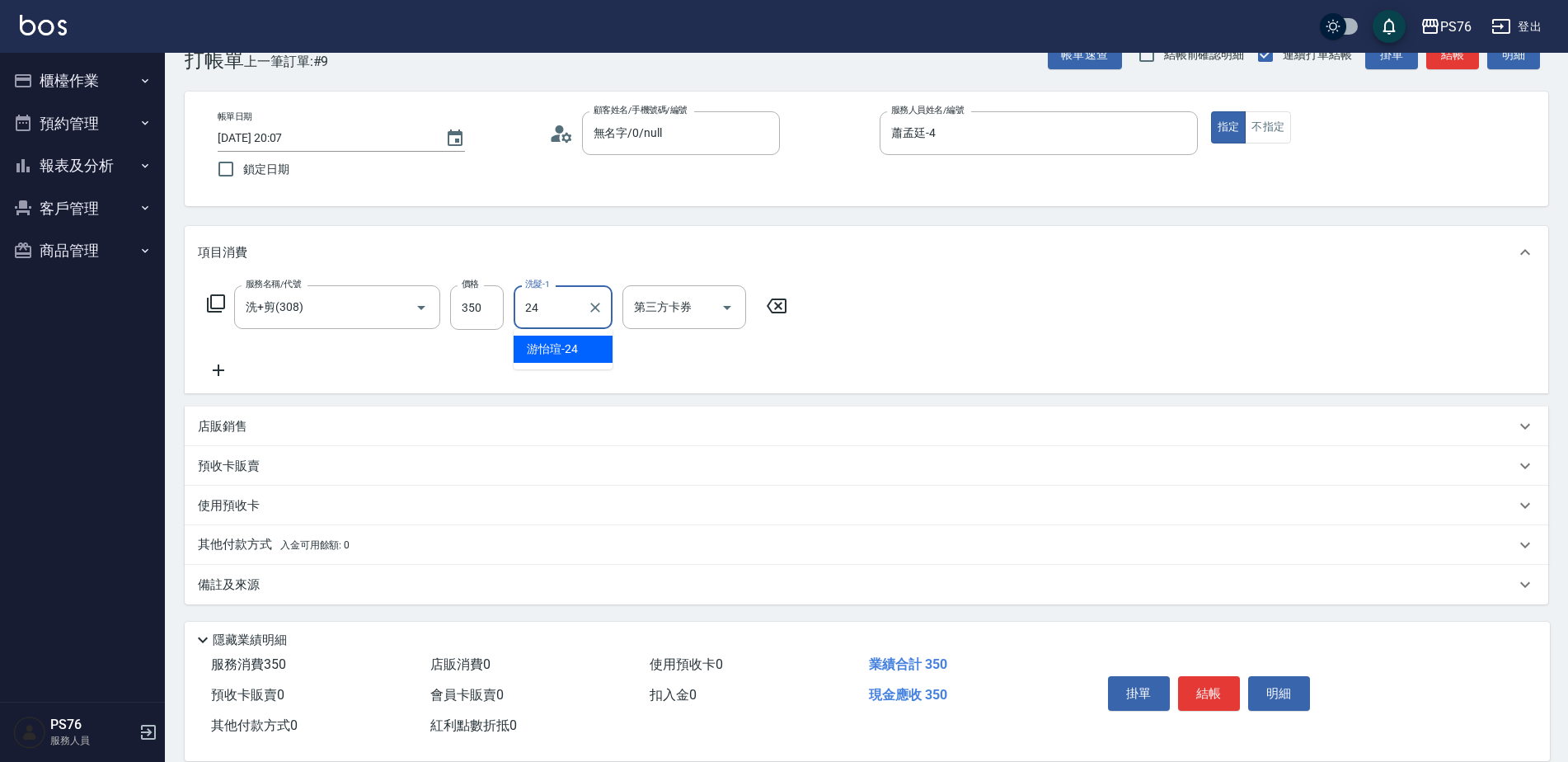
type input "游怡瑄-24"
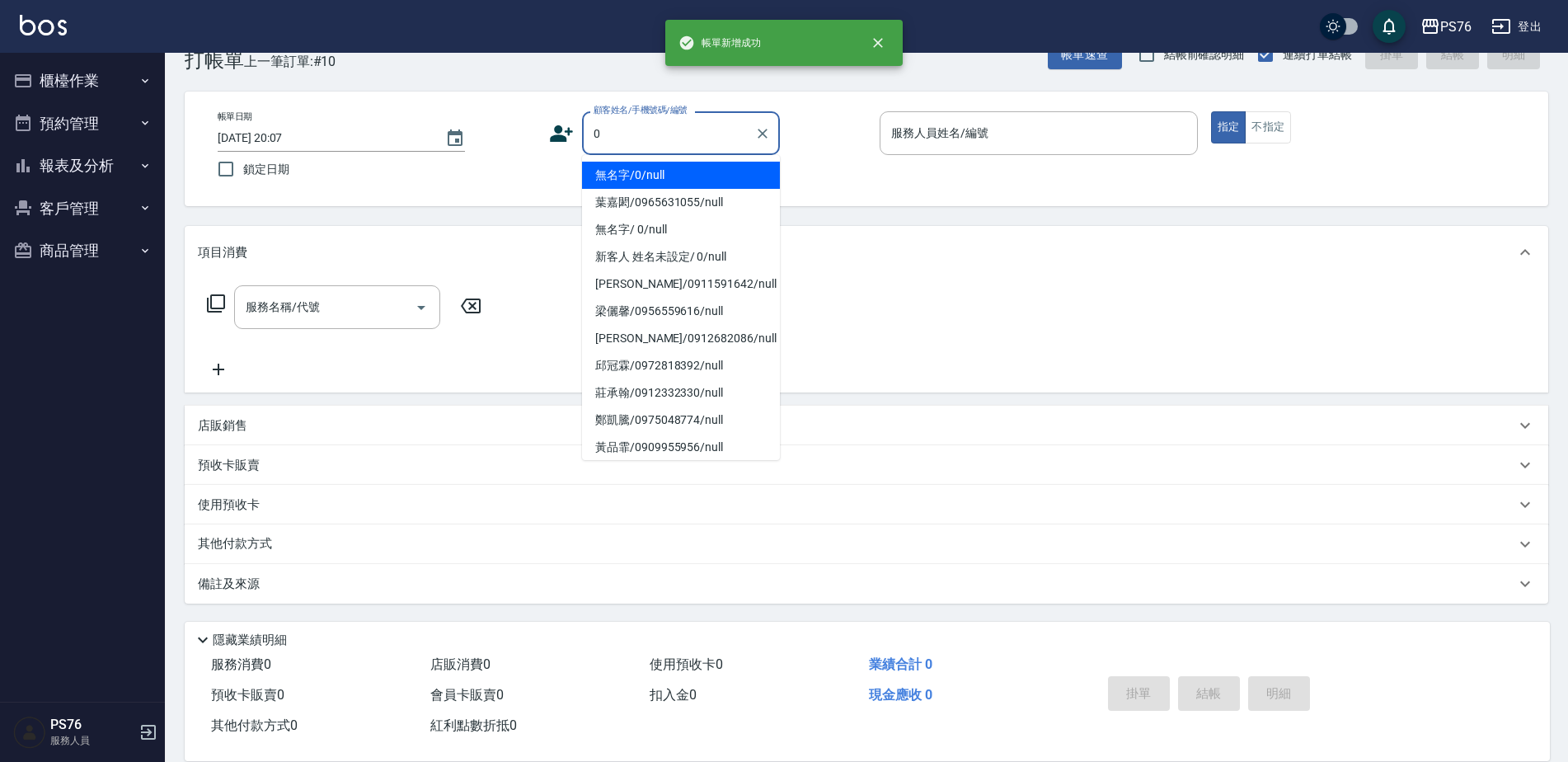
type input "無名字/0/null"
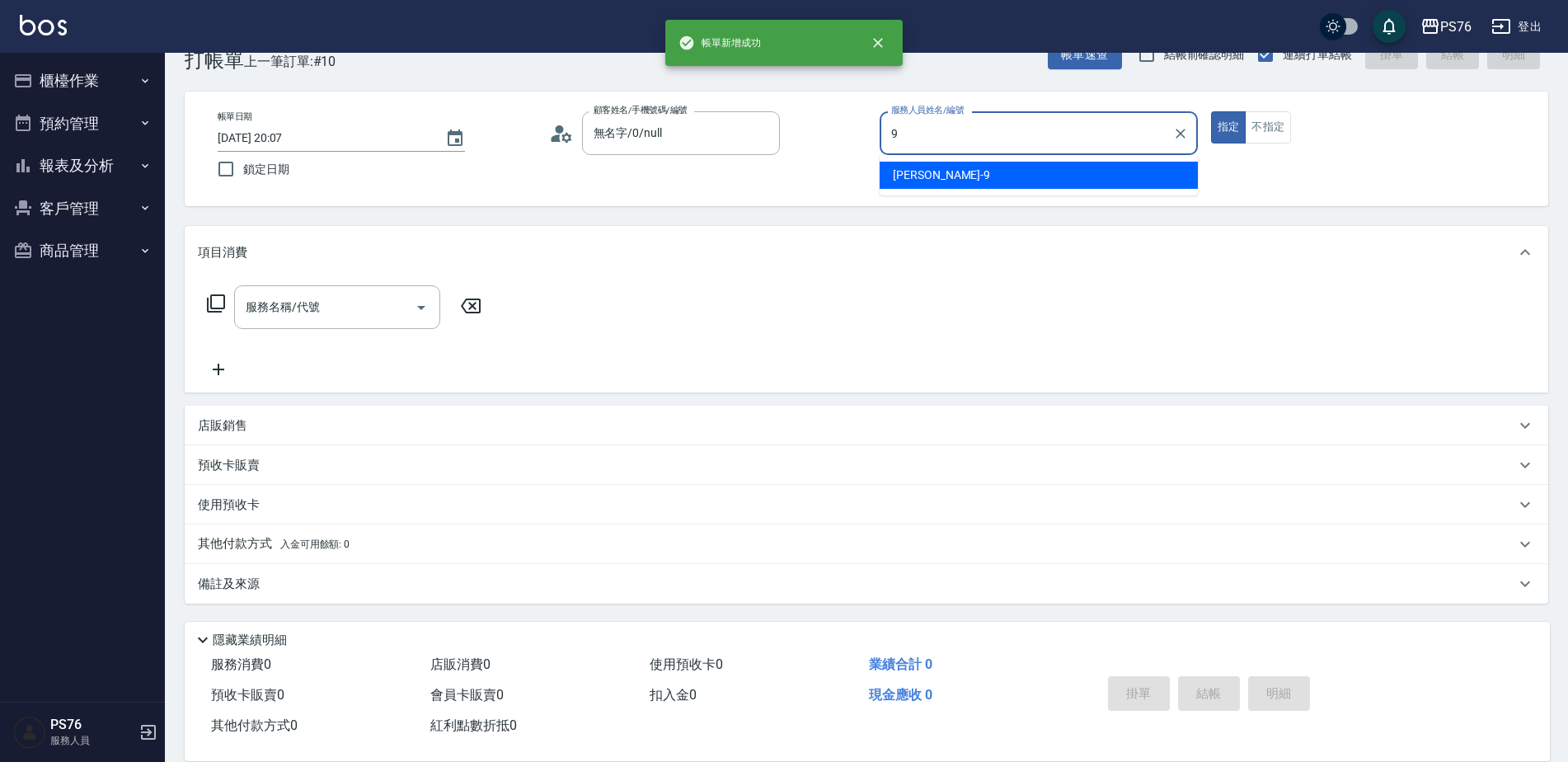
type input "劉憶彤-9"
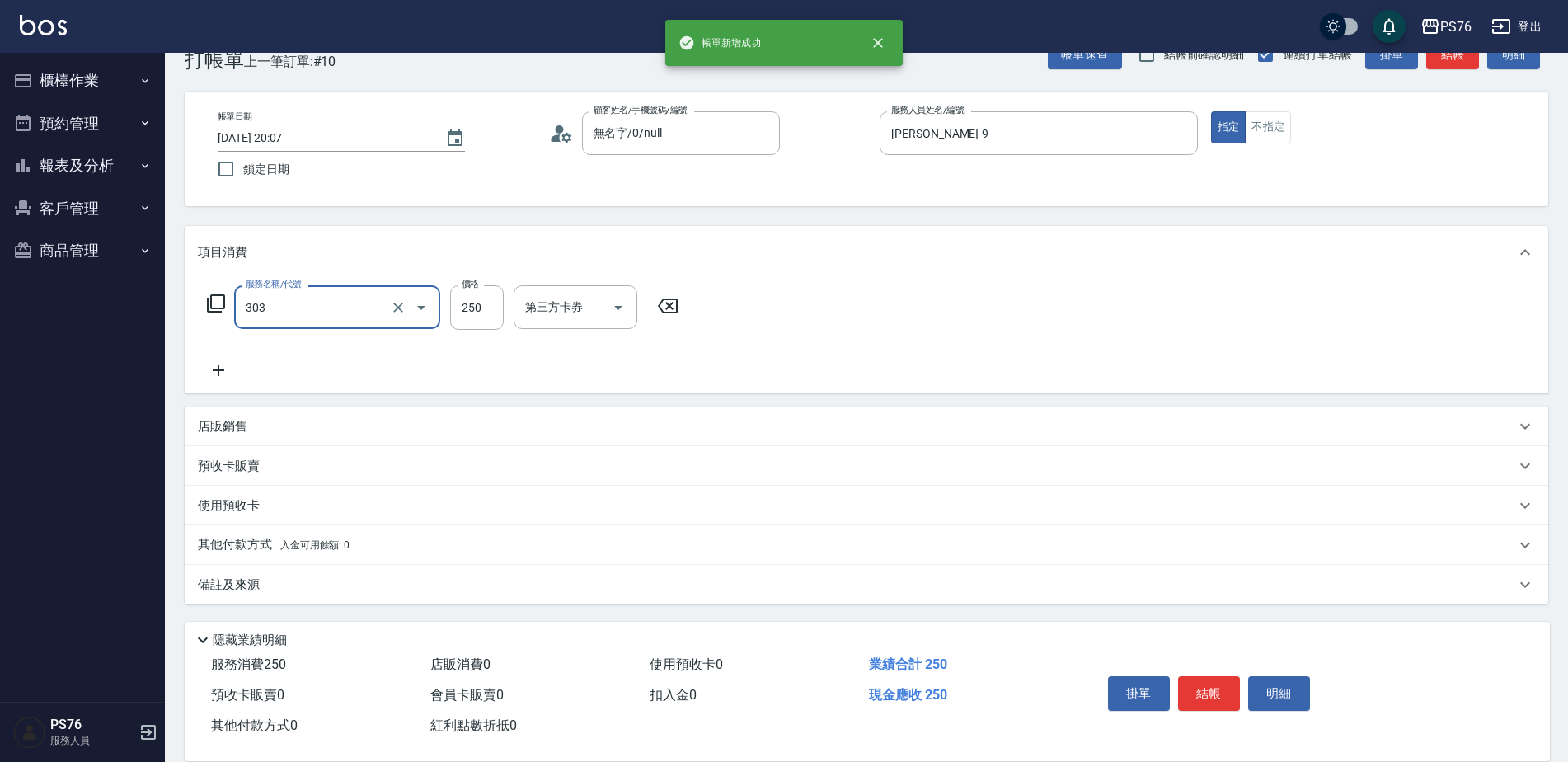
type input "剪髮(303)"
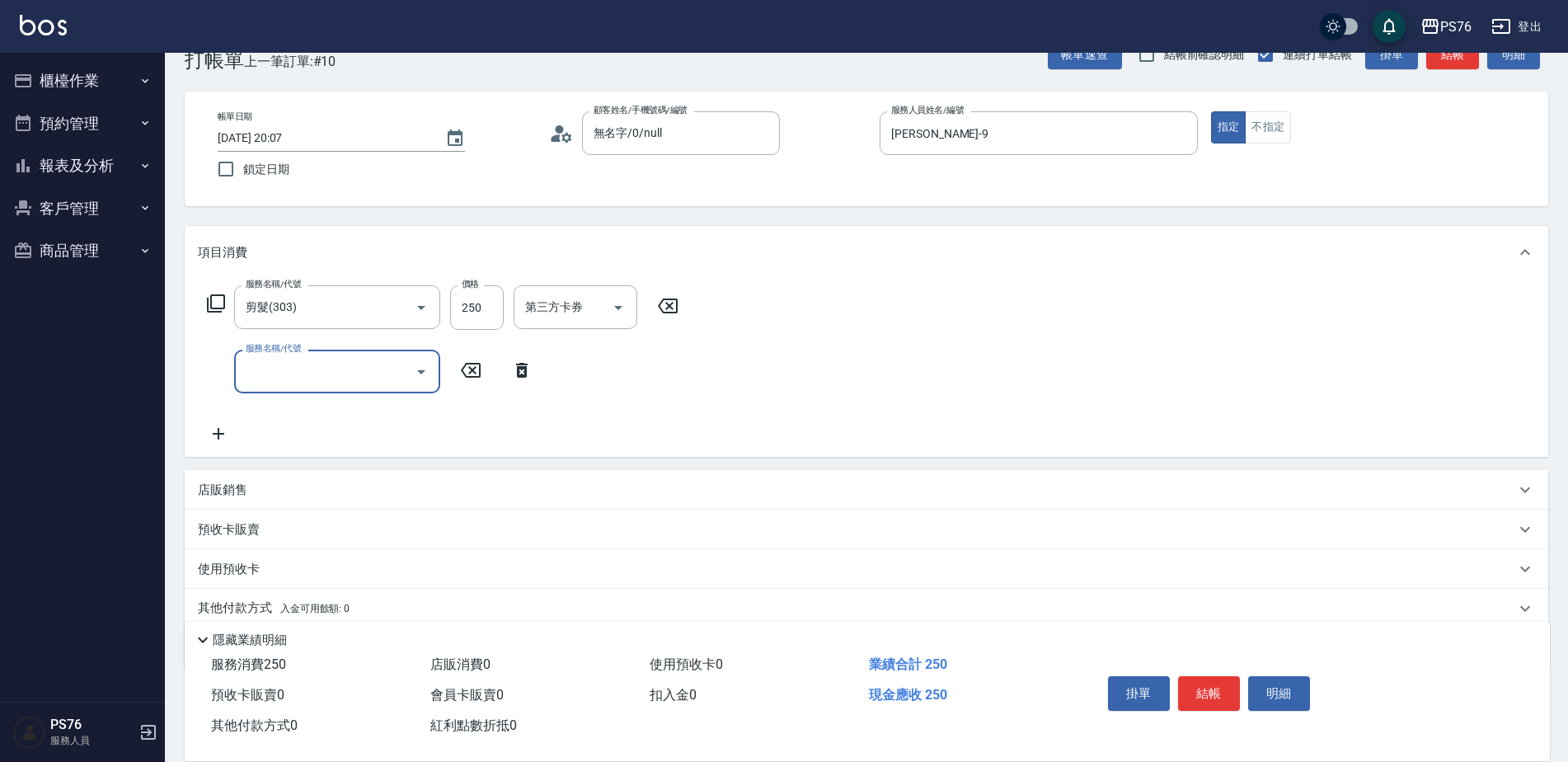
type input "2"
type input "染髮(501)"
type input "1000"
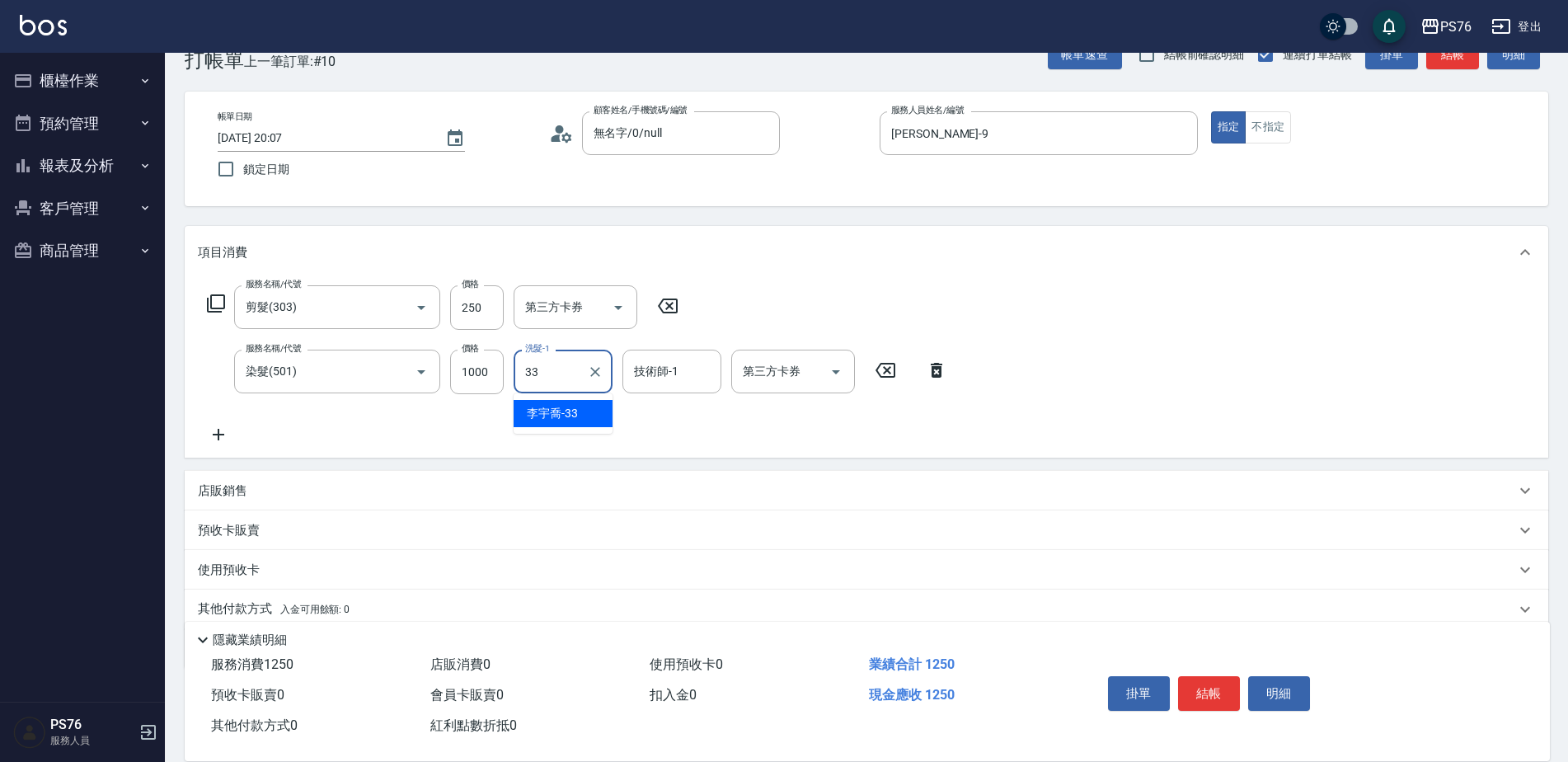
type input "李宇喬-33"
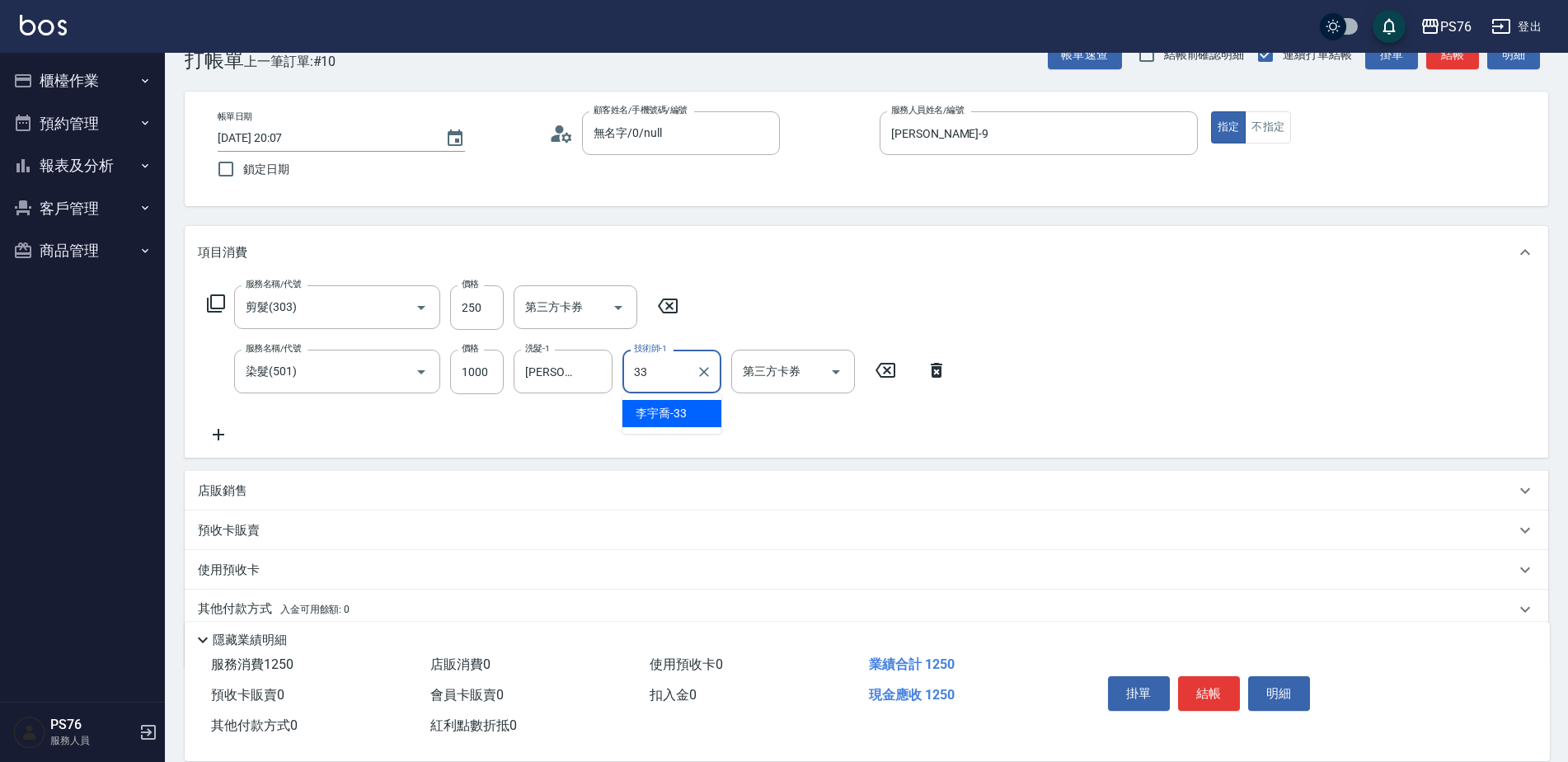
type input "李宇喬-33"
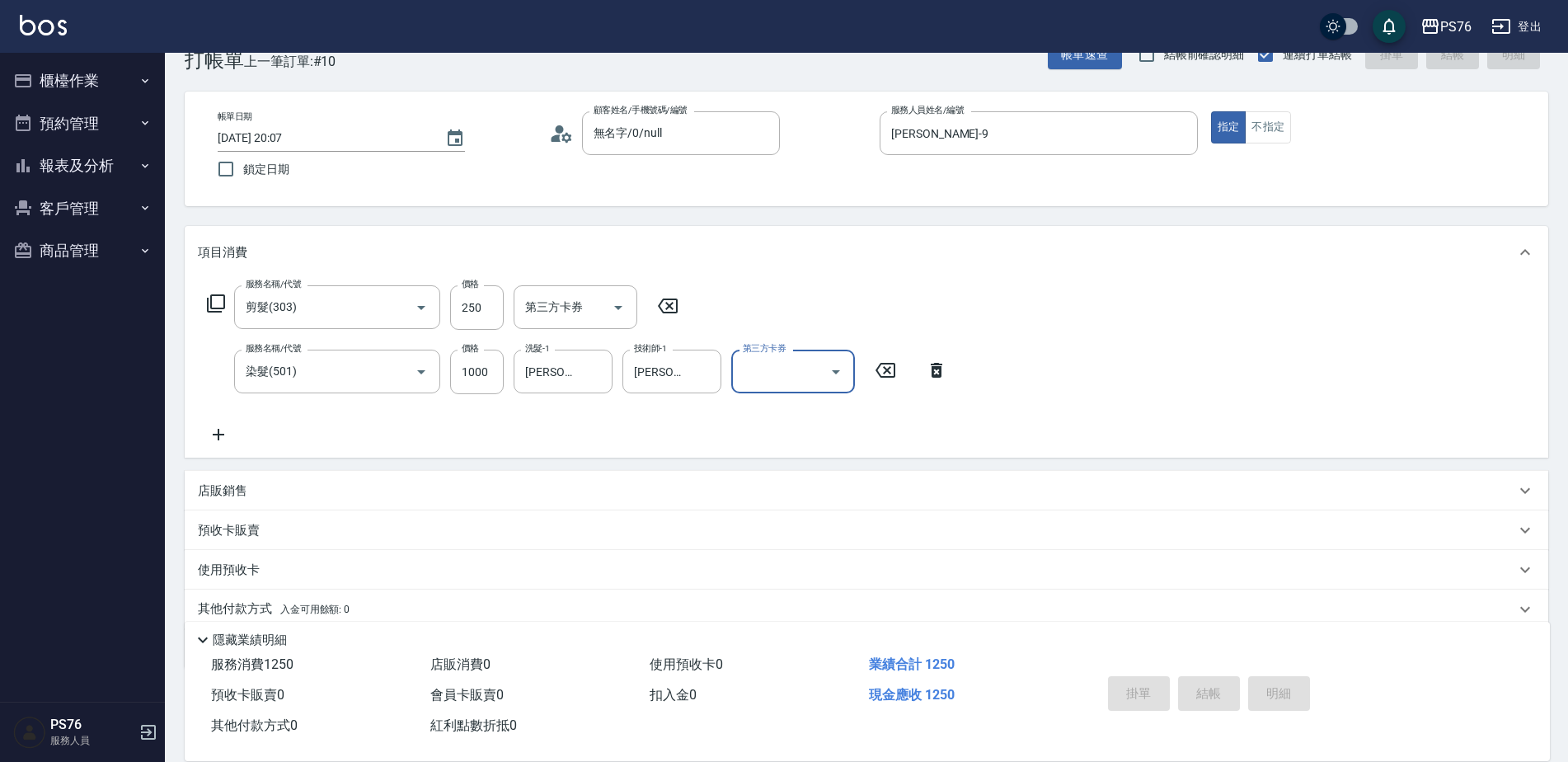
type input "2025/09/05 20:08"
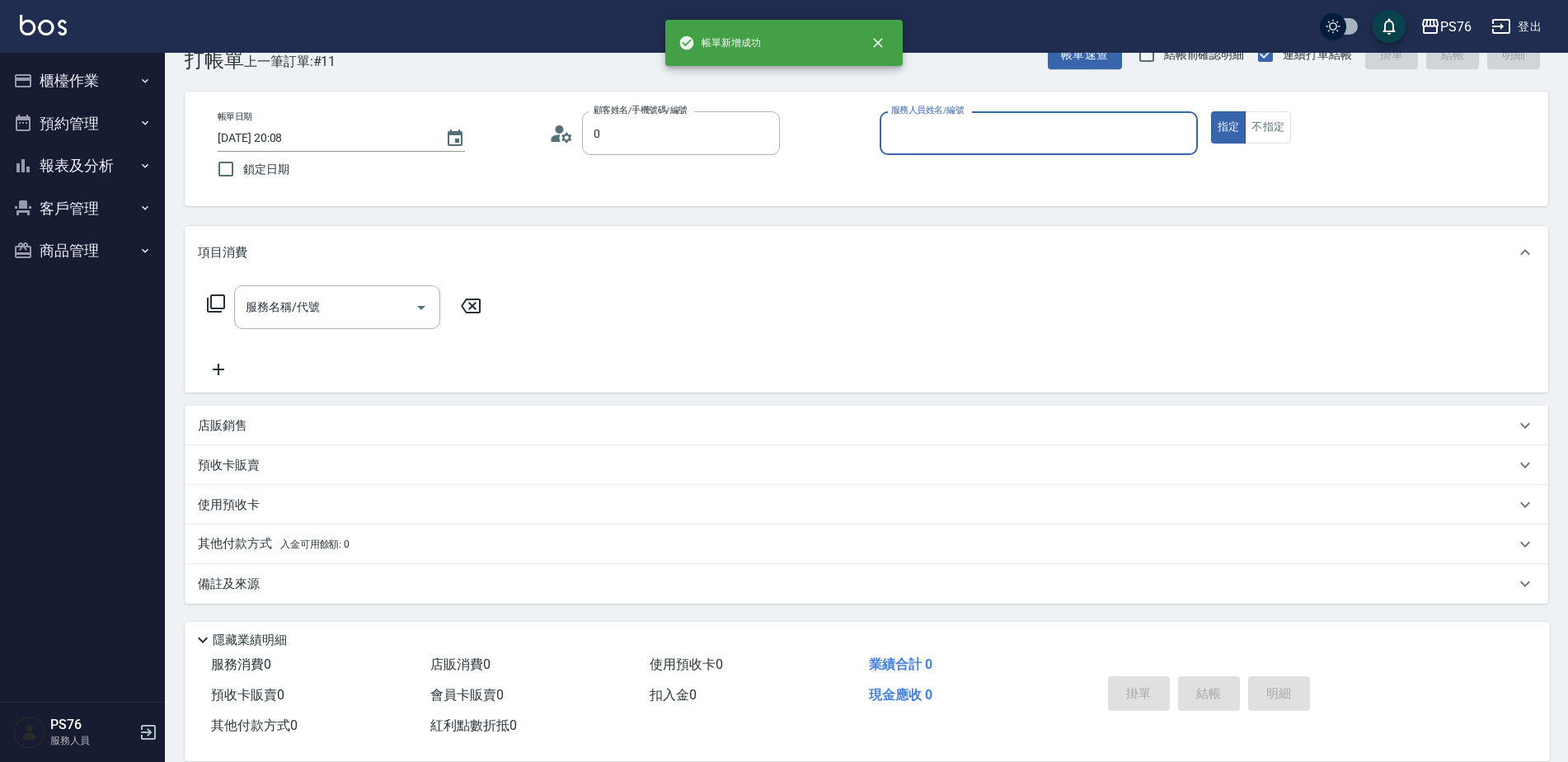
type input "無名字/0/null"
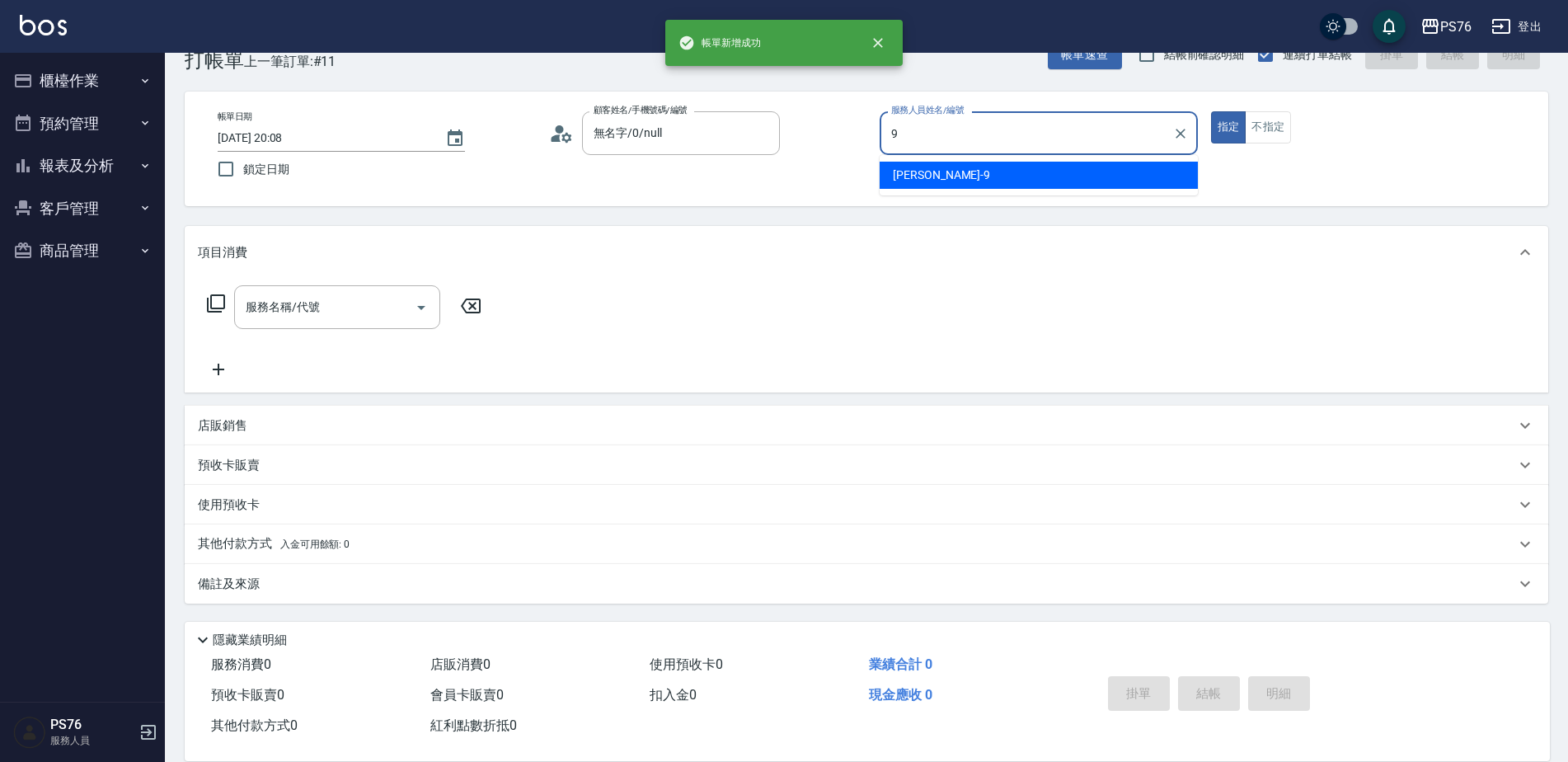
type input "劉憶彤-9"
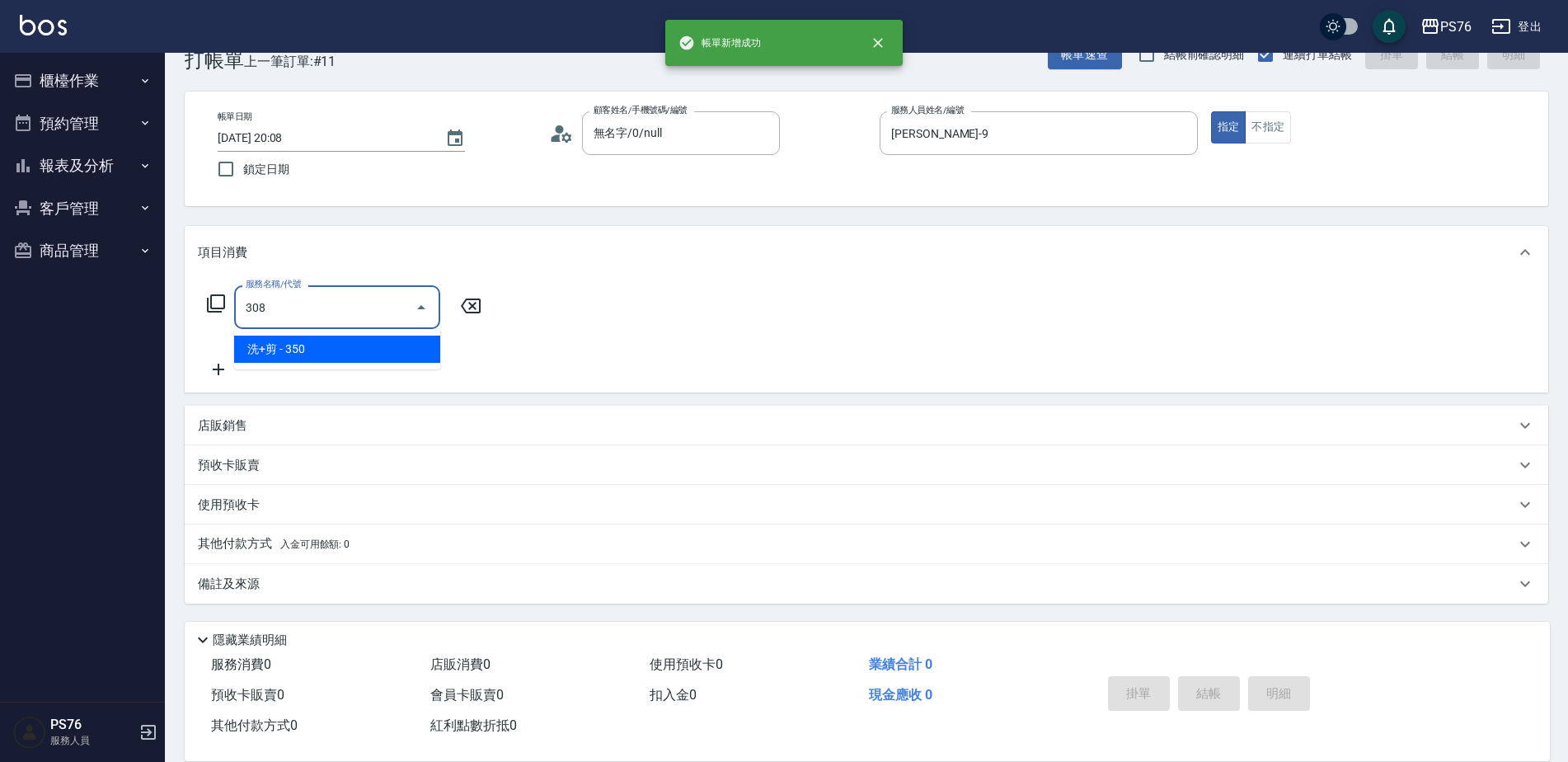
type input "洗+剪(308)"
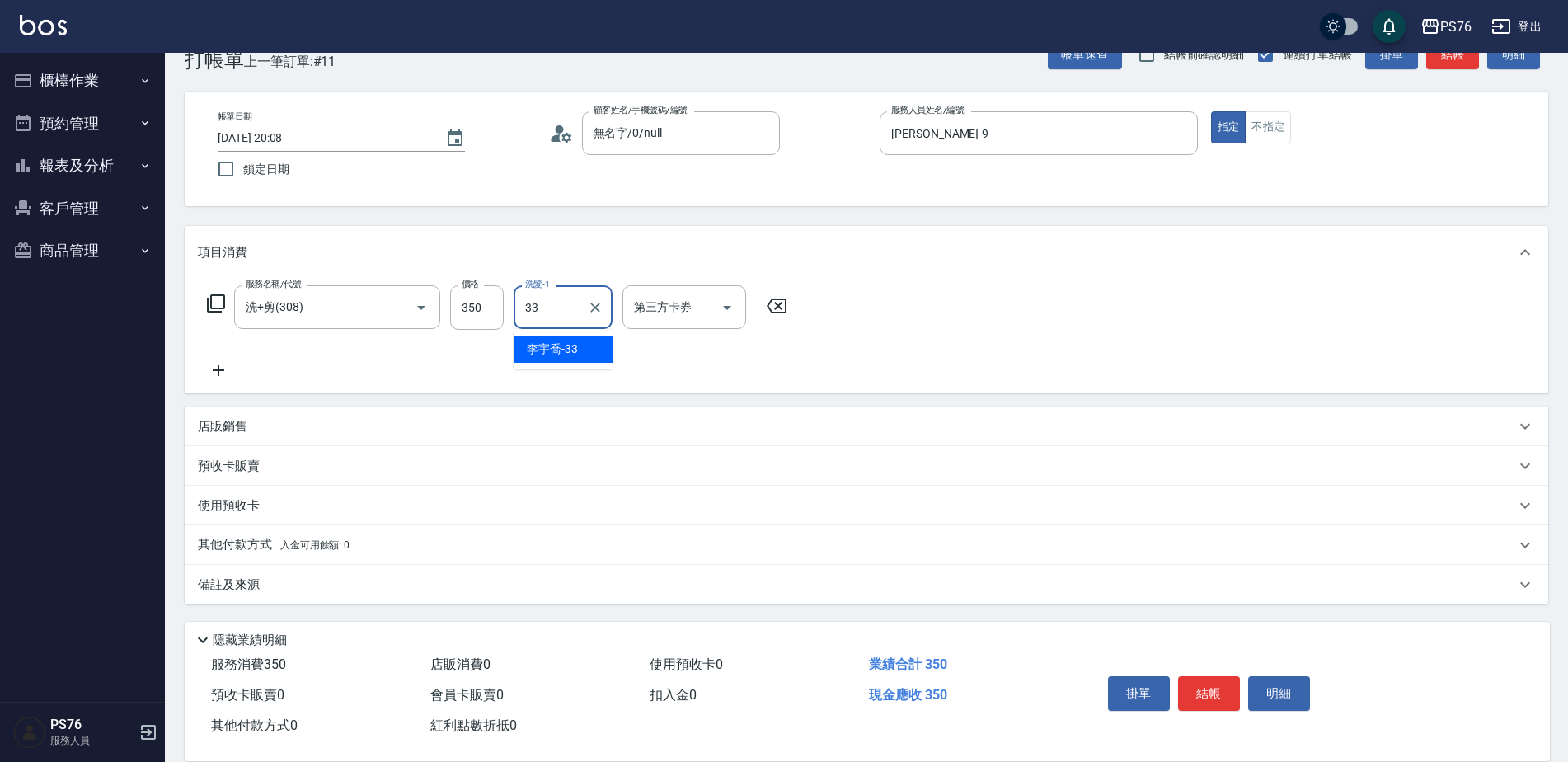
type input "李宇喬-33"
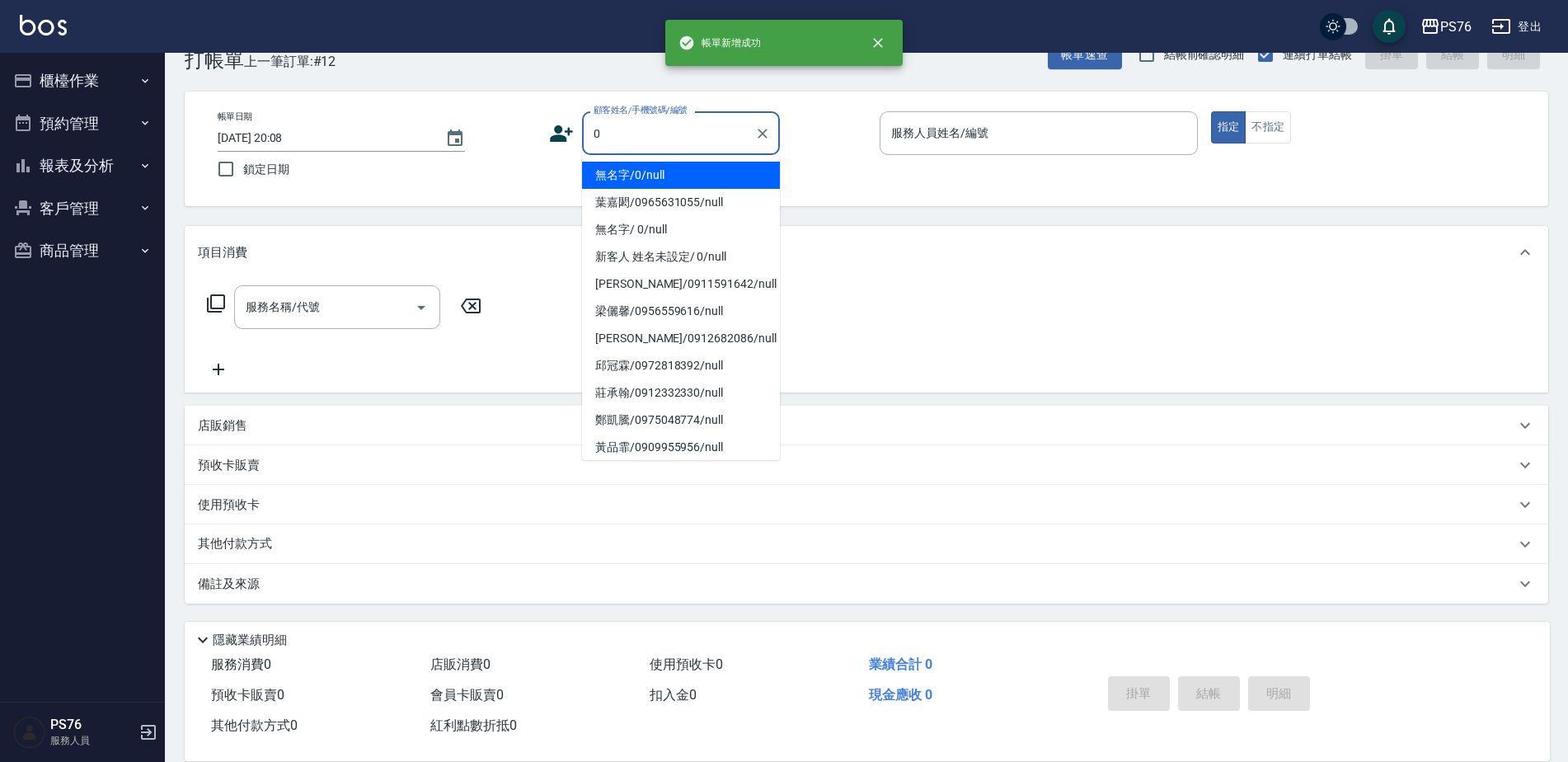
type input "無名字/0/null"
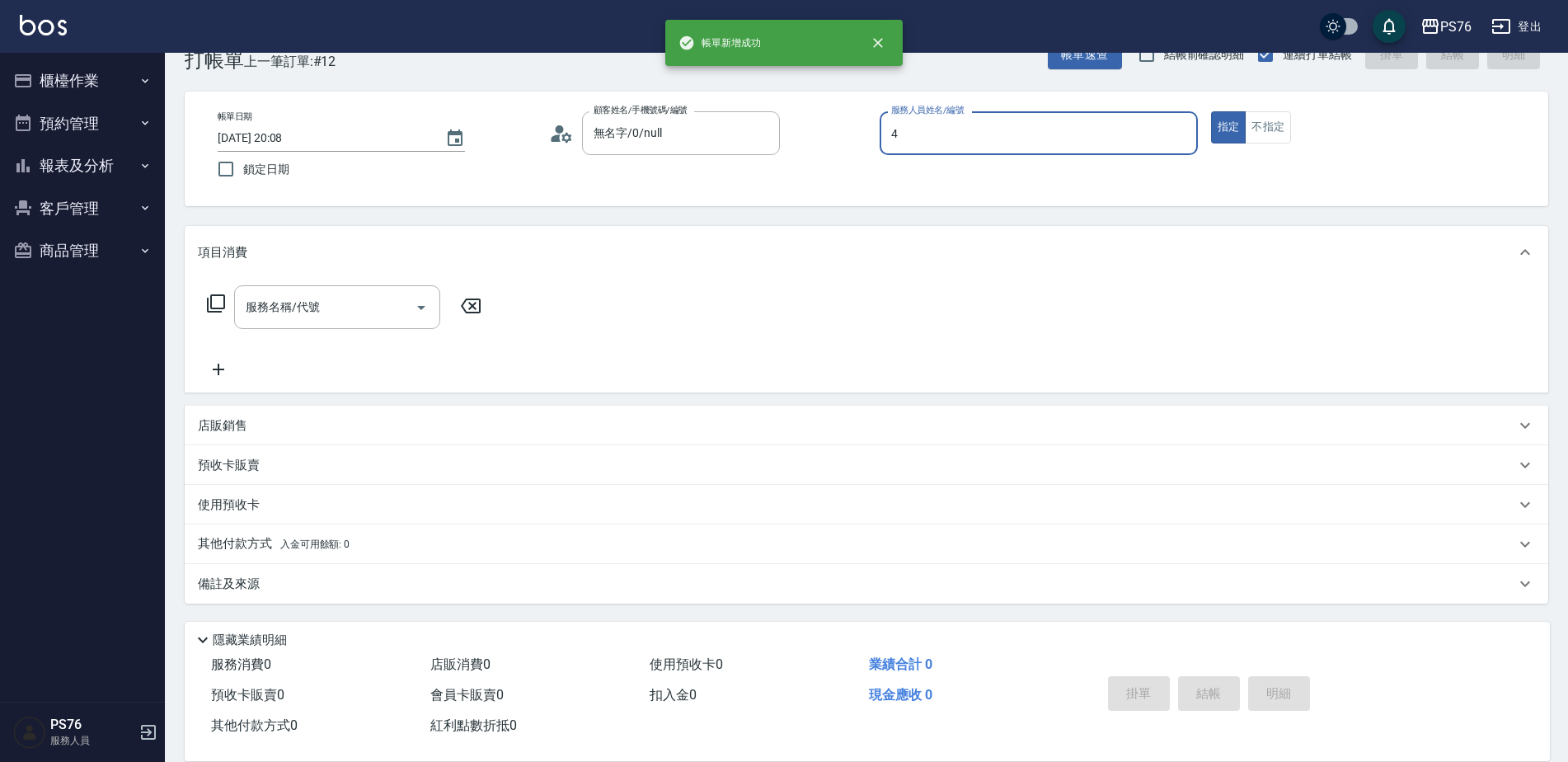
type input "蕭孟廷-4"
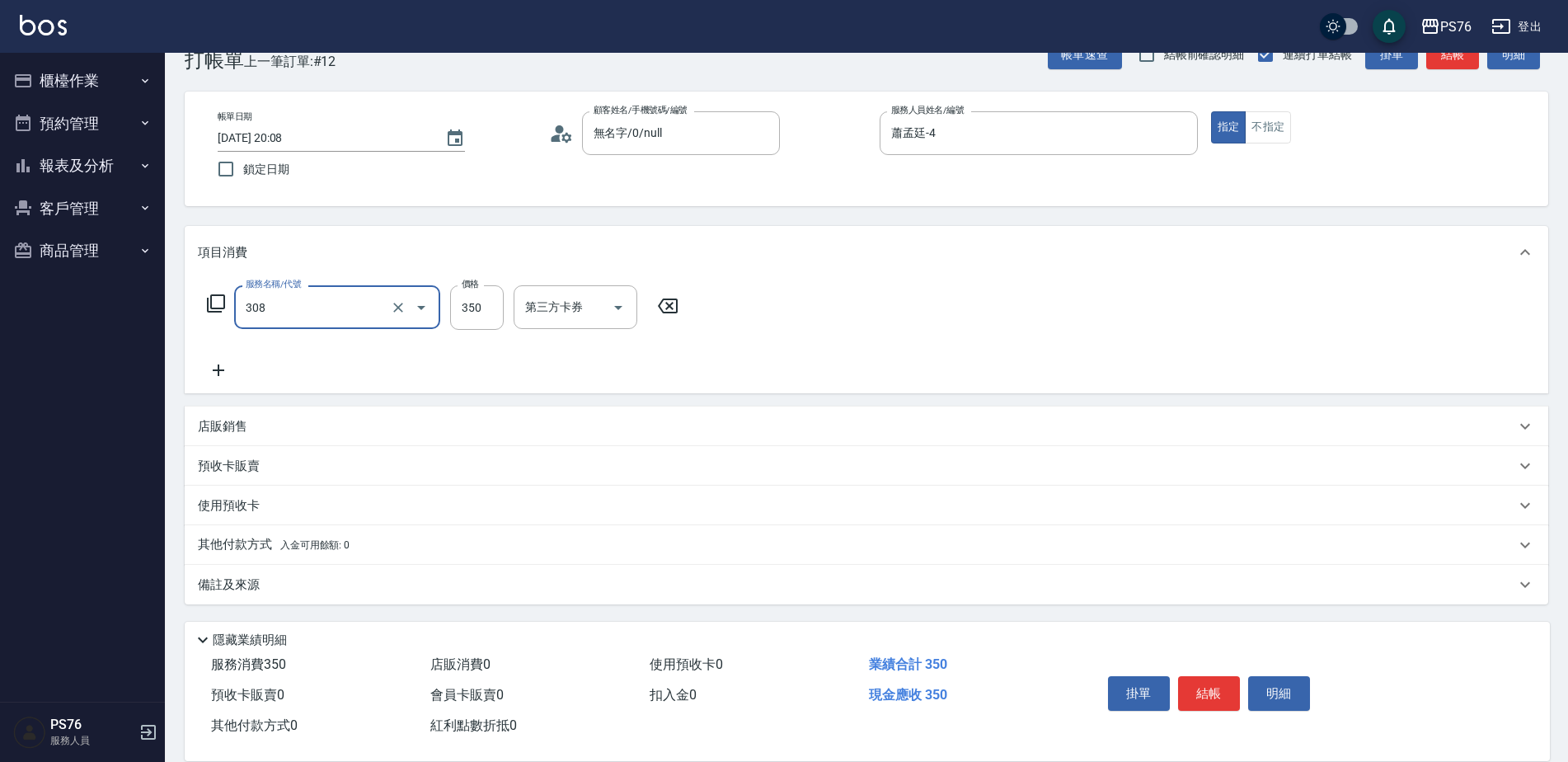
type input "洗+剪(308)"
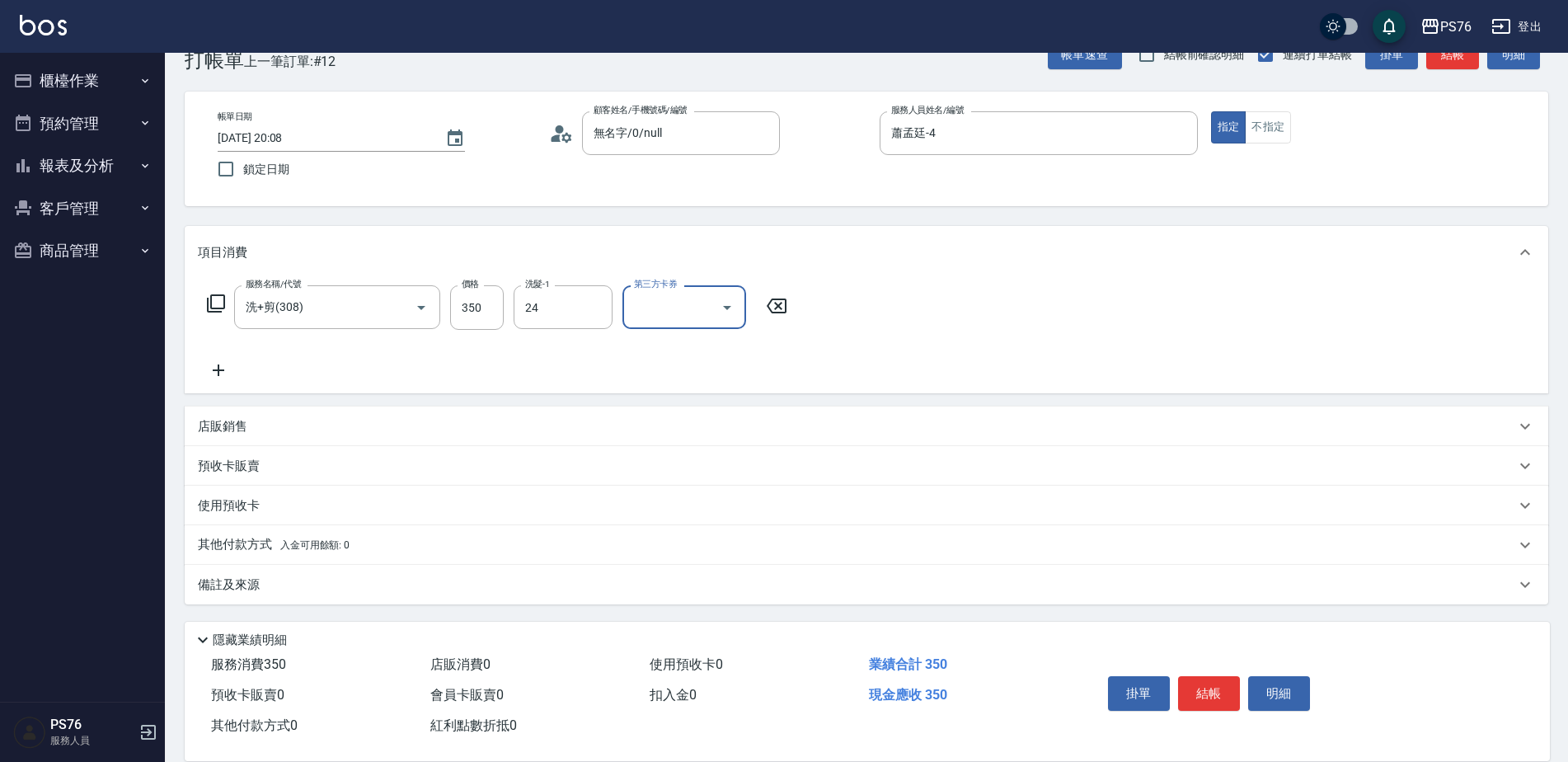
type input "游怡瑄-24"
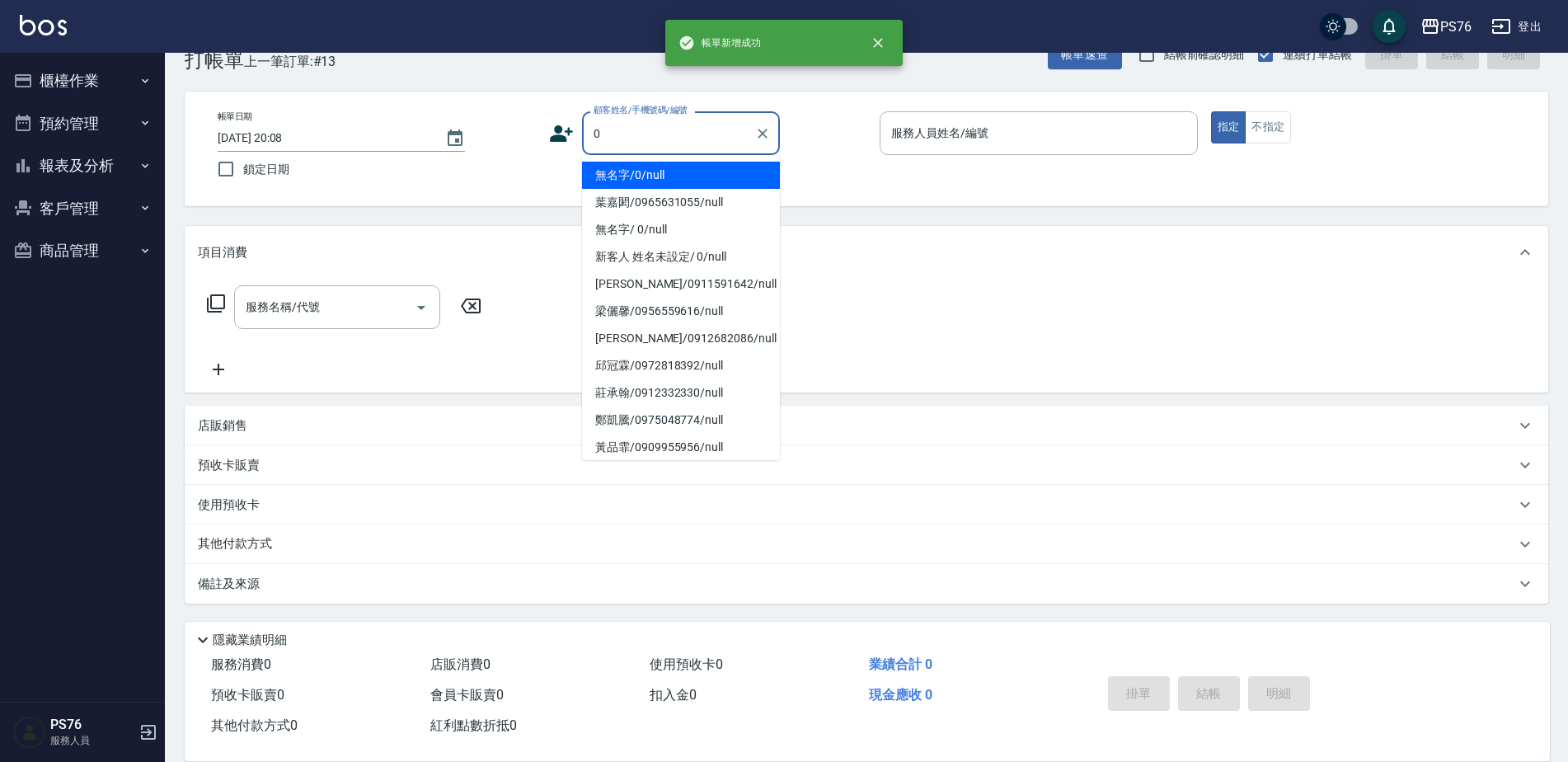
type input "無名字/0/null"
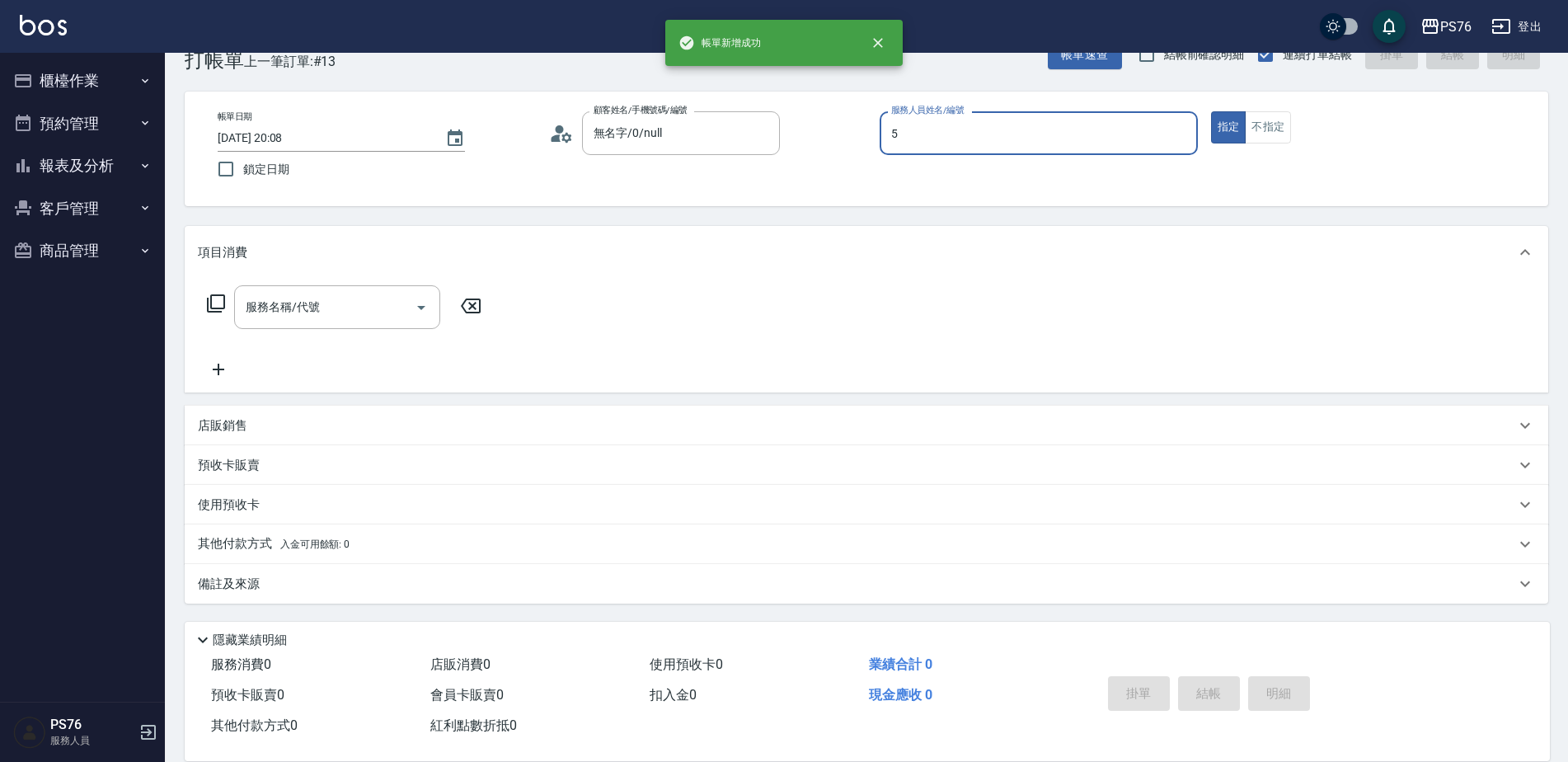
type input "呂佳穎-5"
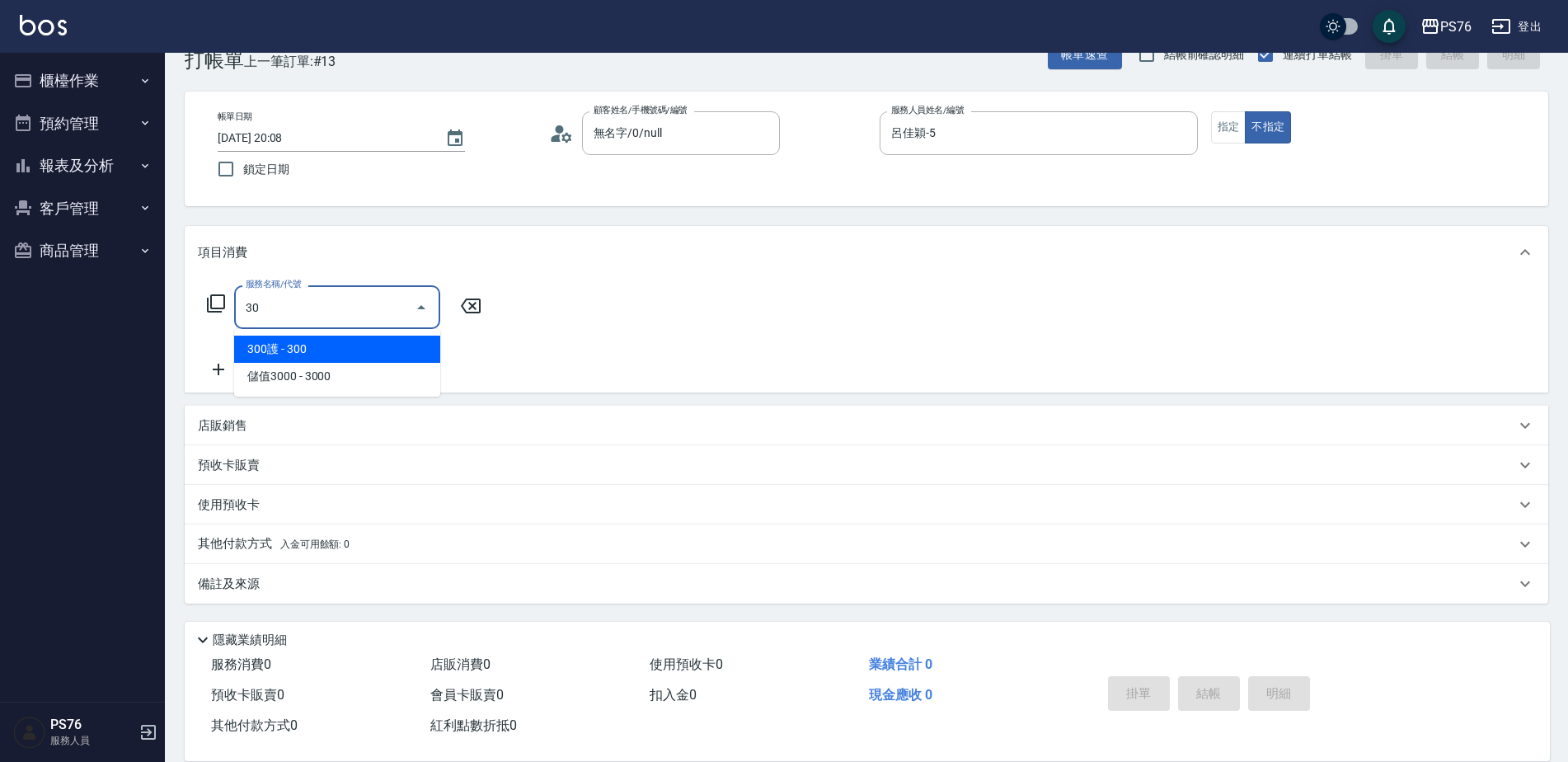
type input "3"
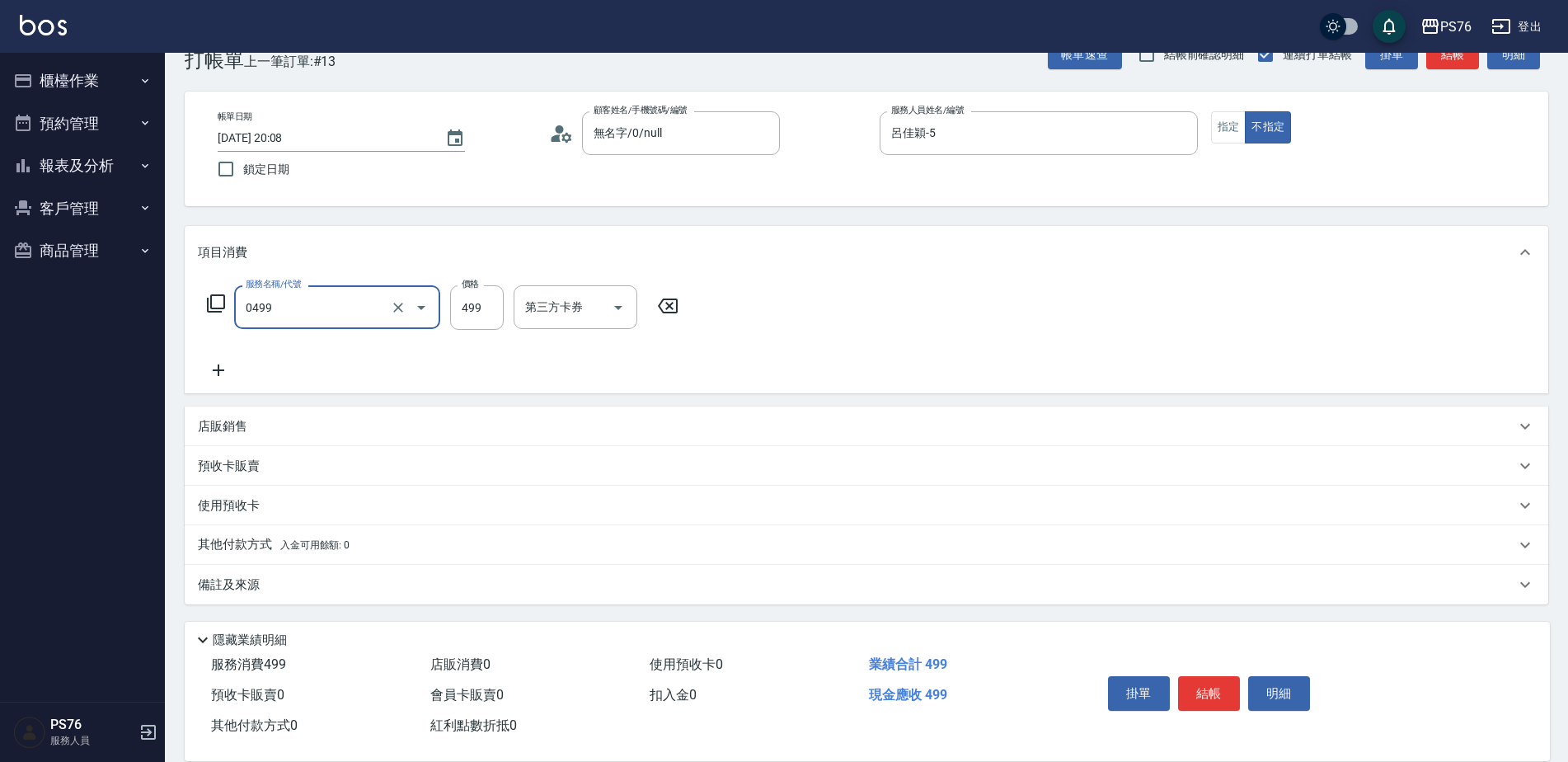
type input "伊黛莉499(0499)"
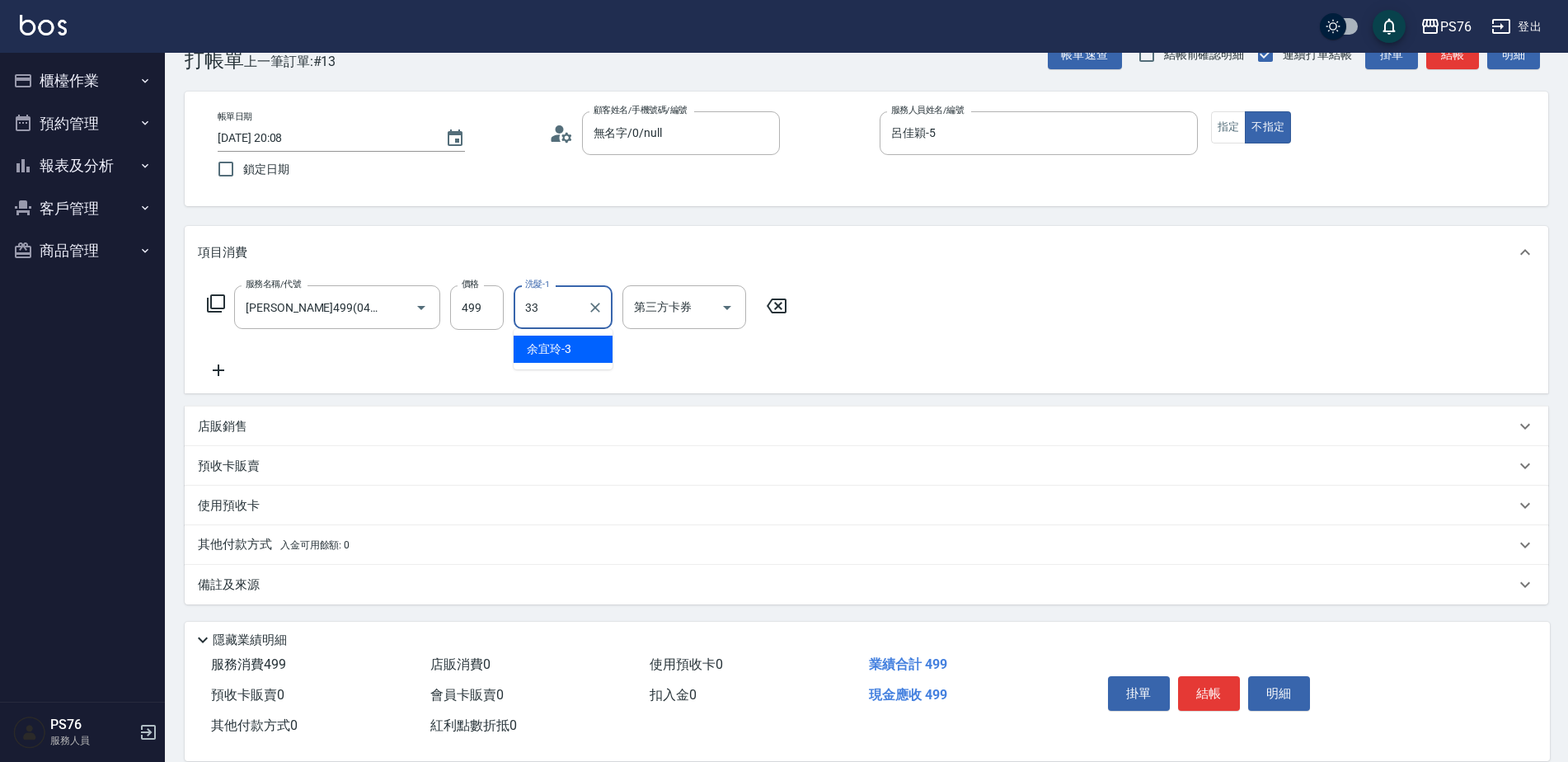
type input "李宇喬-33"
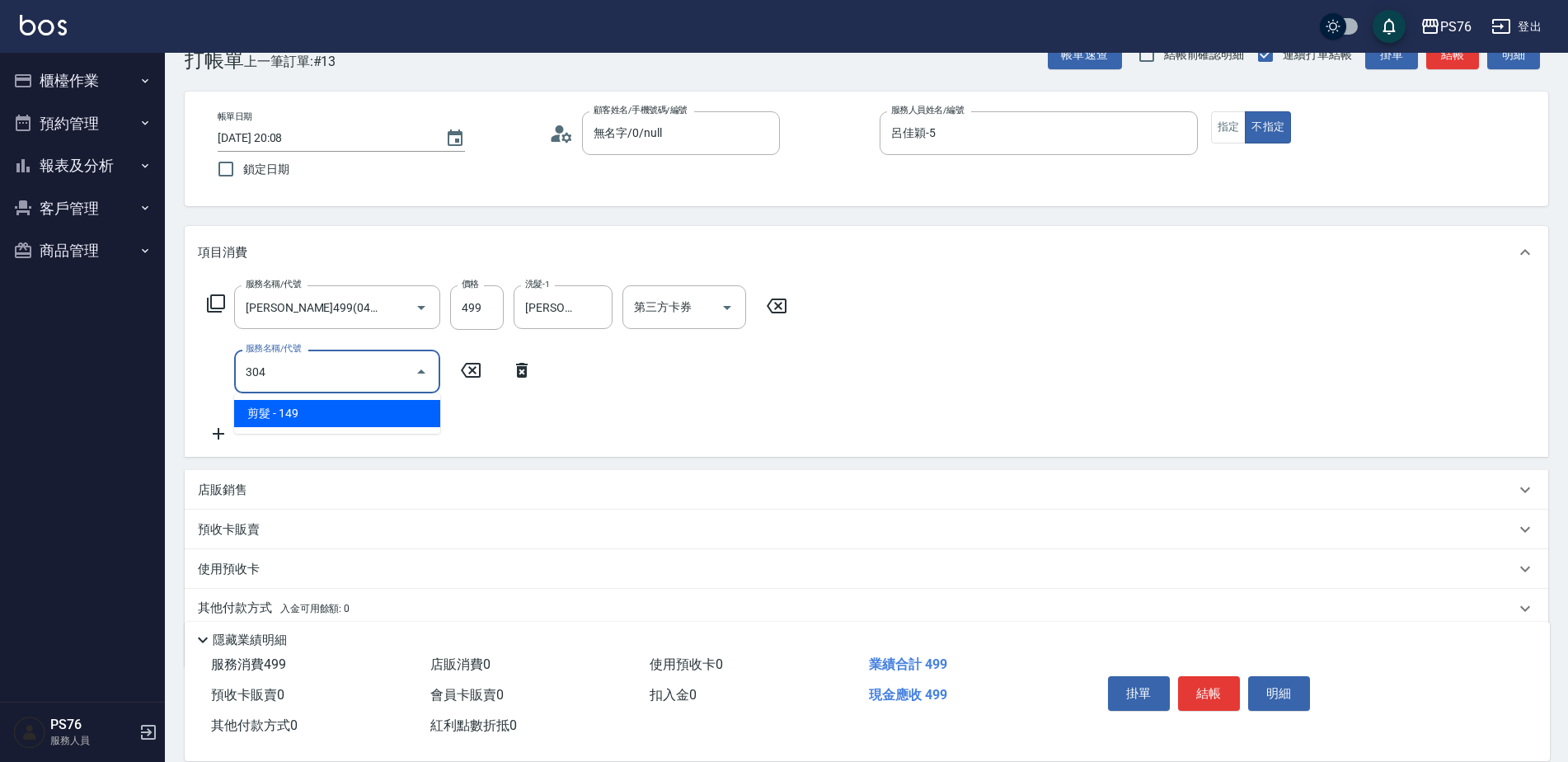
type input "剪髮(304)"
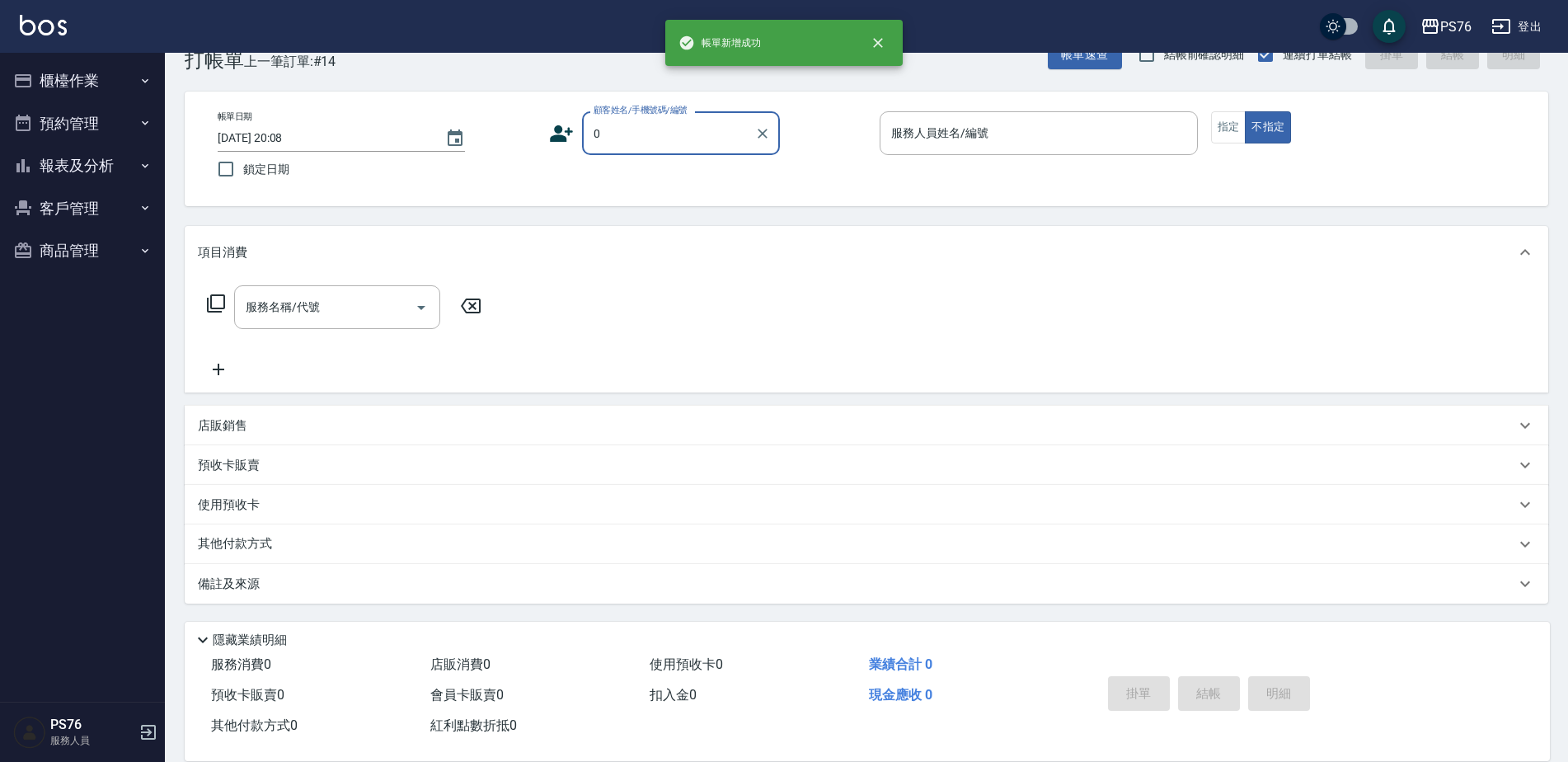
type input "無名字/0/null"
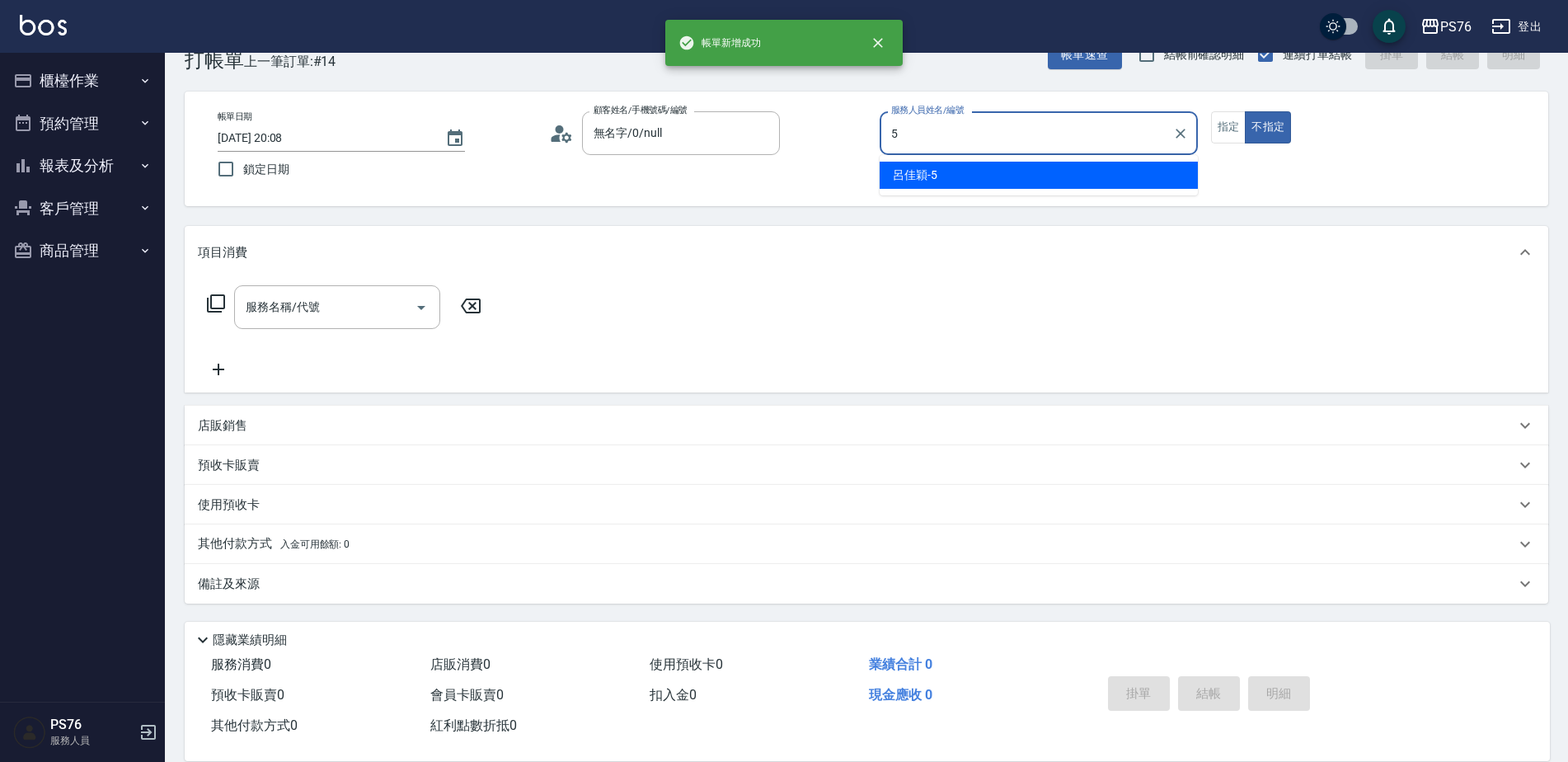
type input "呂佳穎-5"
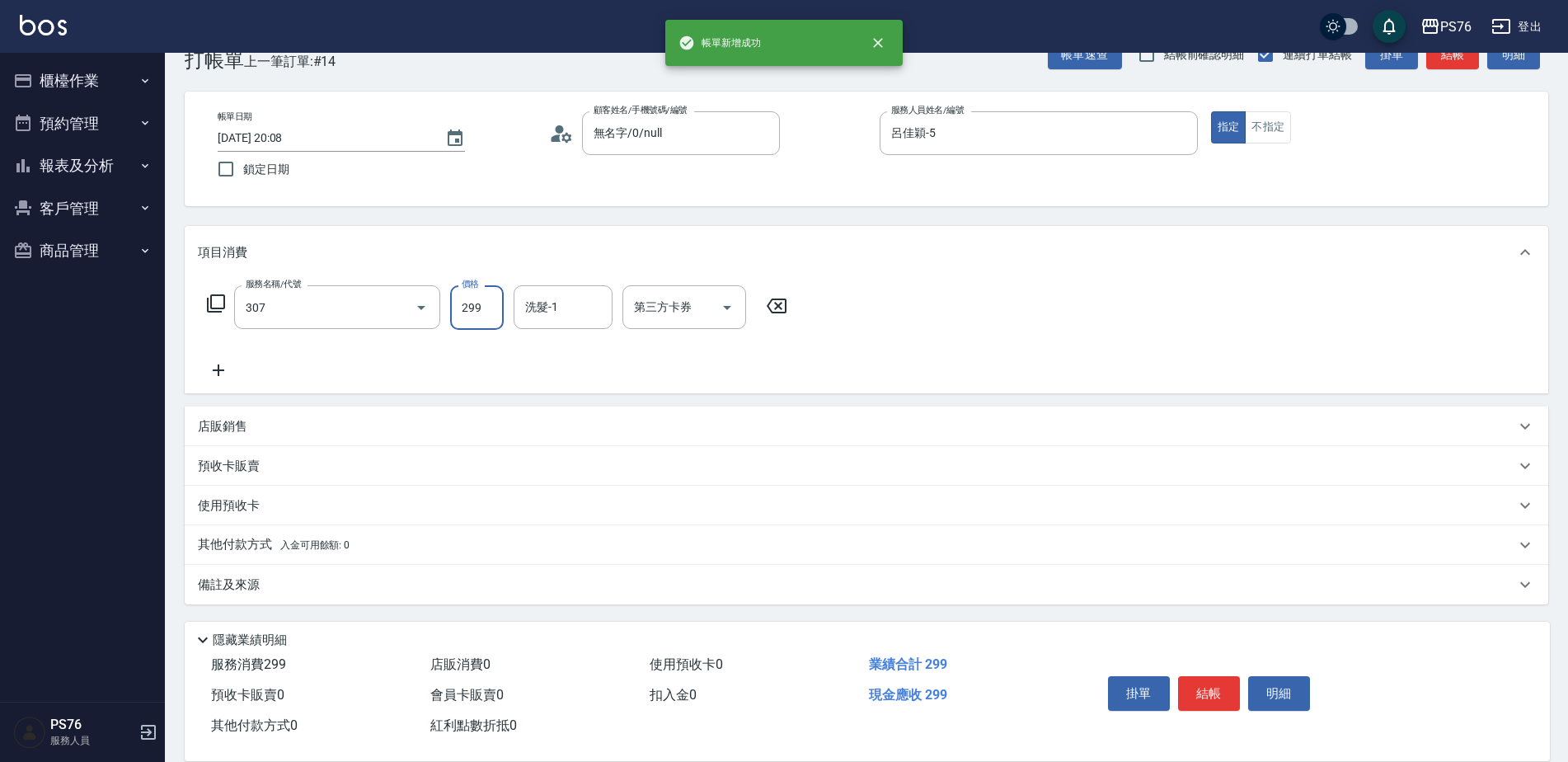
type input "剪髮(307)"
type input "呂佳穎-5"
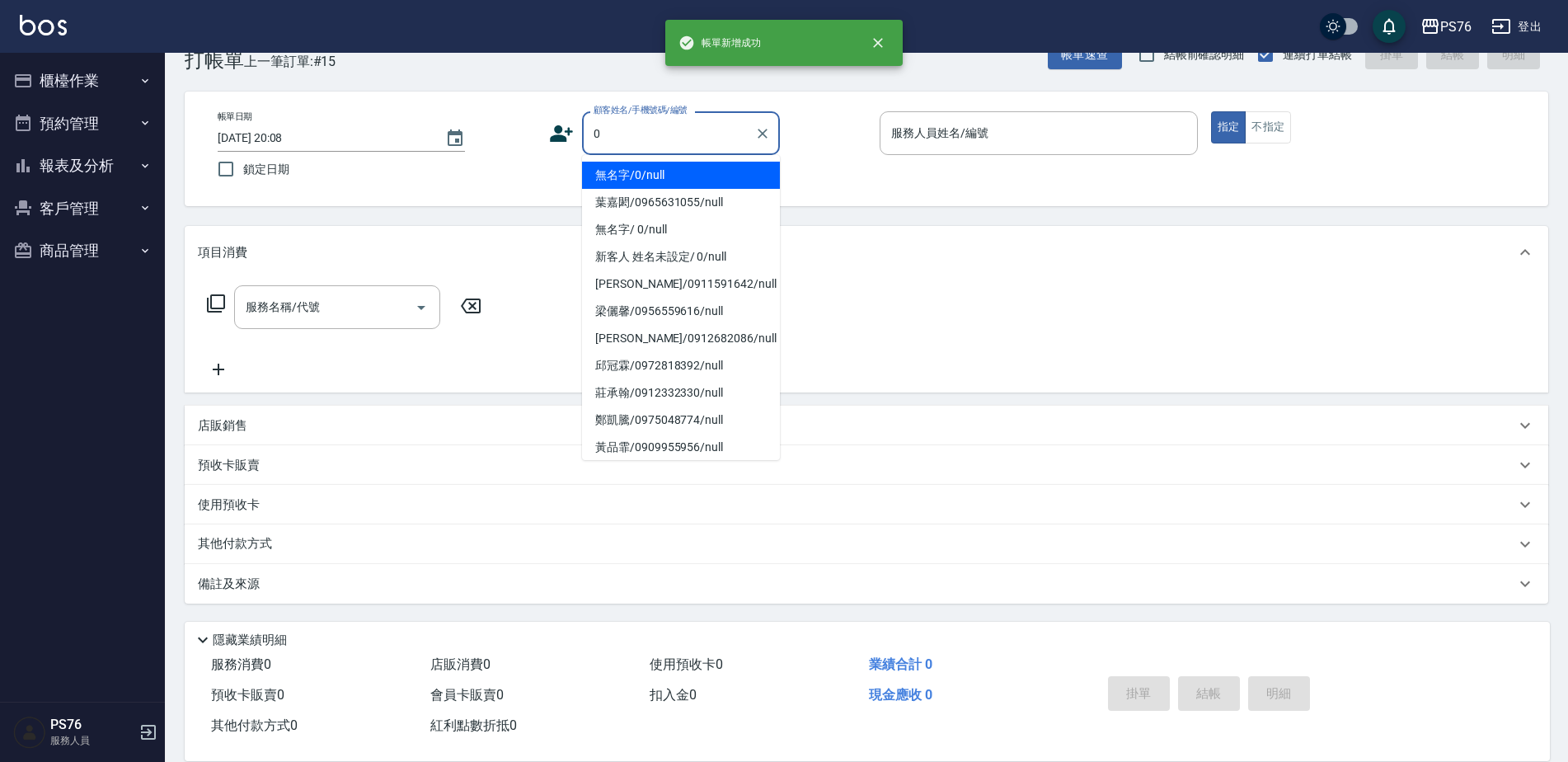
type input "無名字/0/null"
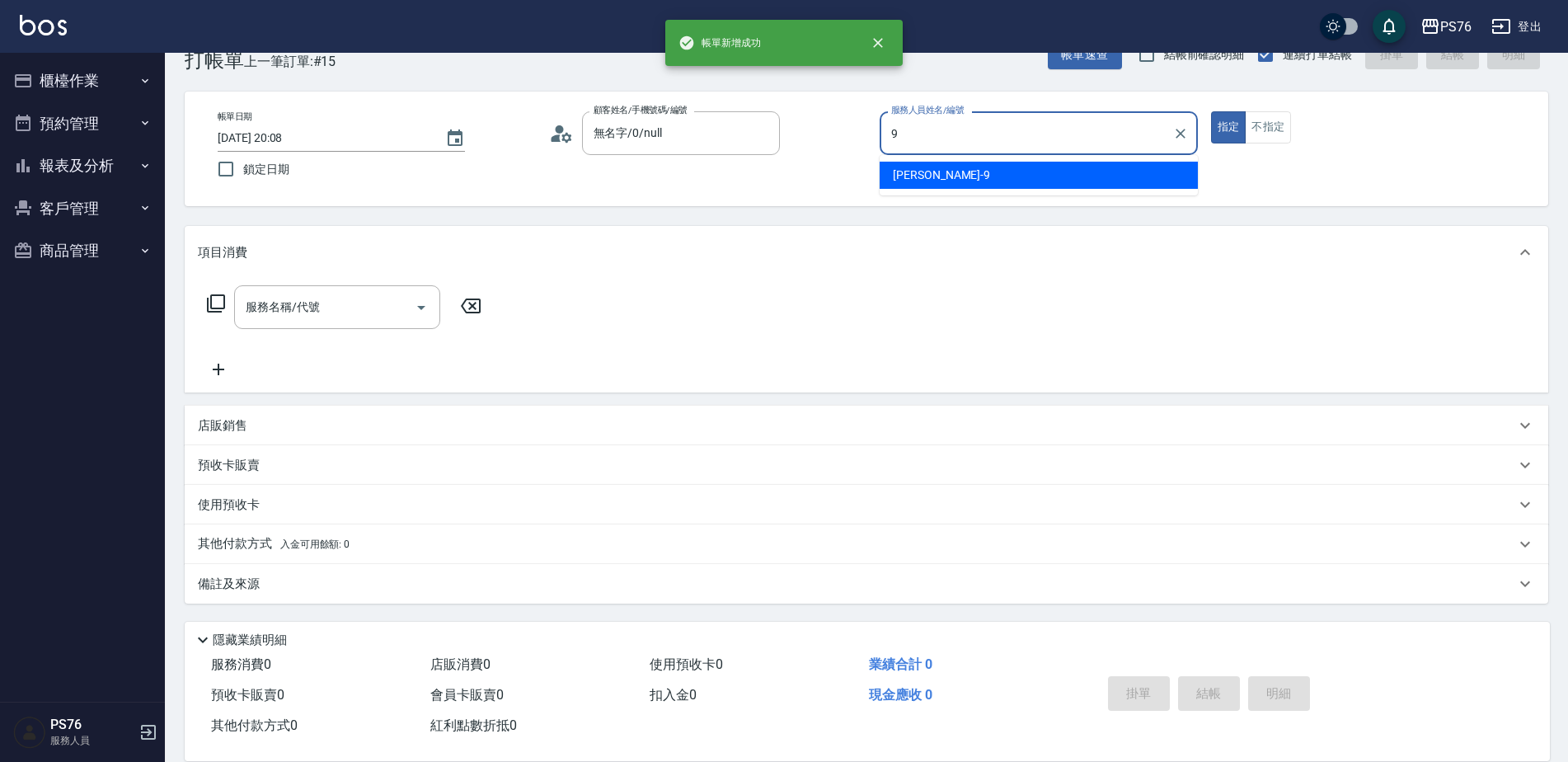
type input "劉憶彤-9"
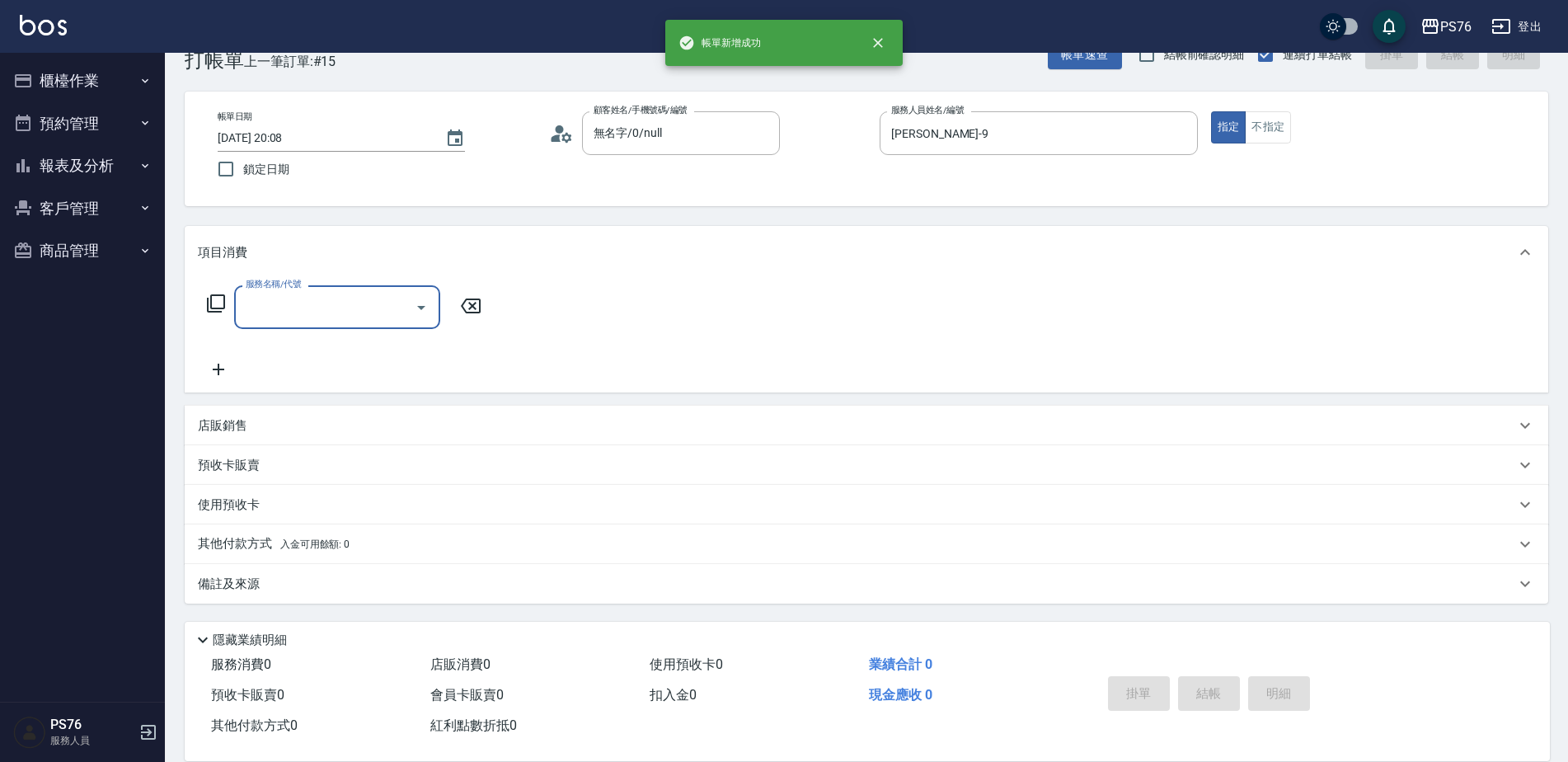
type input "1"
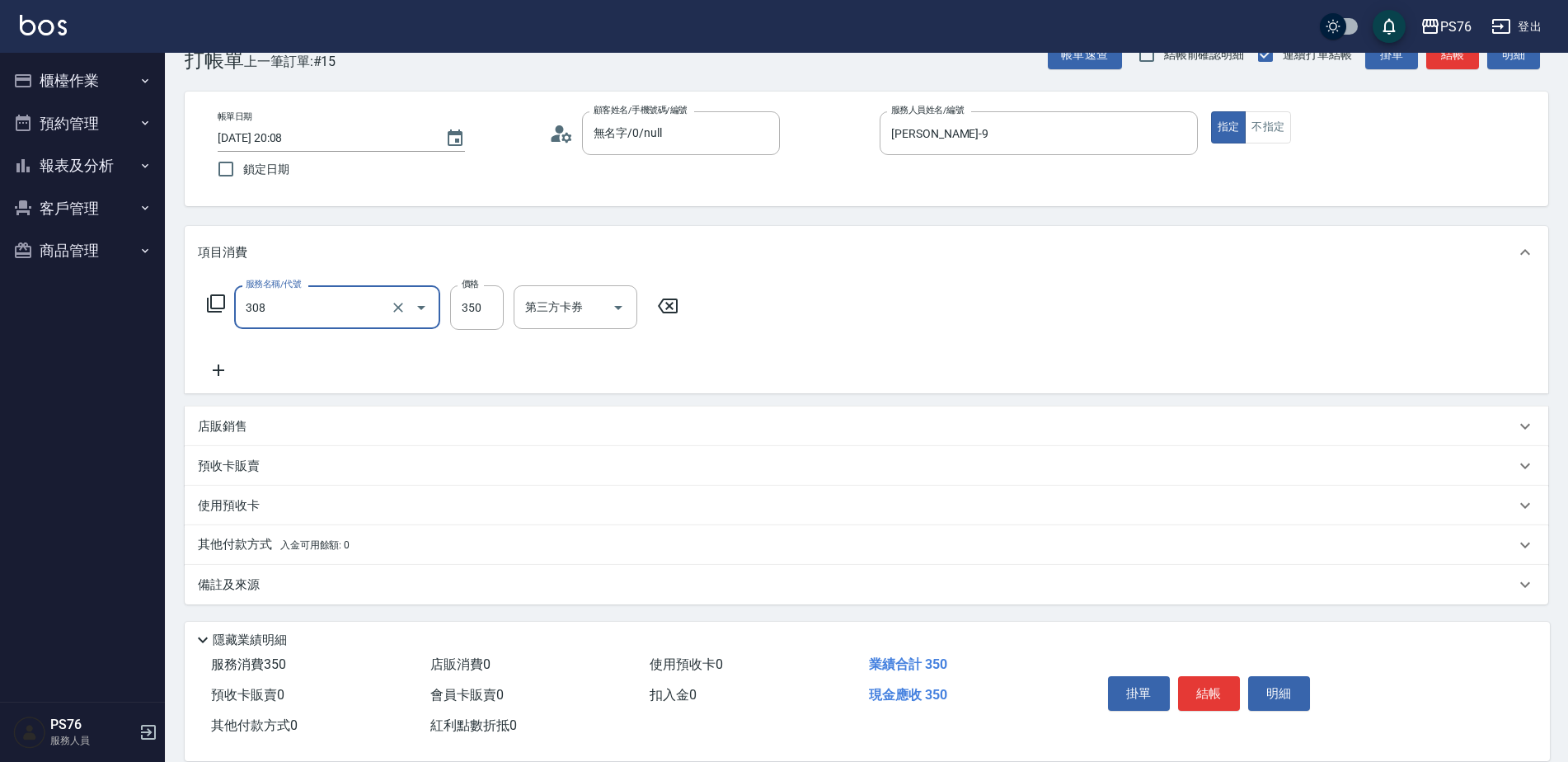
type input "洗+剪(308)"
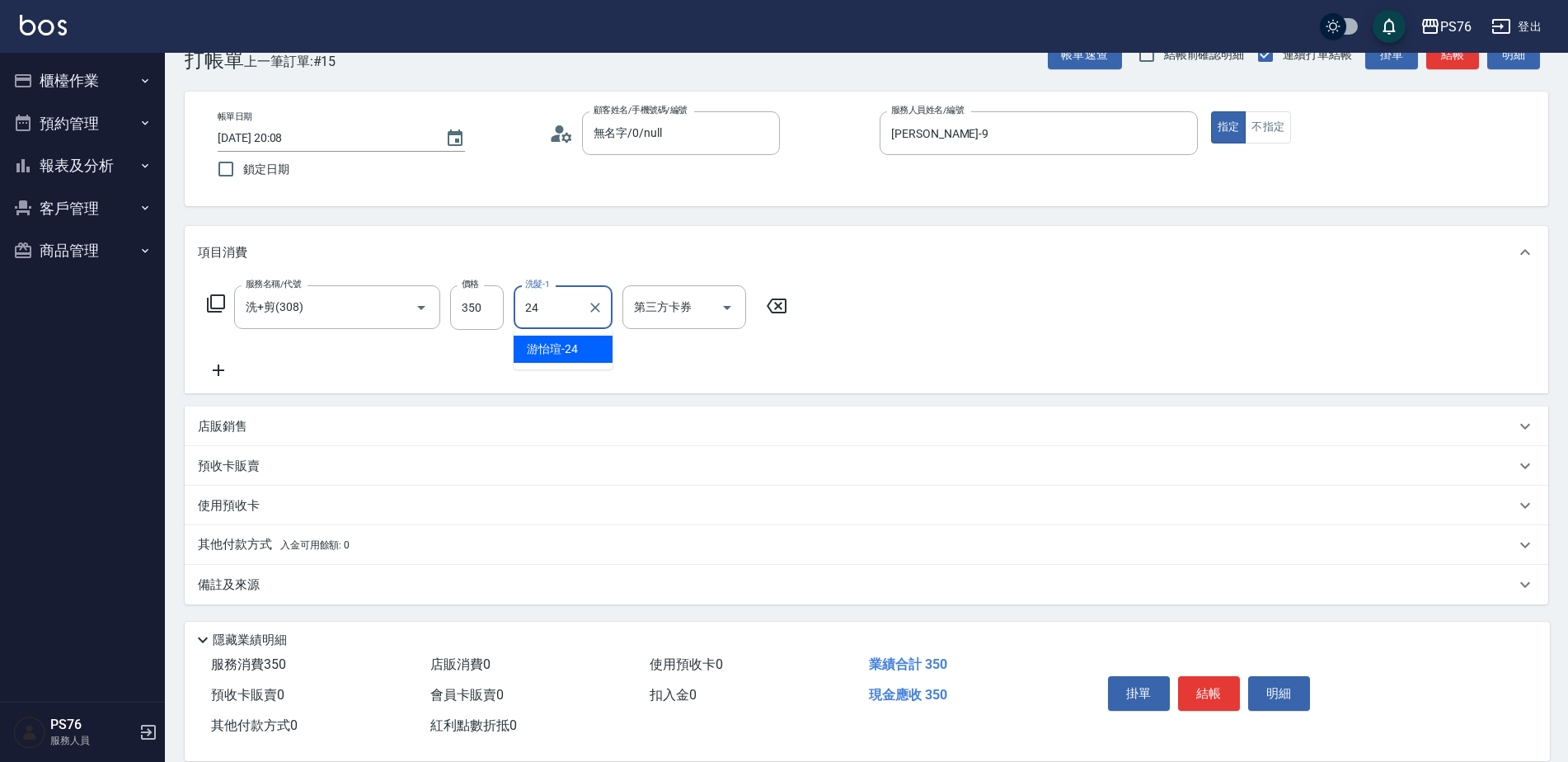
type input "游怡瑄-24"
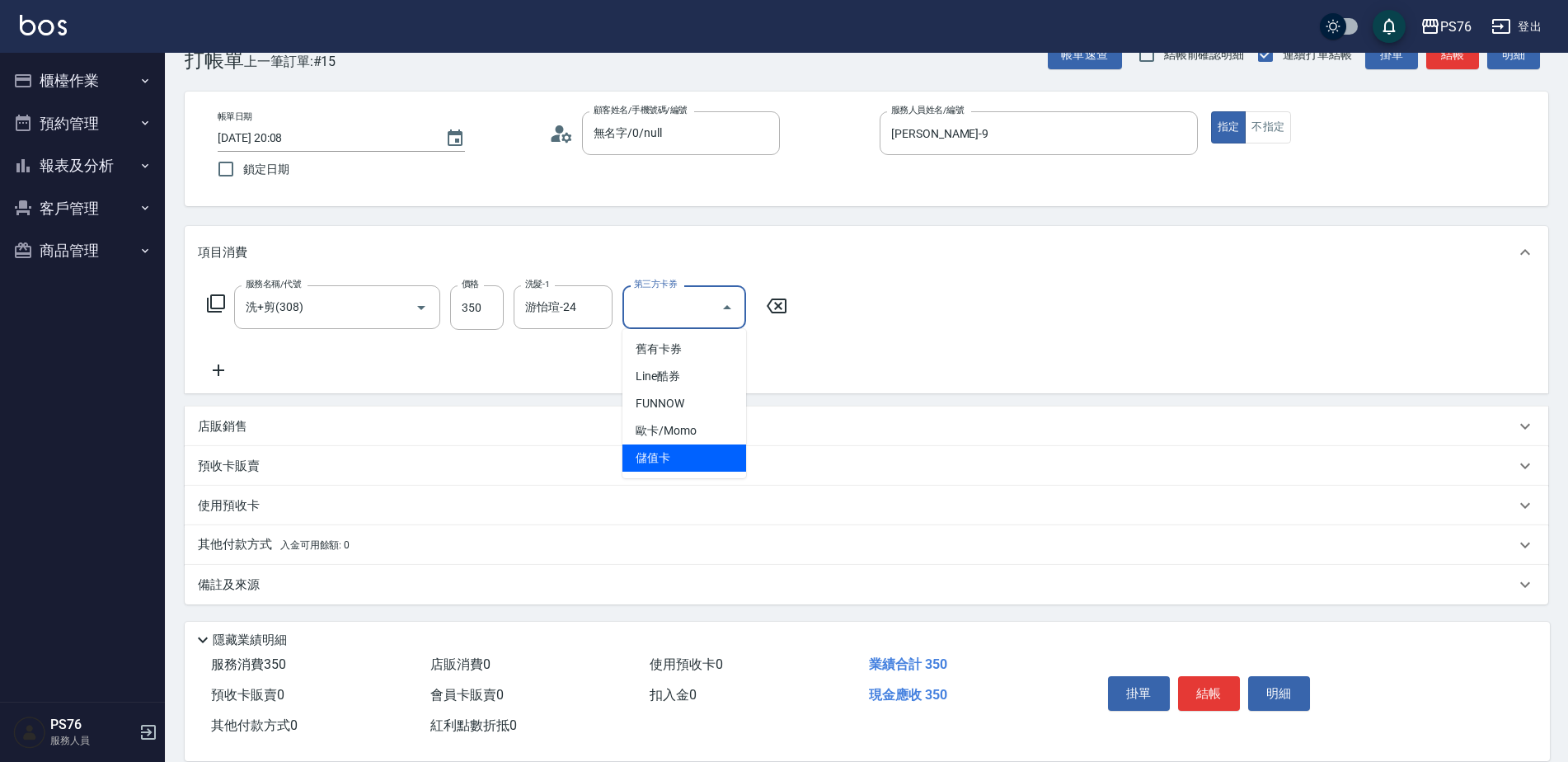
type input "儲值卡"
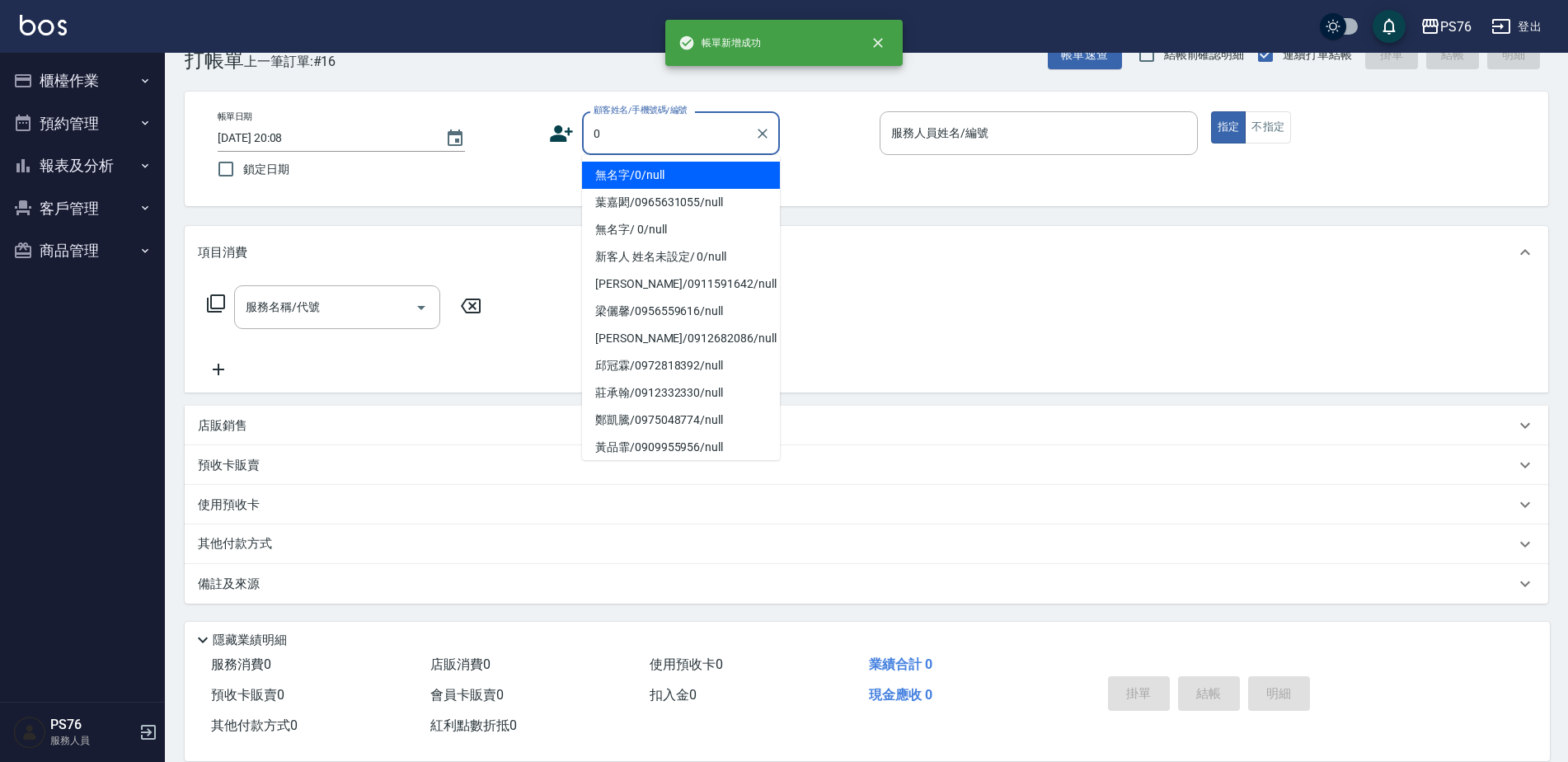
type input "無名字/0/null"
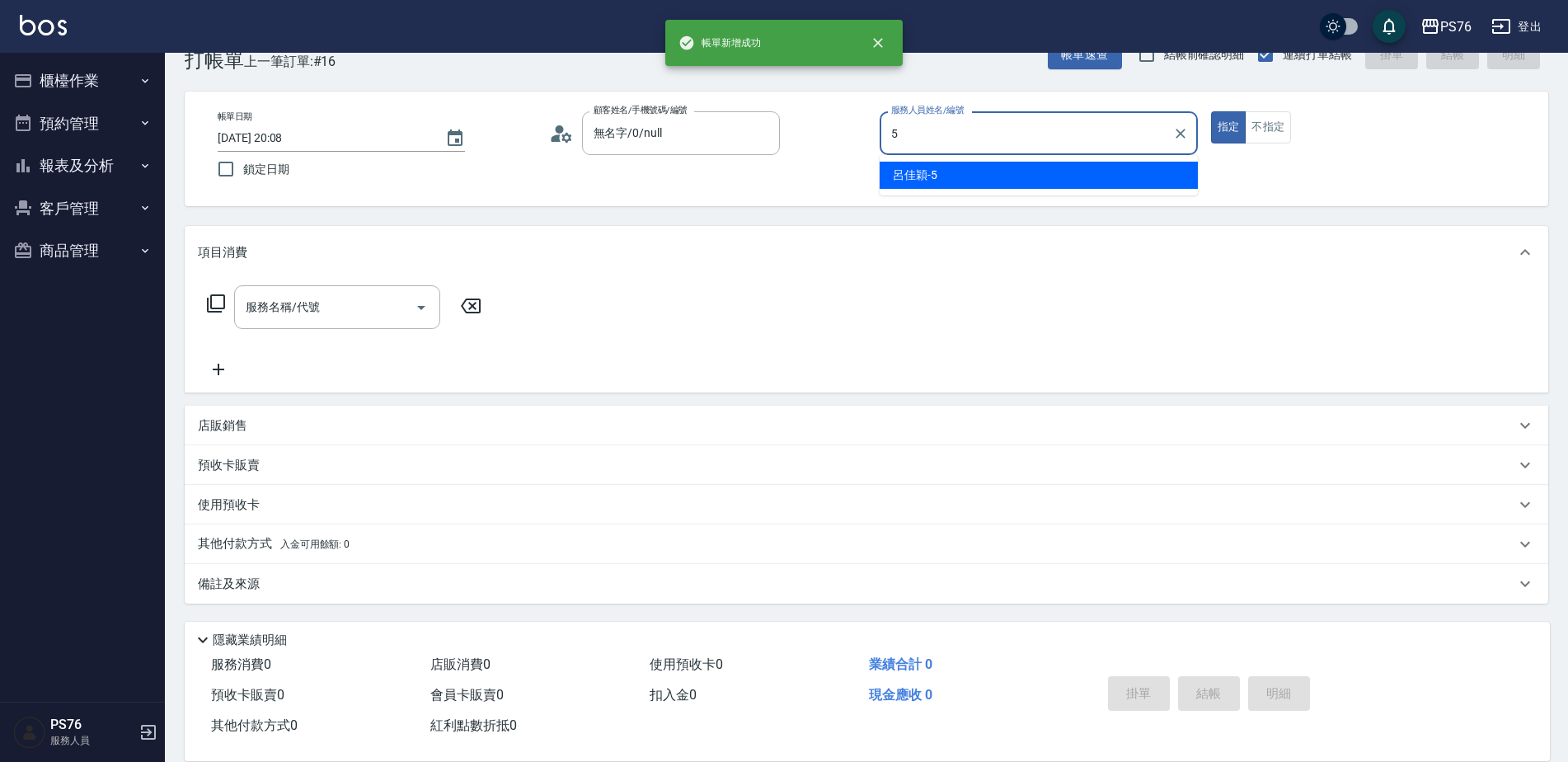
type input "呂佳穎-5"
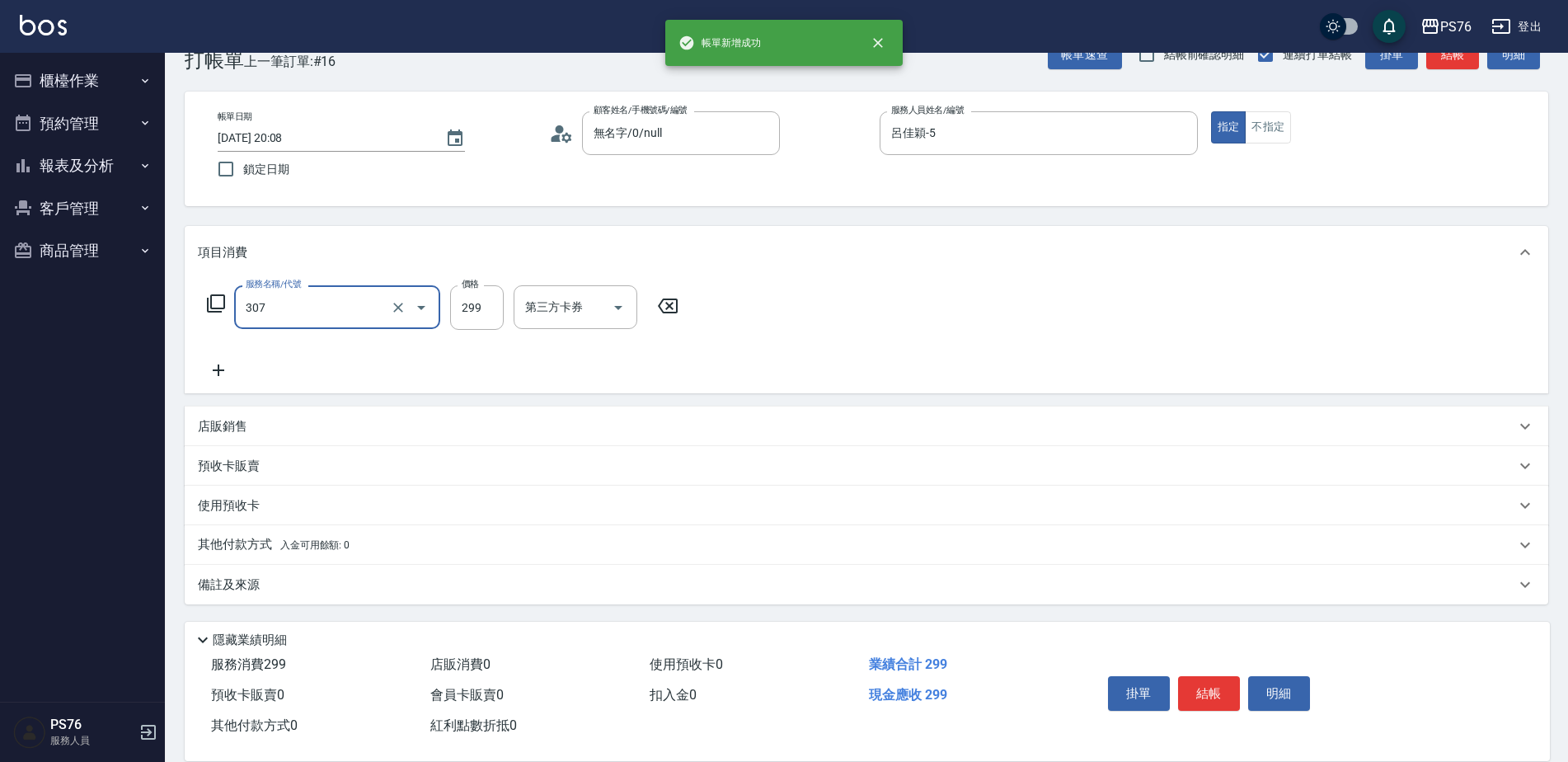
type input "剪髮(307)"
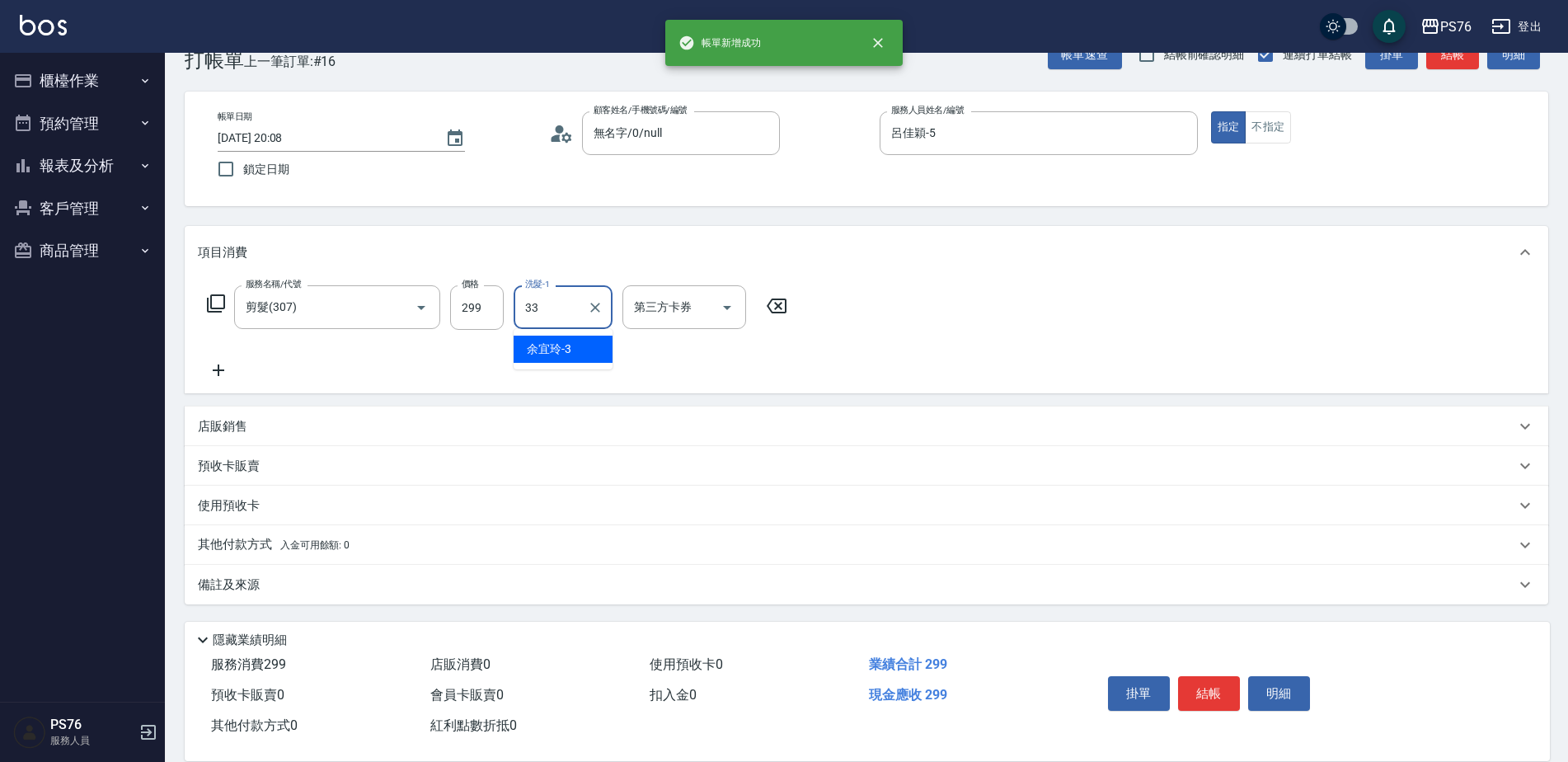
type input "李宇喬-33"
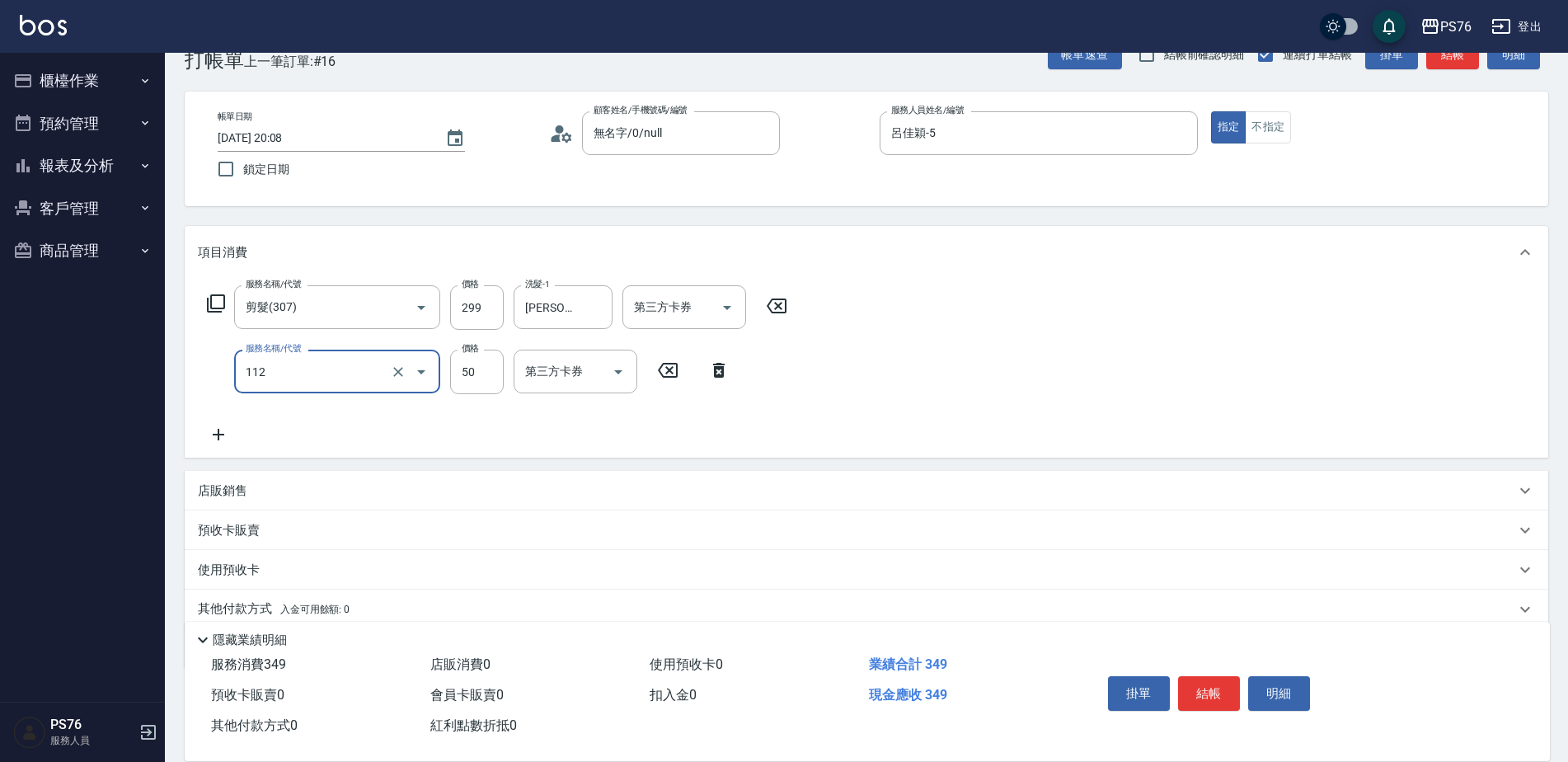
type input "精油50(112)"
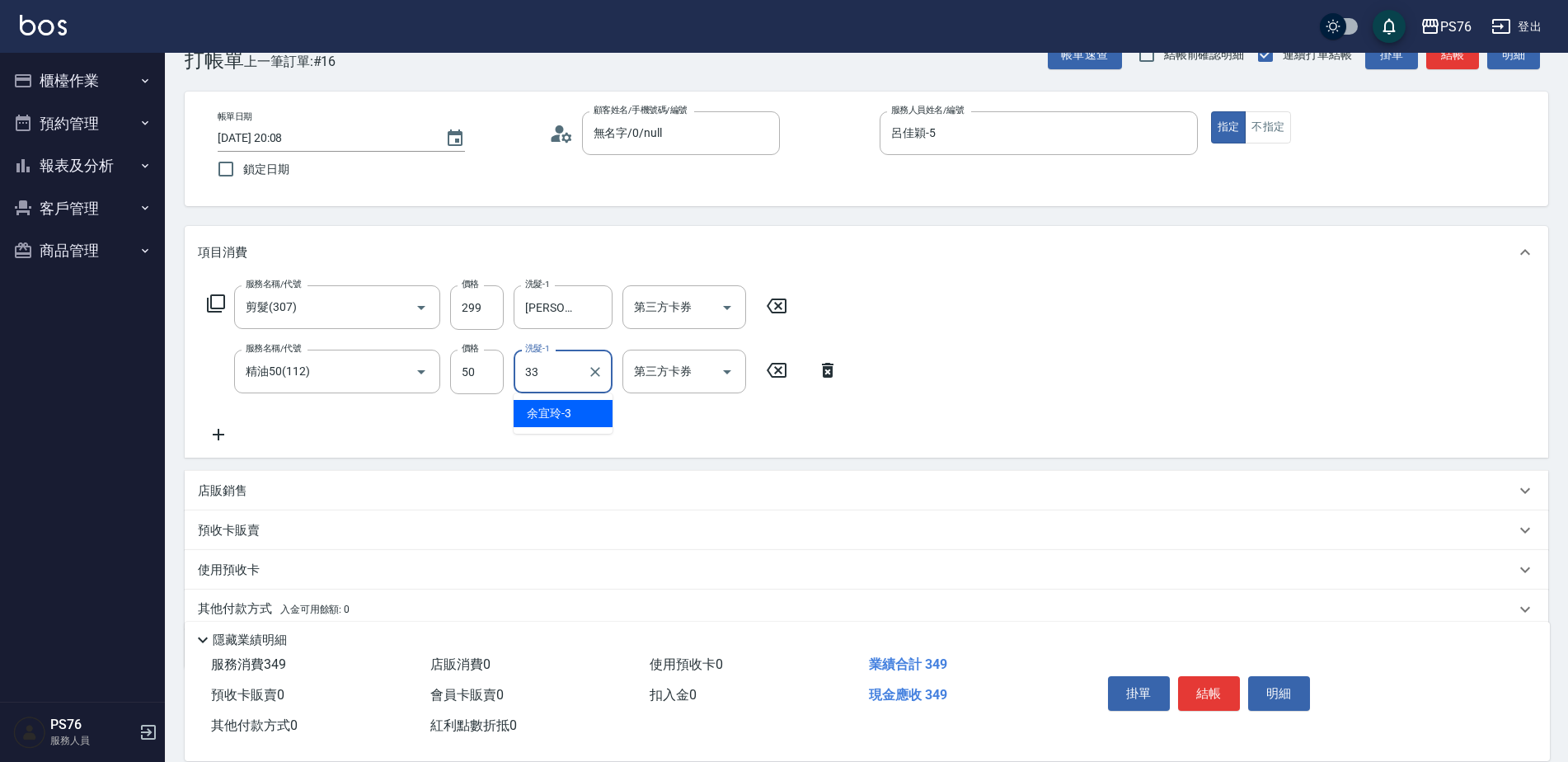
type input "李宇喬-33"
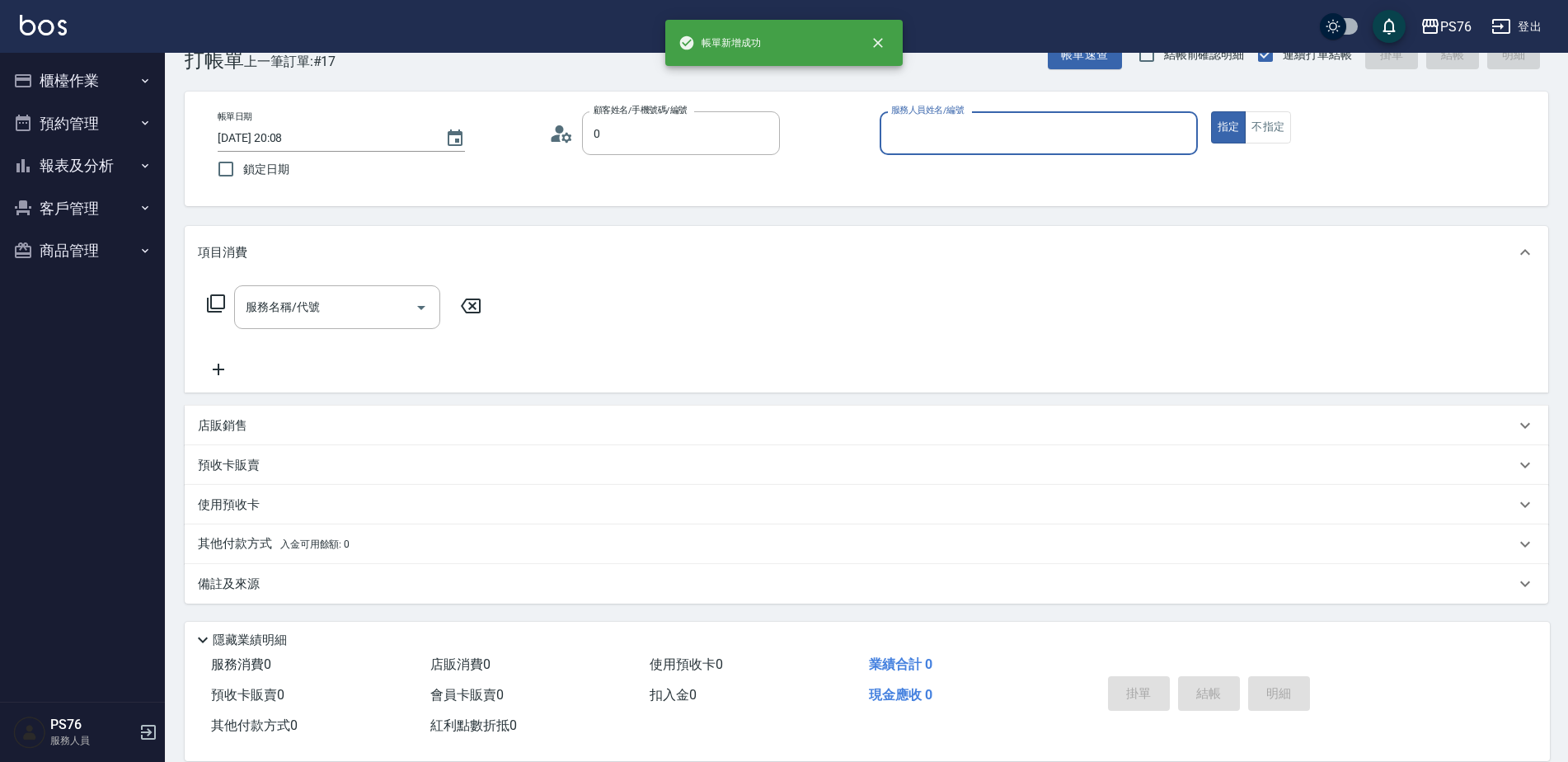
type input "無名字/0/null"
type input "蕭孟廷-4"
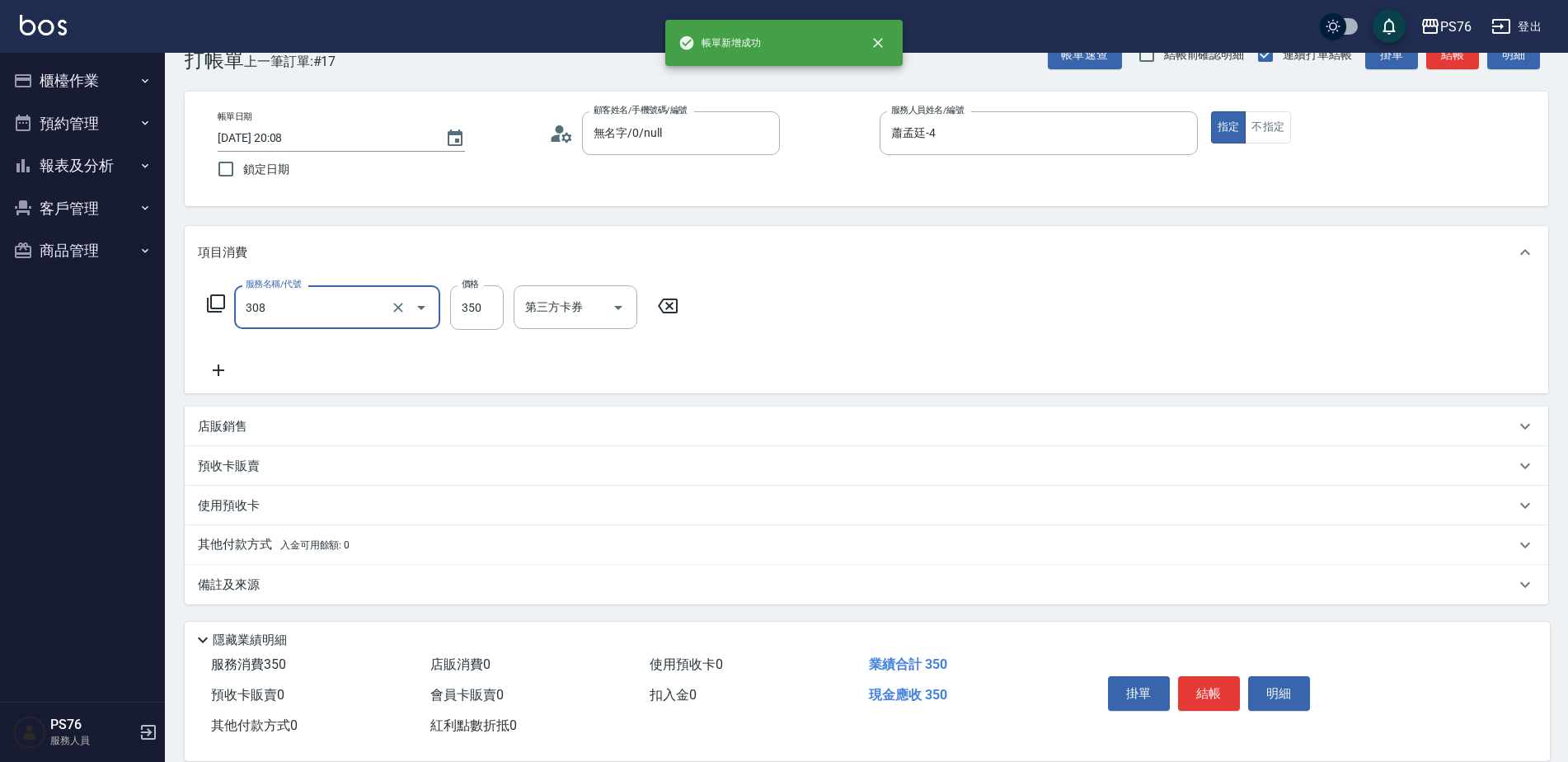
type input "洗+剪(308)"
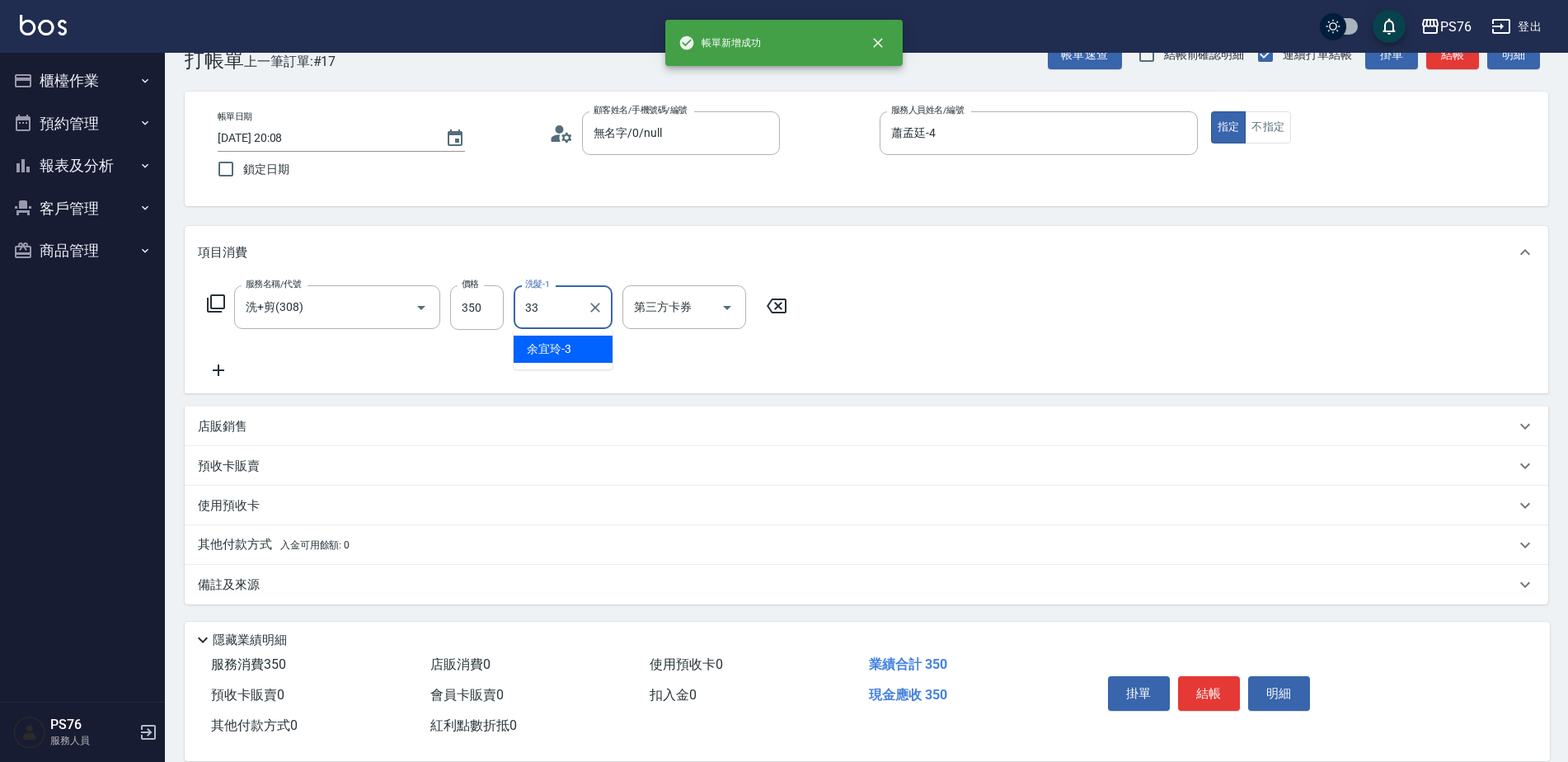
type input "李宇喬-33"
